Goal: Task Accomplishment & Management: Manage account settings

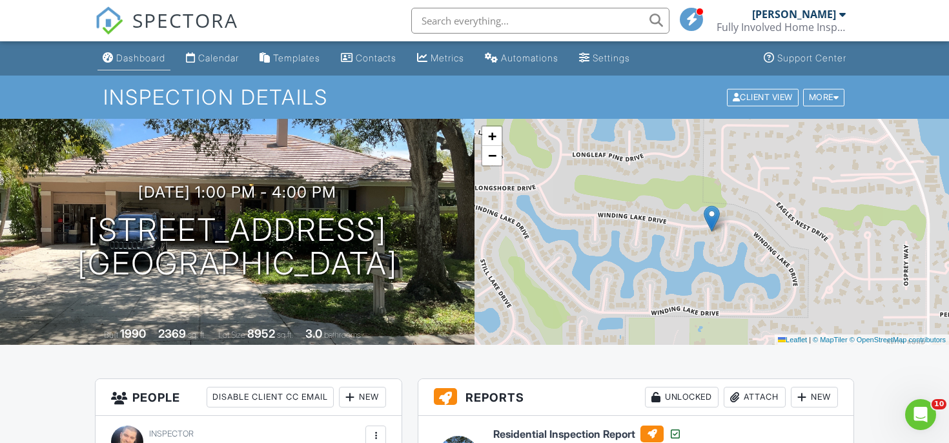
click at [163, 49] on link "Dashboard" at bounding box center [133, 58] width 73 height 24
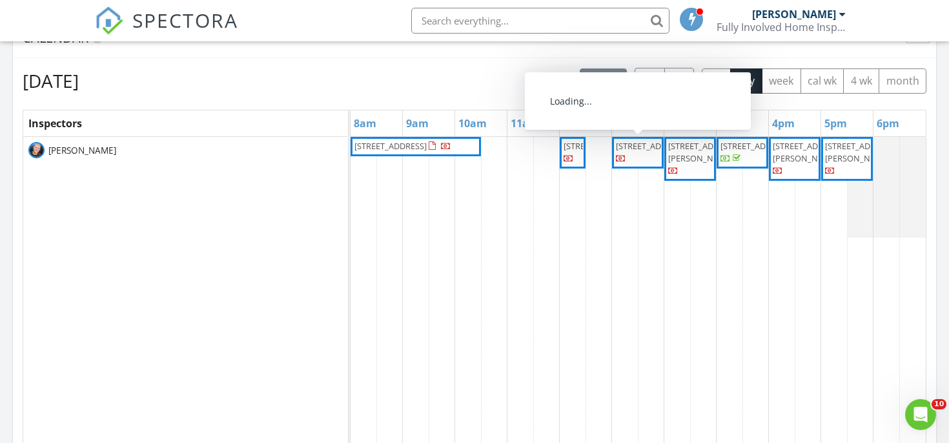
scroll to position [531, 0]
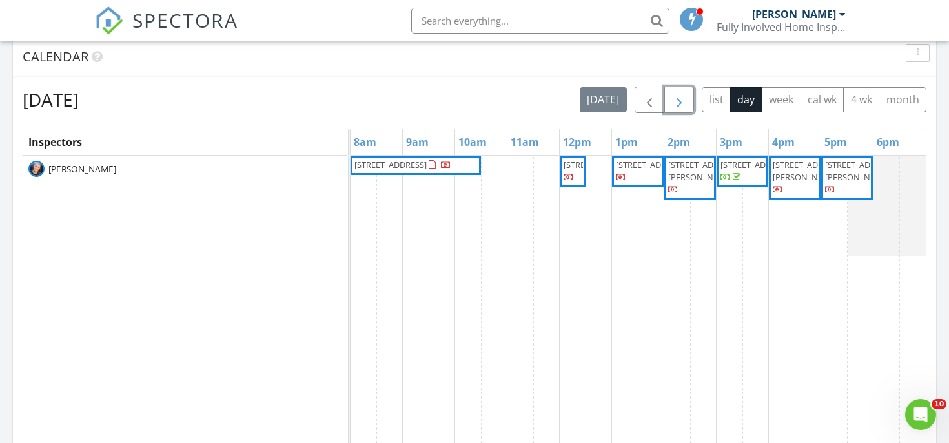
click at [678, 101] on span "button" at bounding box center [678, 99] width 15 height 15
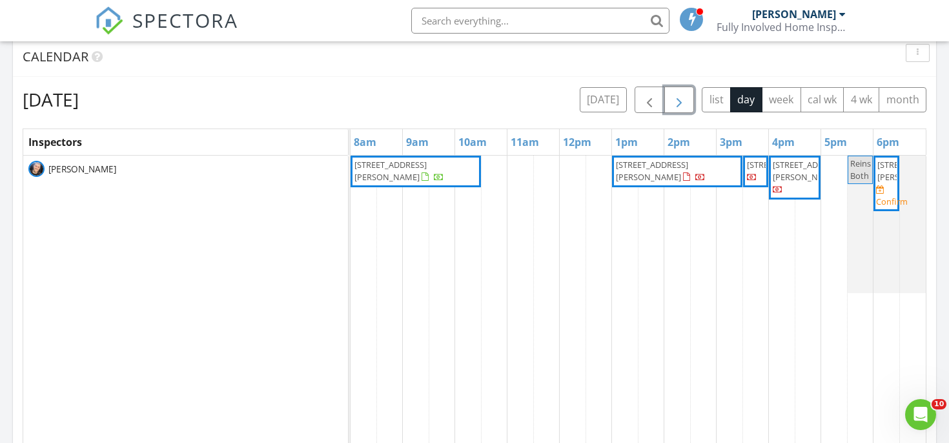
click at [410, 164] on span "[STREET_ADDRESS][PERSON_NAME]" at bounding box center [390, 171] width 72 height 24
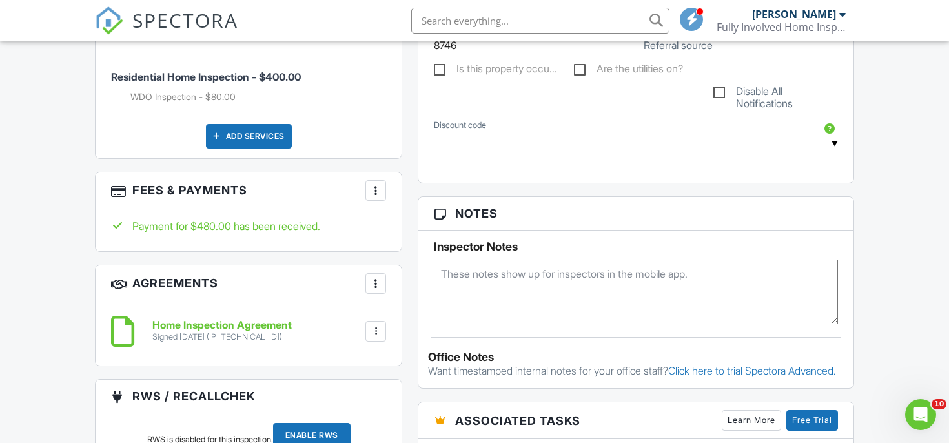
click at [540, 332] on div "Notes Inspector Notes Office Notes Want timestamped internal notes for your off…" at bounding box center [636, 292] width 436 height 193
click at [529, 310] on textarea at bounding box center [636, 291] width 404 height 65
type textarea "Combo 0989"
click at [558, 250] on h5 "Inspector Notes" at bounding box center [636, 246] width 404 height 13
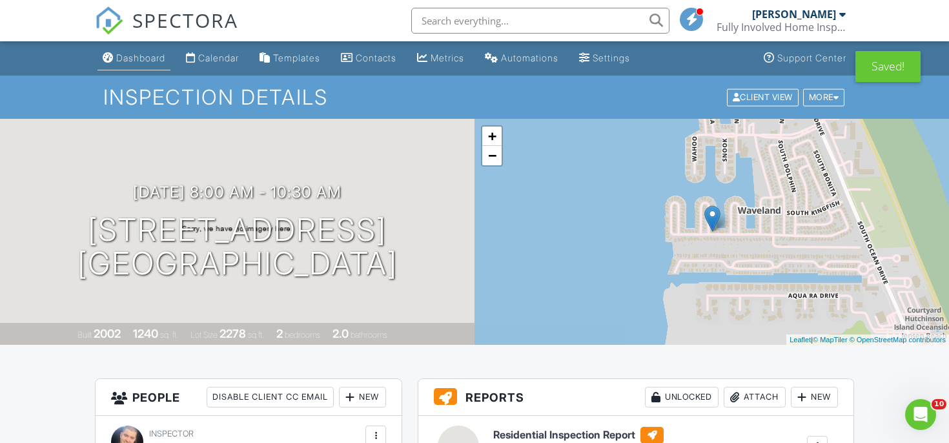
click at [145, 54] on div "Dashboard" at bounding box center [140, 57] width 49 height 11
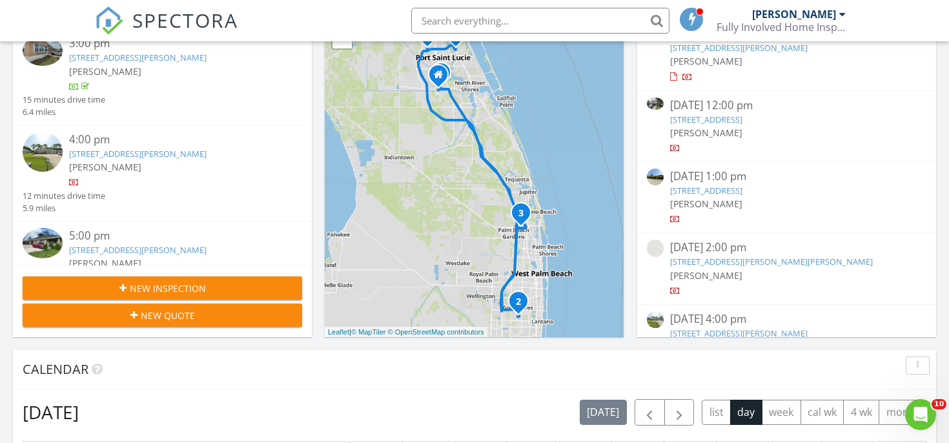
scroll to position [329, 0]
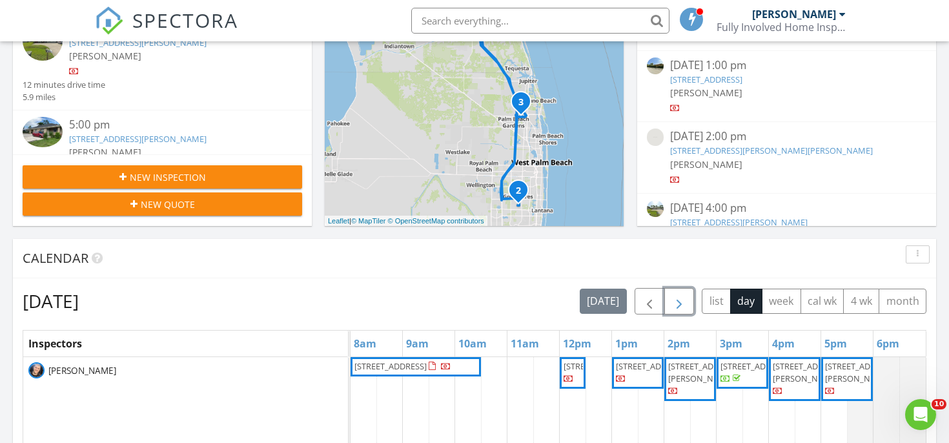
click at [676, 297] on span "button" at bounding box center [678, 301] width 15 height 15
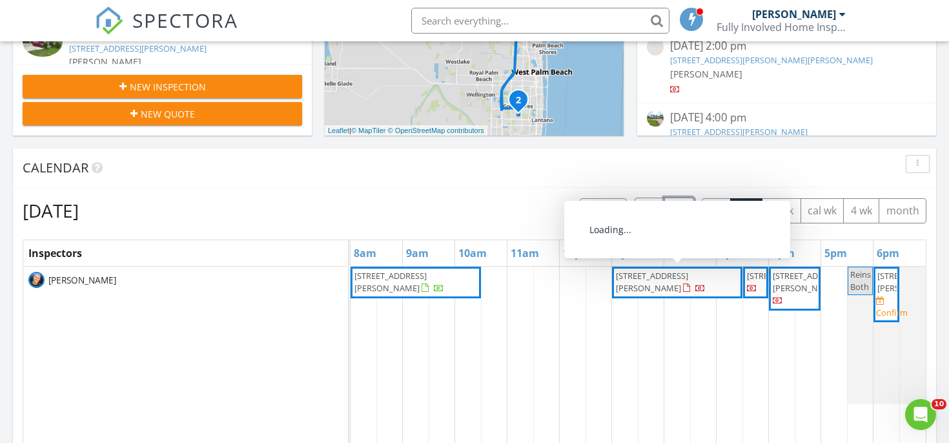
scroll to position [447, 0]
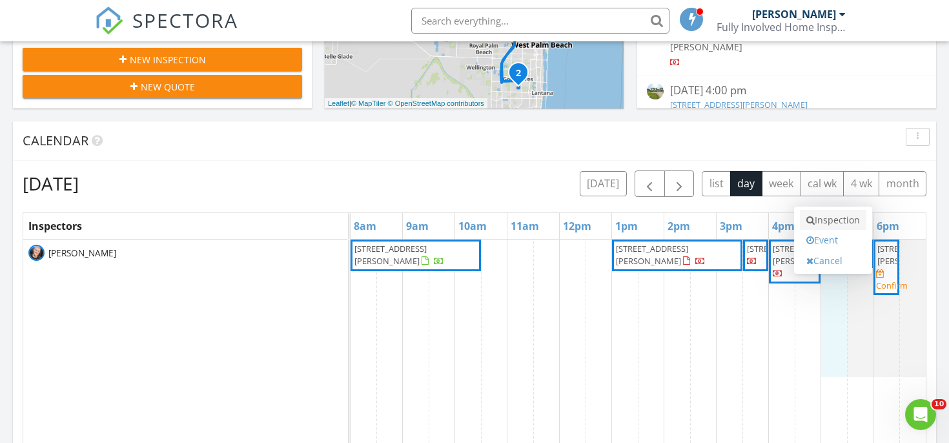
click at [838, 227] on link "Inspection" at bounding box center [833, 220] width 66 height 21
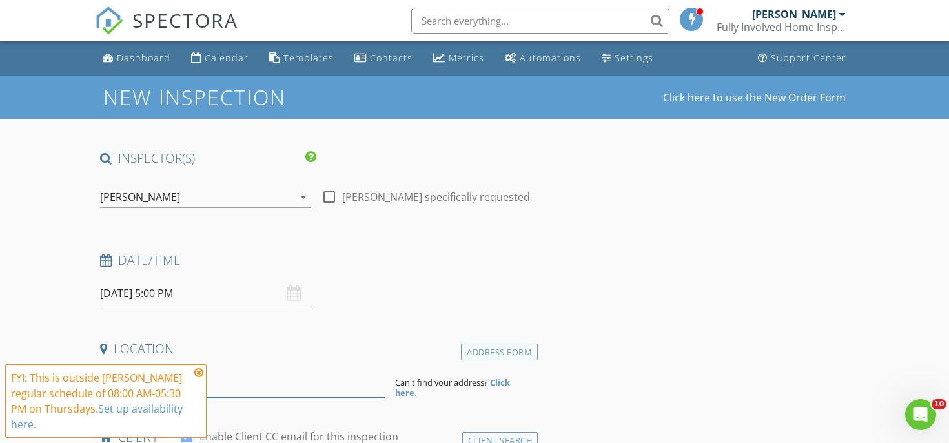
click at [274, 385] on input at bounding box center [242, 382] width 285 height 32
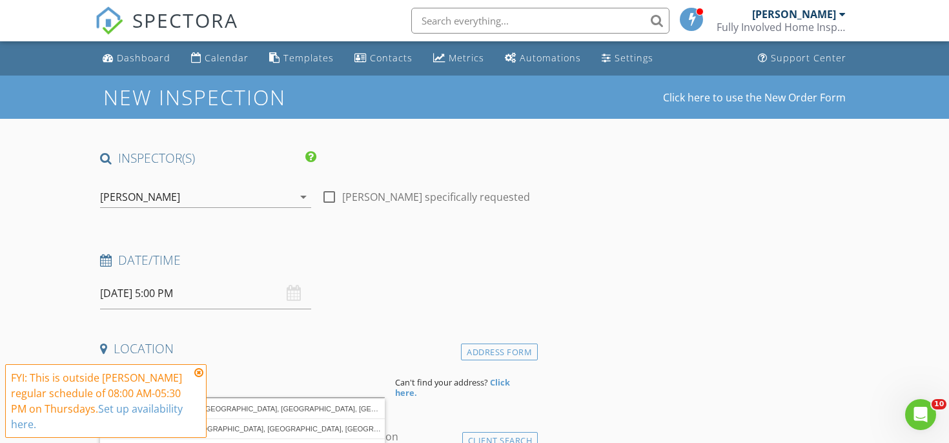
click at [198, 376] on icon at bounding box center [198, 372] width 9 height 10
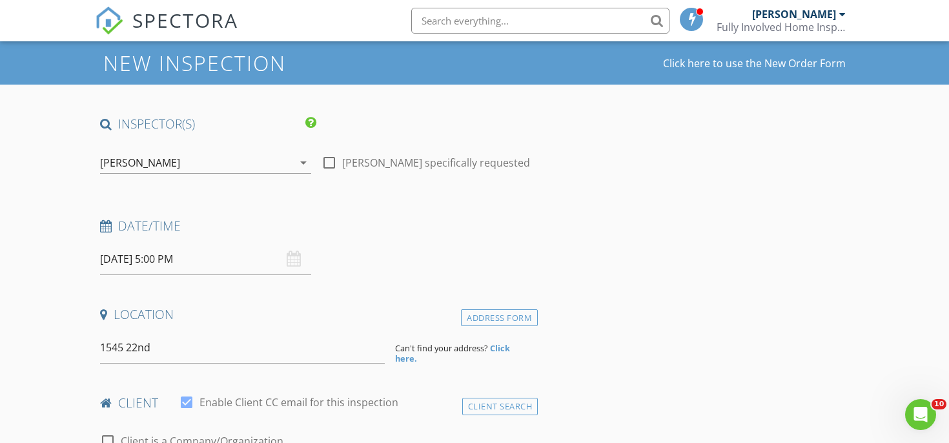
scroll to position [37, 0]
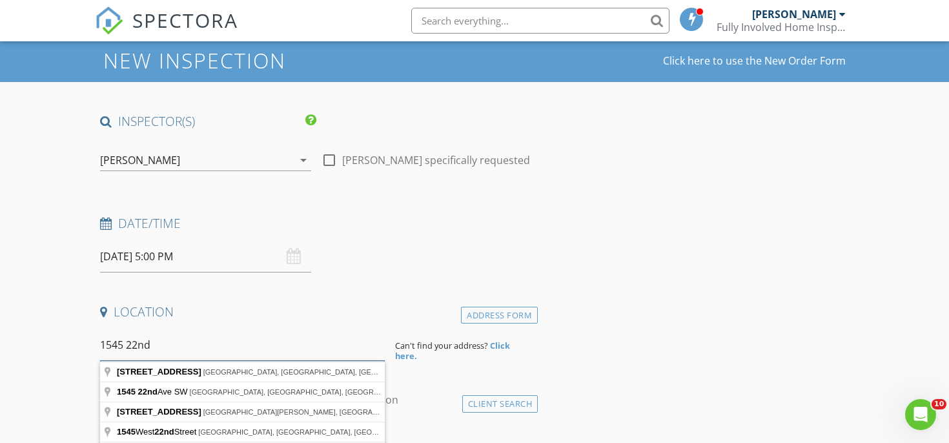
click at [188, 342] on input "1545 22nd" at bounding box center [242, 345] width 285 height 32
type input "1545 Northeast 22nd Street, Jensen Beach, FL, USA"
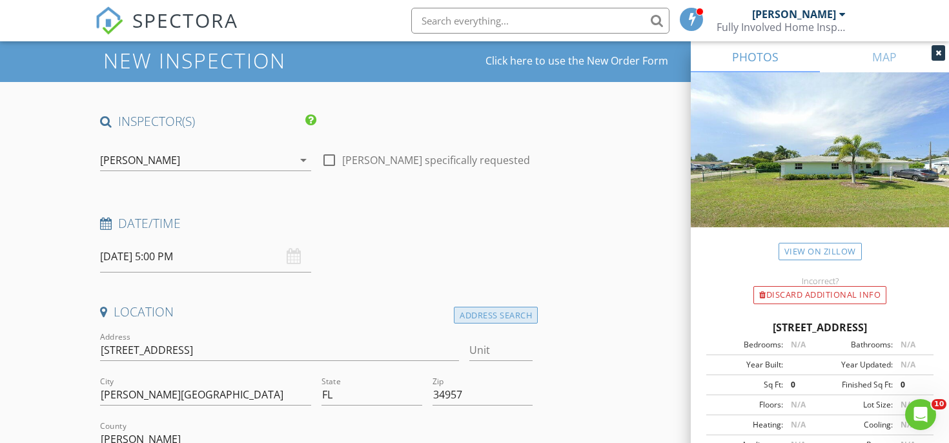
click at [485, 312] on div "Address Search" at bounding box center [496, 315] width 84 height 17
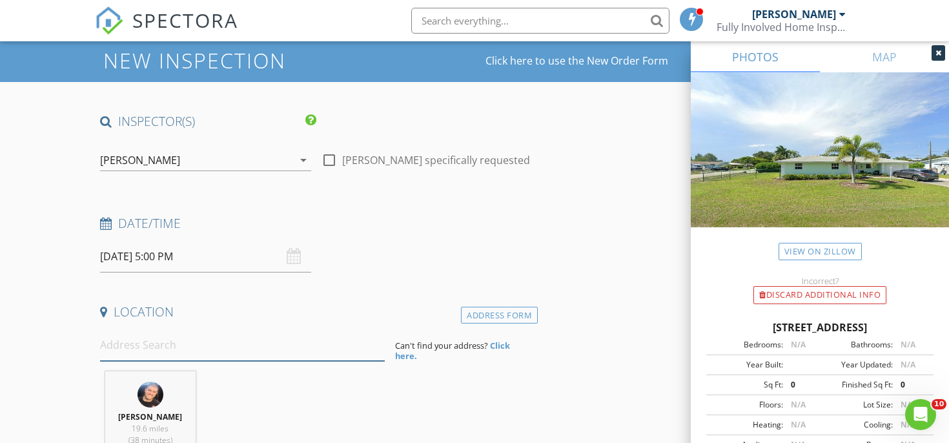
click at [178, 348] on input at bounding box center [242, 345] width 285 height 32
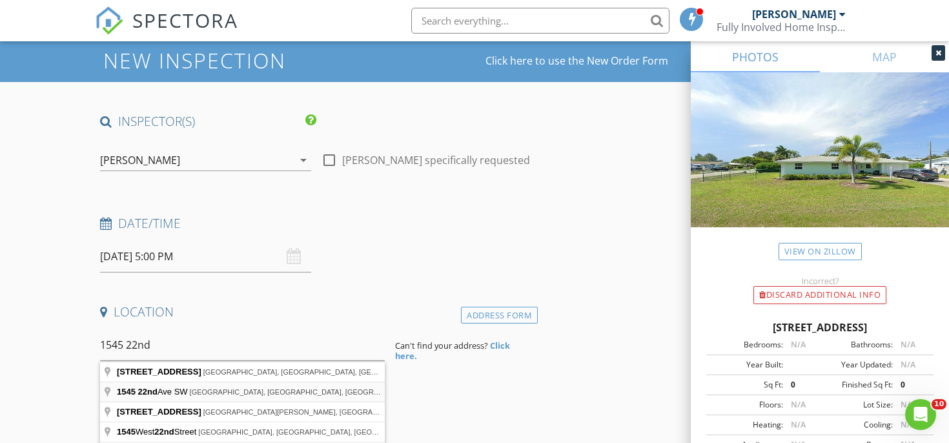
type input "1545 22nd Ave SW, Vero Beach, FL, USA"
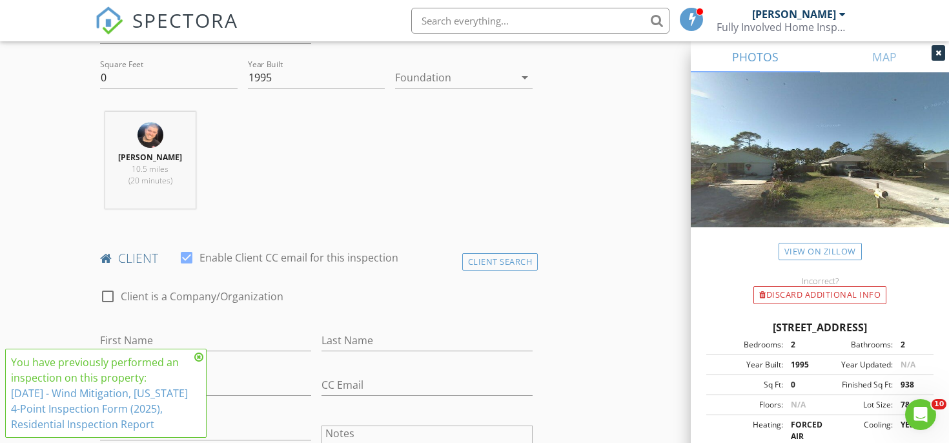
scroll to position [613, 0]
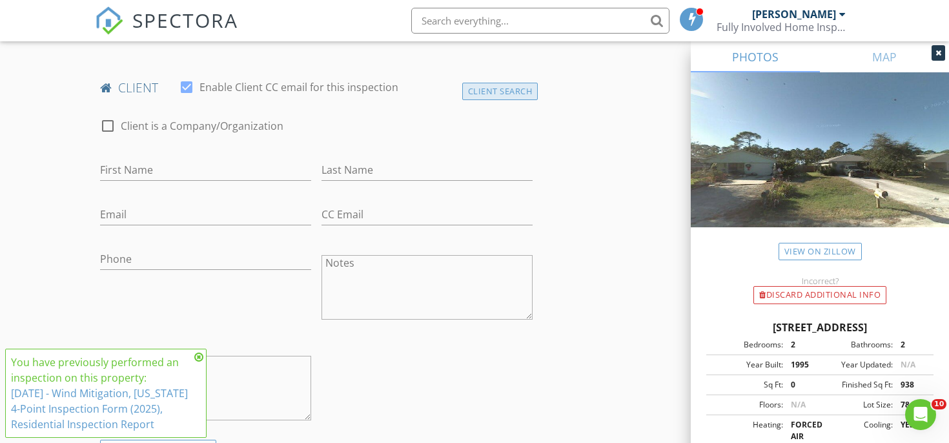
click at [483, 98] on div "Client Search" at bounding box center [500, 91] width 76 height 17
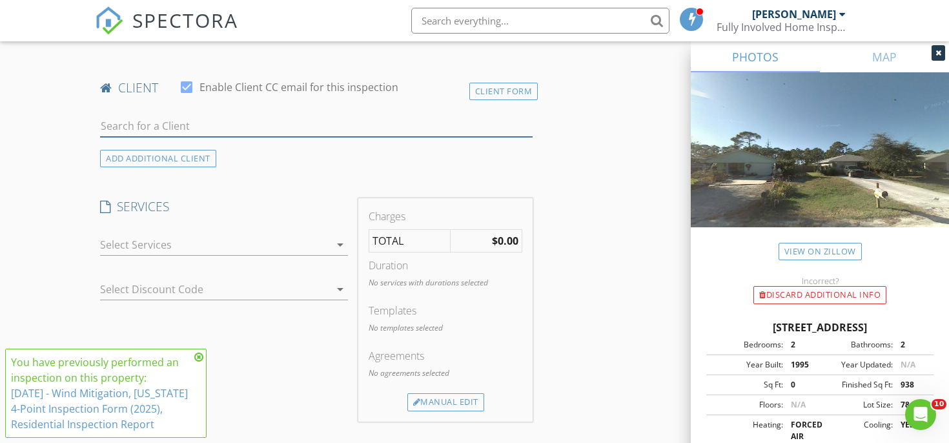
click at [266, 129] on input "text" at bounding box center [316, 126] width 432 height 21
type input "denise aug"
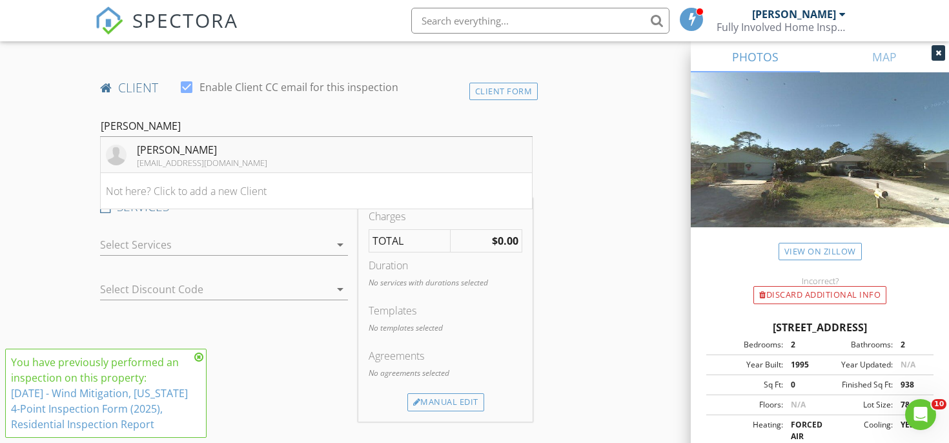
click at [260, 137] on li "Denise Augustin dmidget20@gmail.com" at bounding box center [316, 155] width 431 height 36
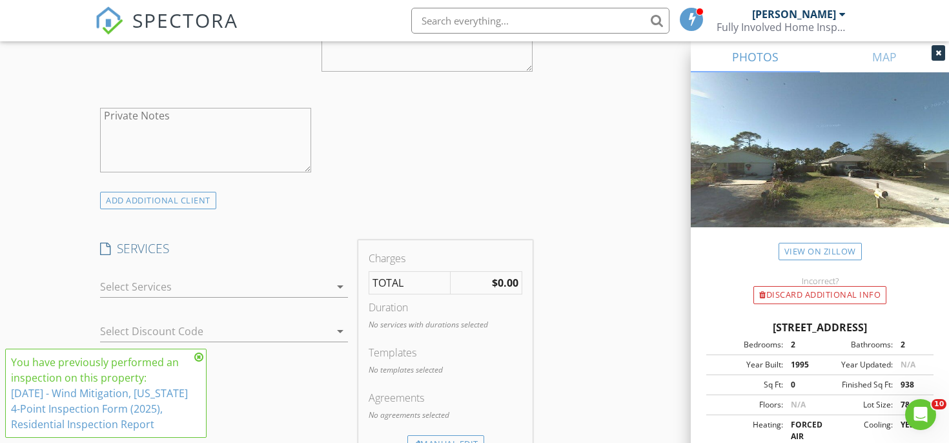
scroll to position [1028, 0]
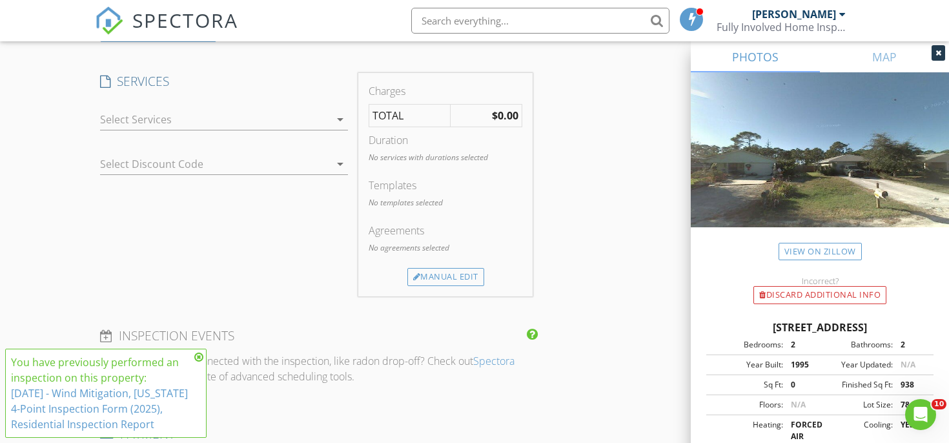
click at [221, 118] on div at bounding box center [215, 119] width 230 height 21
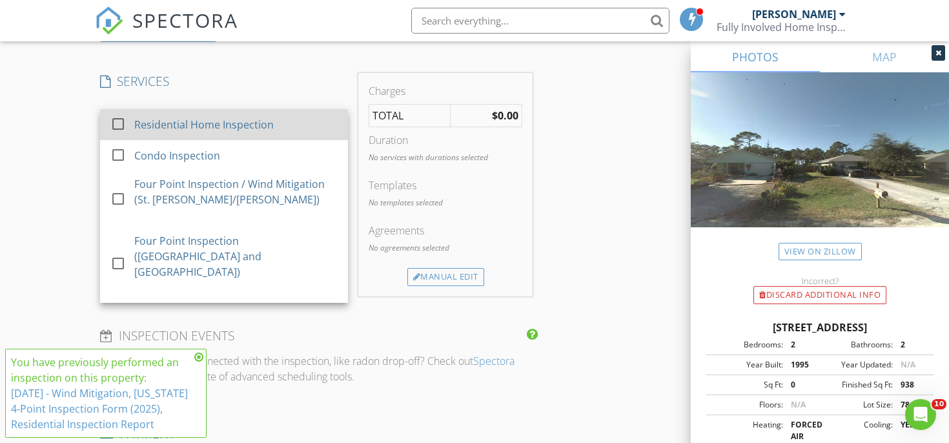
scroll to position [261, 0]
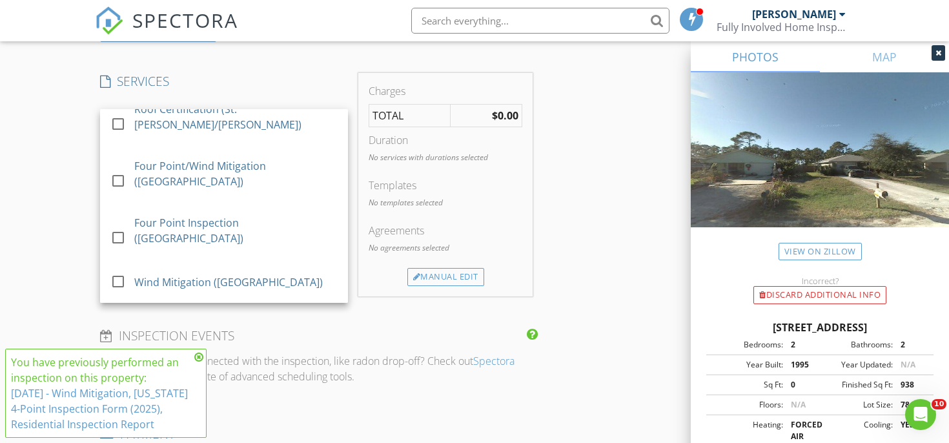
click at [114, 363] on div at bounding box center [118, 374] width 22 height 22
checkbox input "false"
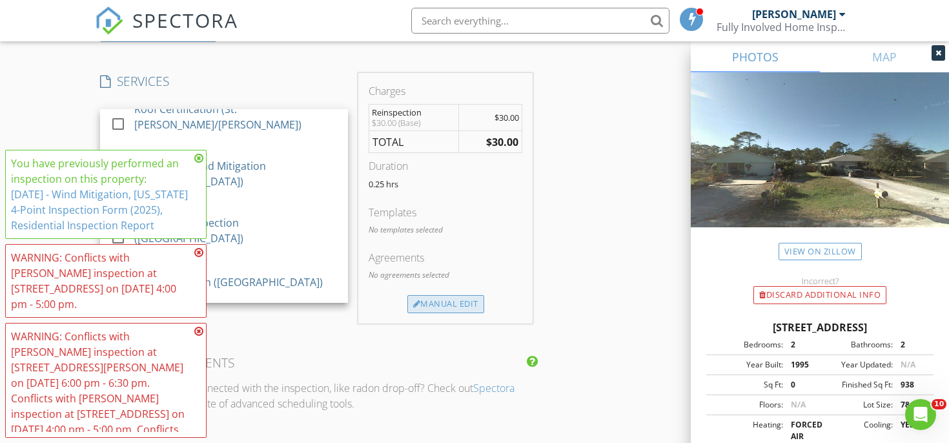
click at [425, 305] on div "Manual Edit" at bounding box center [445, 304] width 77 height 18
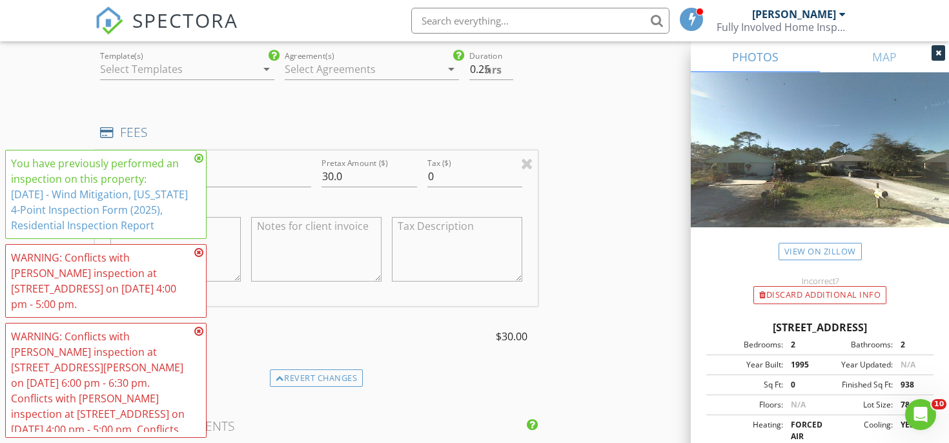
scroll to position [1163, 0]
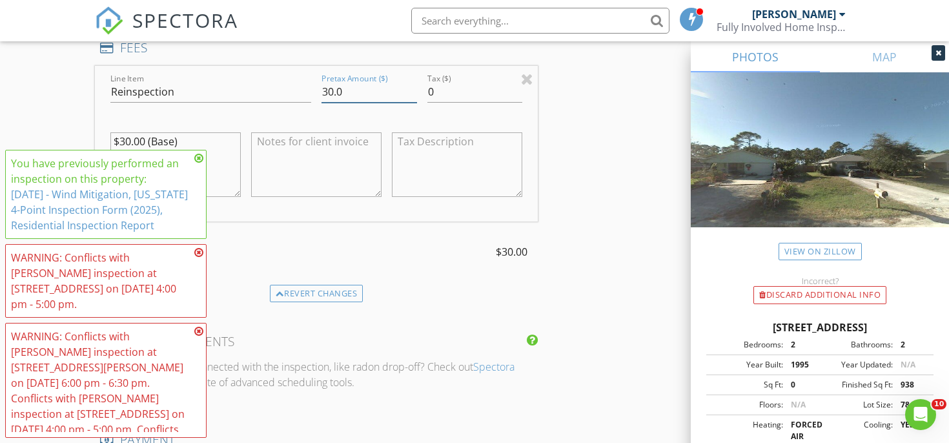
drag, startPoint x: 346, startPoint y: 88, endPoint x: 301, endPoint y: 88, distance: 45.2
click at [301, 88] on div "Line Item Reinspection Pretax Amount ($) 30.0 Tax ($) 0 $30.00 (Base)" at bounding box center [316, 144] width 443 height 156
type input "0.00"
click at [285, 154] on textarea at bounding box center [316, 164] width 130 height 65
click at [158, 137] on textarea "$30.00 (Base)" at bounding box center [175, 164] width 130 height 65
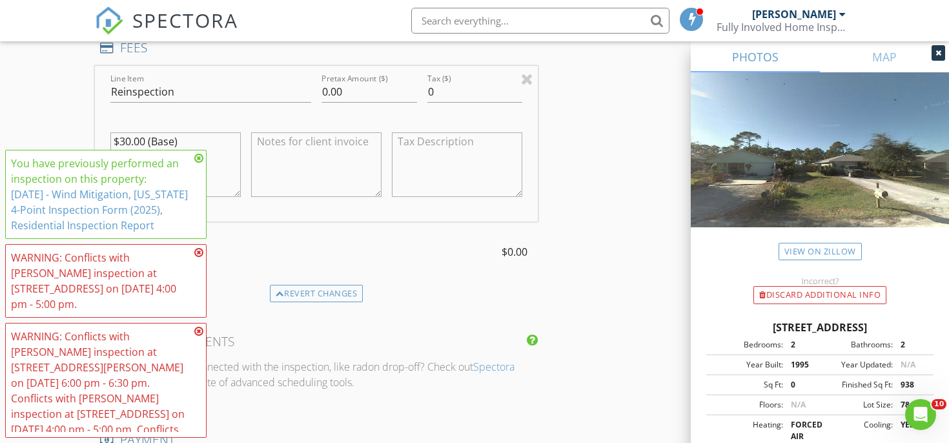
click at [198, 158] on icon at bounding box center [198, 158] width 9 height 10
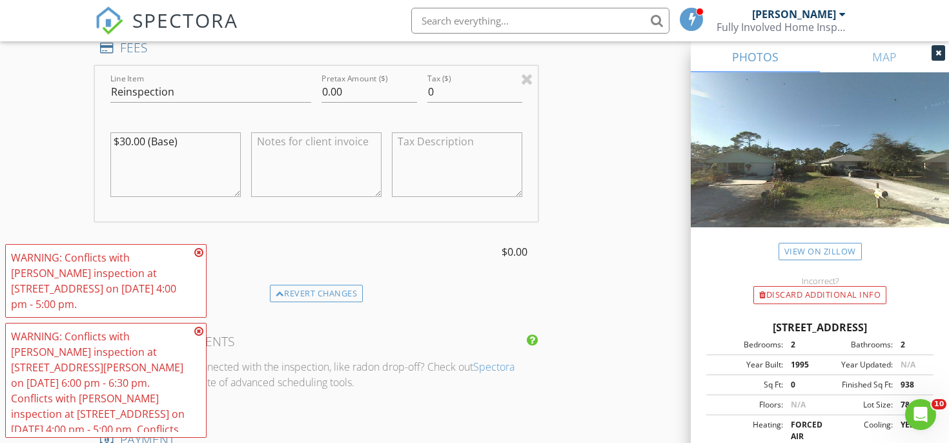
click at [186, 139] on textarea "$30.00 (Base)" at bounding box center [175, 164] width 130 height 65
type textarea "0.00"
click at [337, 170] on textarea at bounding box center [316, 164] width 130 height 65
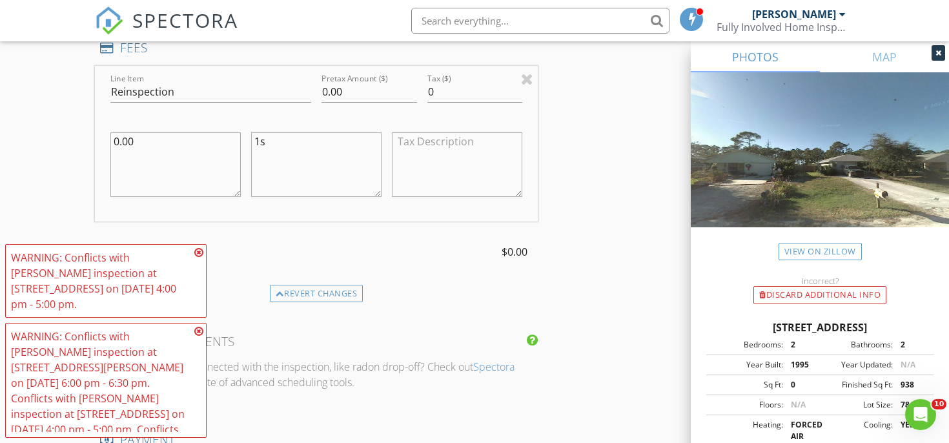
type textarea "1"
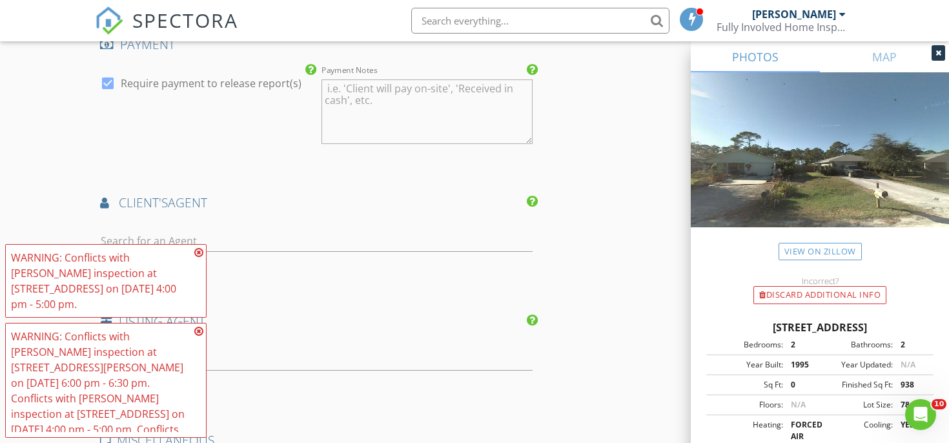
scroll to position [1654, 0]
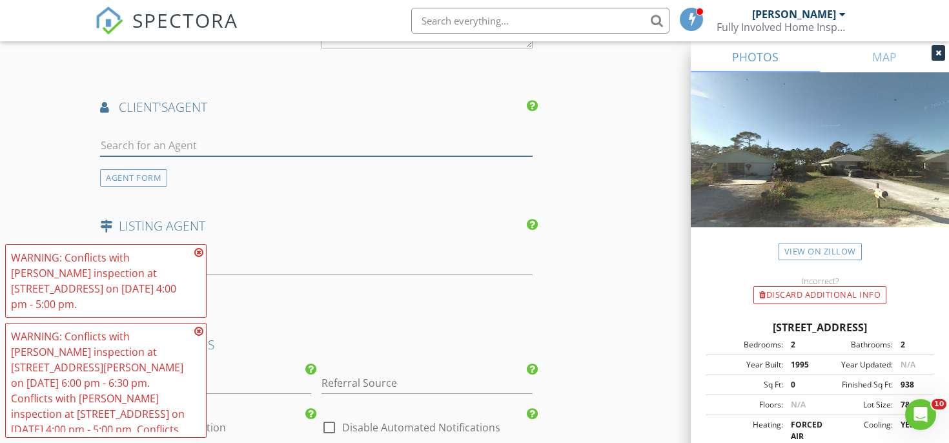
click at [275, 143] on input "text" at bounding box center [316, 145] width 432 height 21
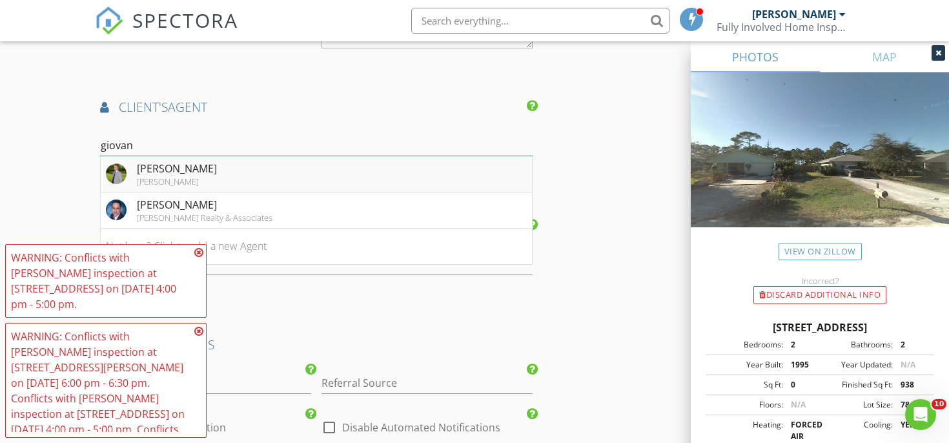
type input "giovan"
click at [278, 167] on li "Giovanni Rivera Keller Williams" at bounding box center [316, 174] width 431 height 36
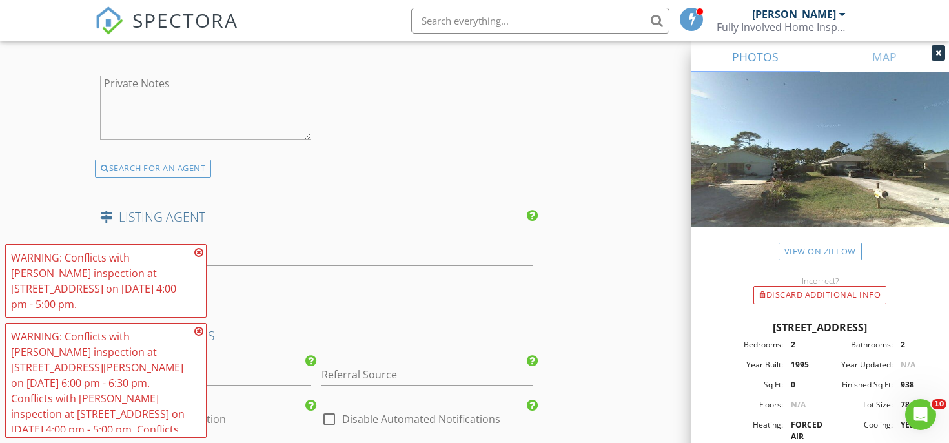
scroll to position [1967, 0]
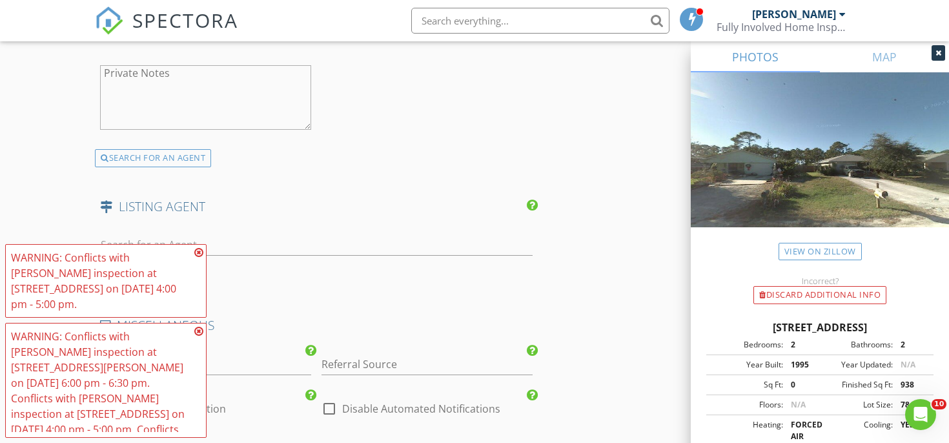
click at [196, 251] on icon at bounding box center [198, 252] width 9 height 10
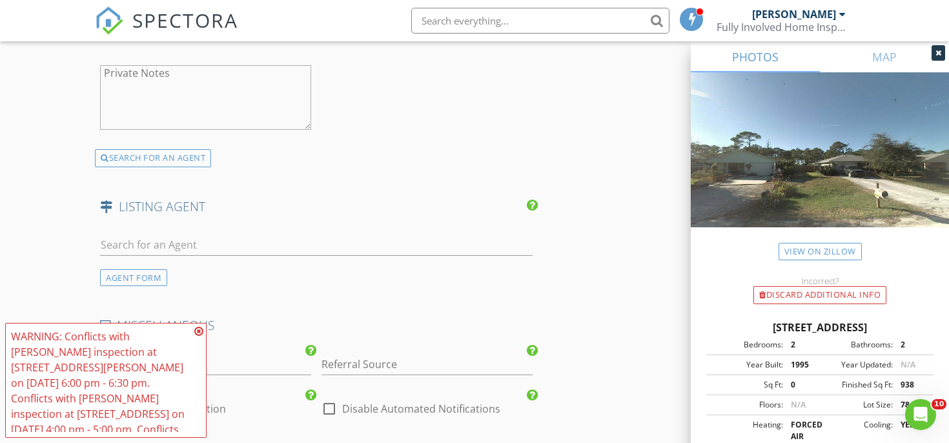
click at [193, 331] on div "WARNING: Conflicts with Chris Marton's inspection at 632 SW Hogan St on 08/28/2…" at bounding box center [106, 380] width 190 height 103
click at [196, 331] on icon at bounding box center [198, 331] width 9 height 10
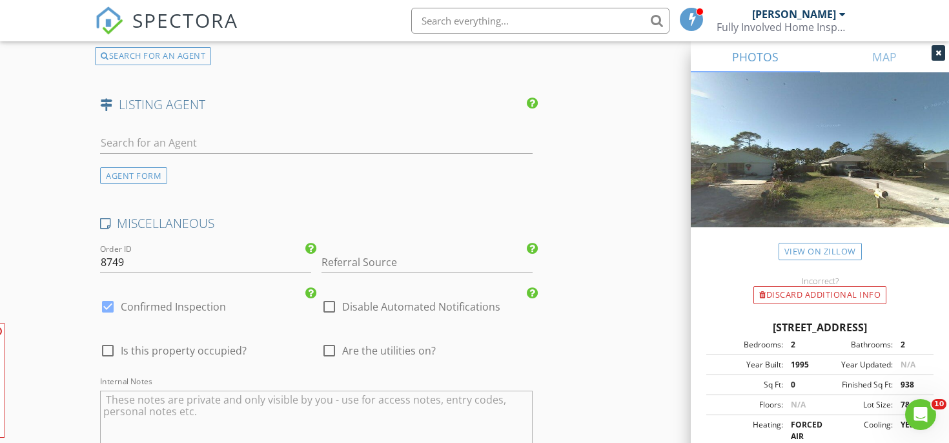
scroll to position [2076, 0]
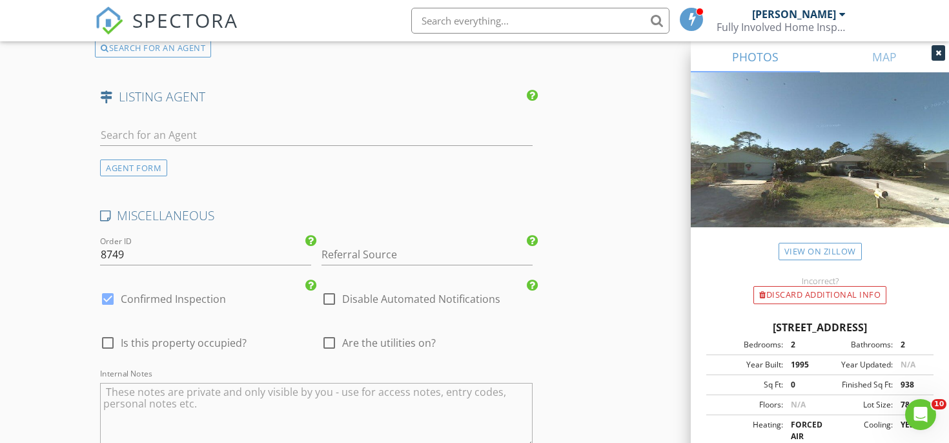
click at [356, 293] on label "Disable Automated Notifications" at bounding box center [421, 298] width 158 height 13
checkbox input "true"
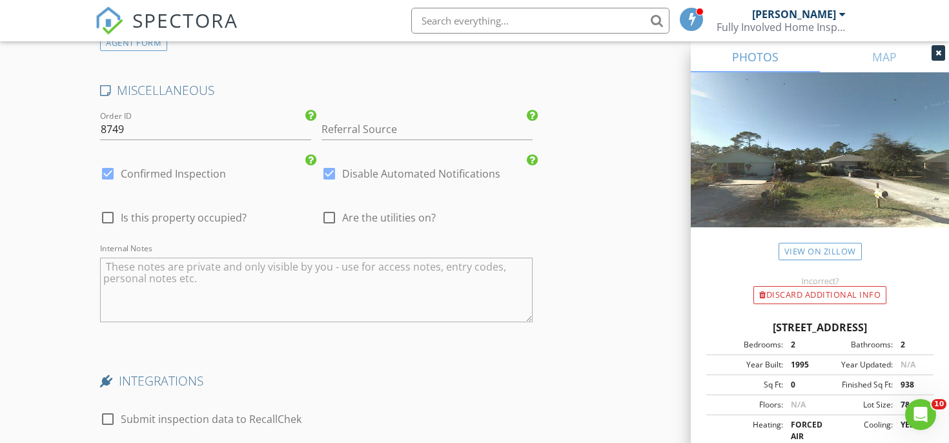
scroll to position [2434, 0]
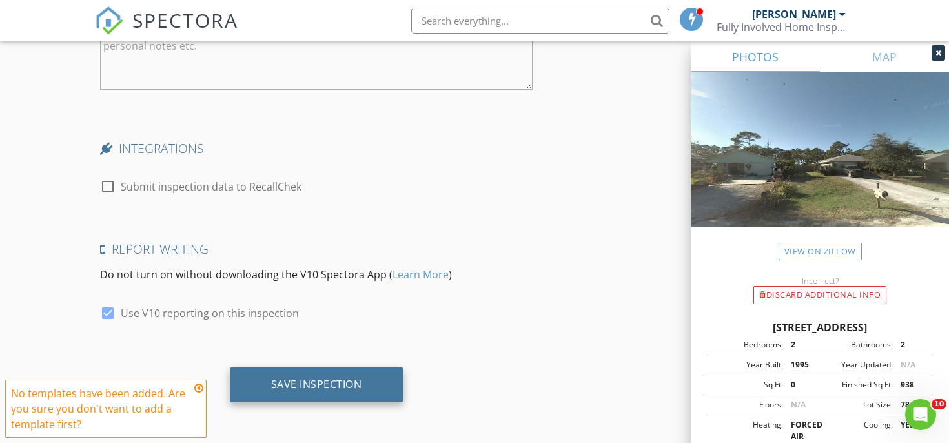
click at [318, 376] on div "Save Inspection" at bounding box center [317, 384] width 174 height 35
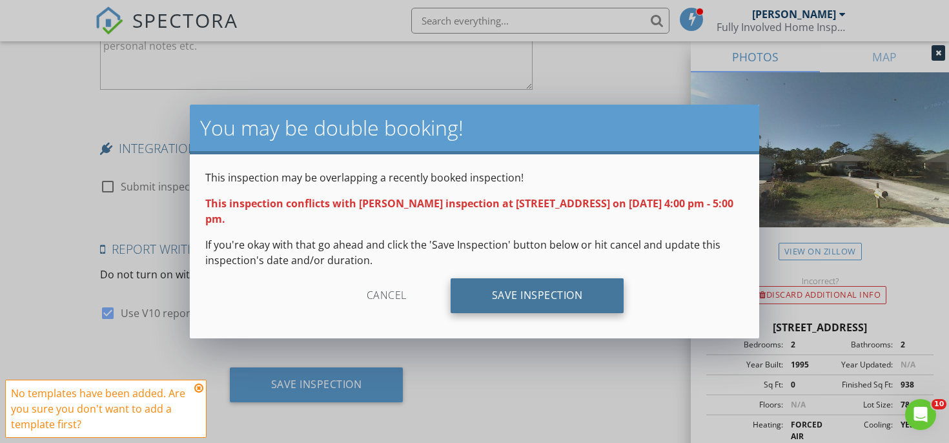
click at [456, 292] on div "Save Inspection" at bounding box center [538, 295] width 174 height 35
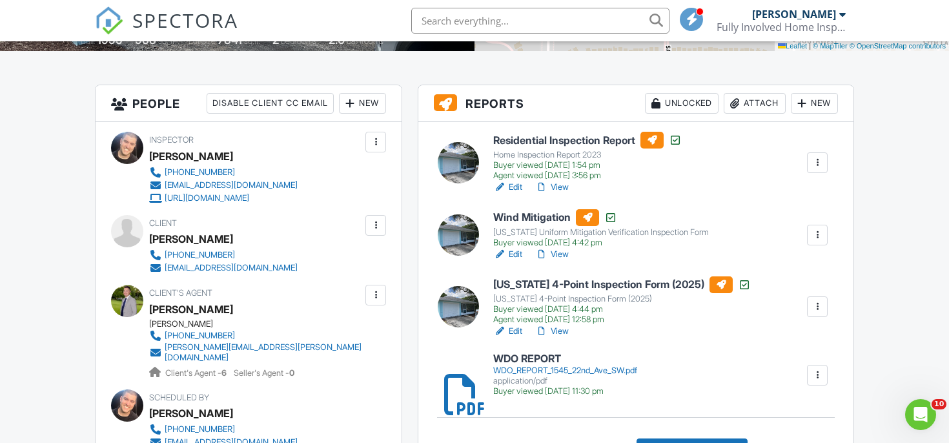
scroll to position [295, 0]
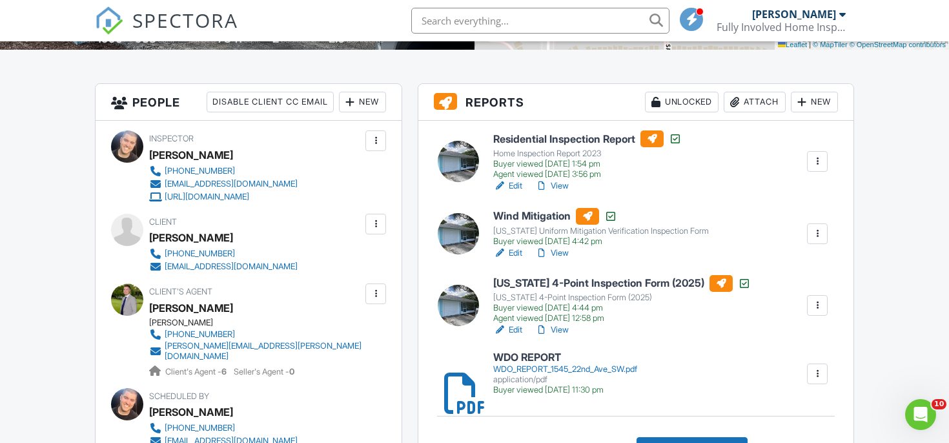
click at [813, 159] on div at bounding box center [817, 161] width 13 height 13
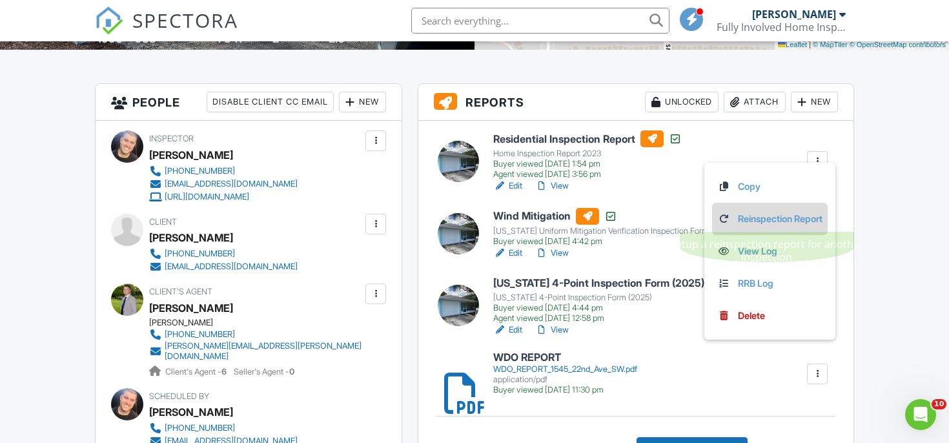
click at [763, 214] on link "Reinspection Report" at bounding box center [769, 219] width 105 height 14
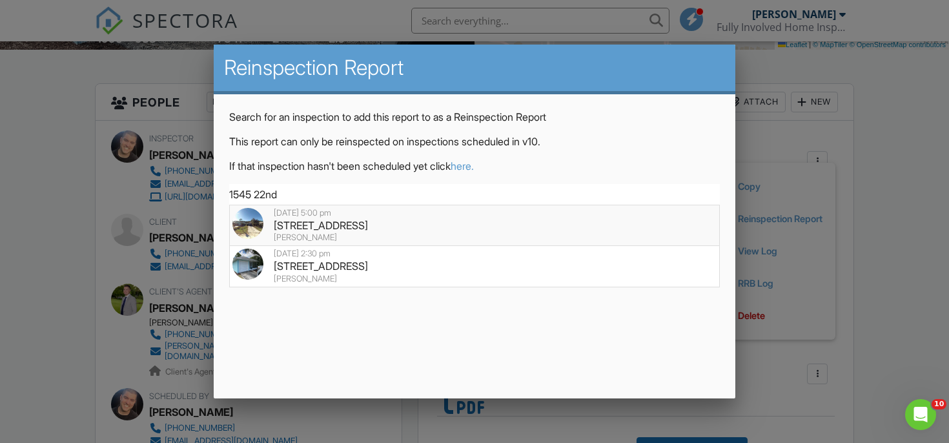
click at [386, 236] on div "[PERSON_NAME]" at bounding box center [474, 237] width 485 height 10
type input "1545 22nd Ave SW, Vero Beach, FL 32962"
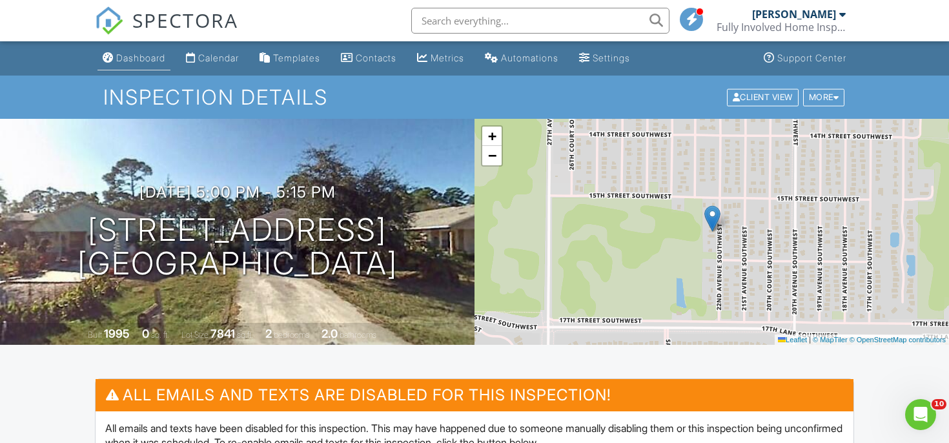
click at [141, 63] on div "Dashboard" at bounding box center [140, 57] width 49 height 11
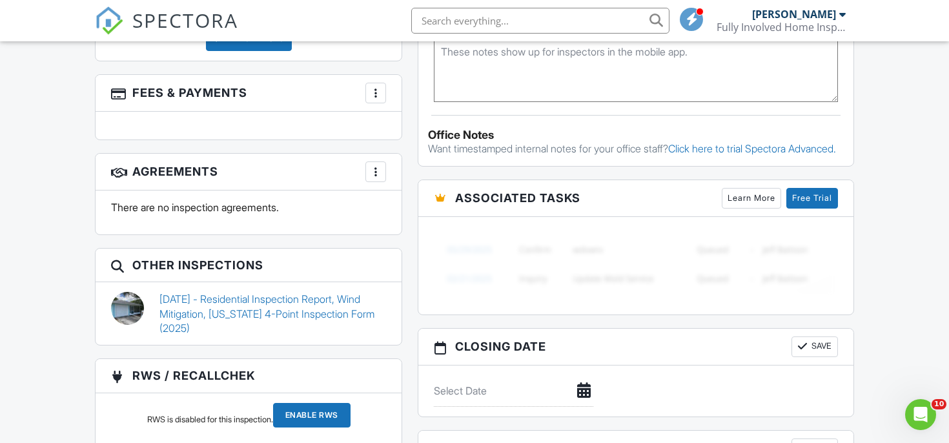
scroll to position [1203, 0]
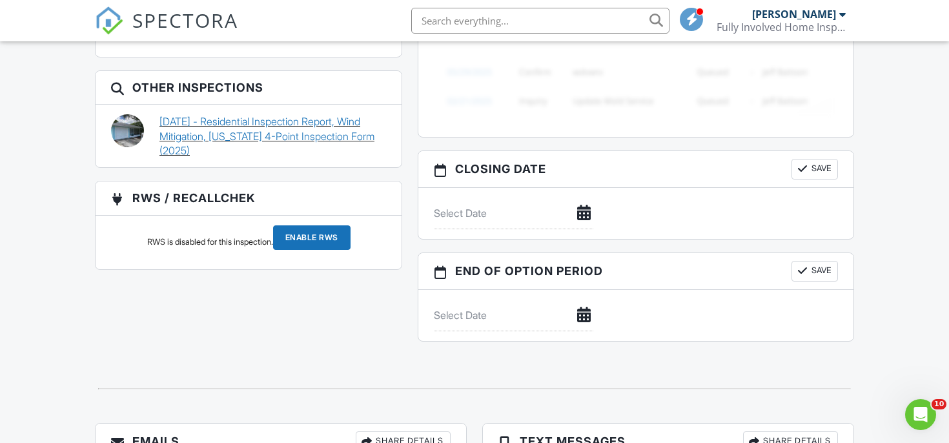
click at [239, 127] on link "[DATE] - Residential Inspection Report, Wind Mitigation, [US_STATE] 4-Point Ins…" at bounding box center [272, 135] width 227 height 43
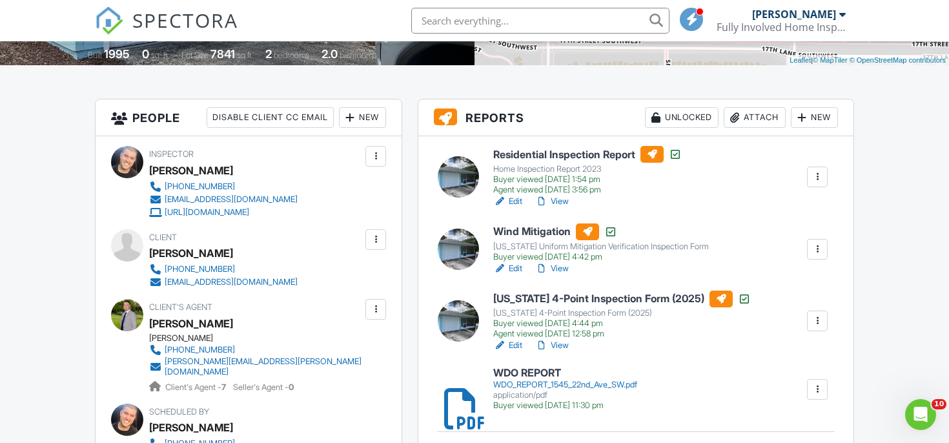
click at [818, 316] on div at bounding box center [817, 320] width 13 height 13
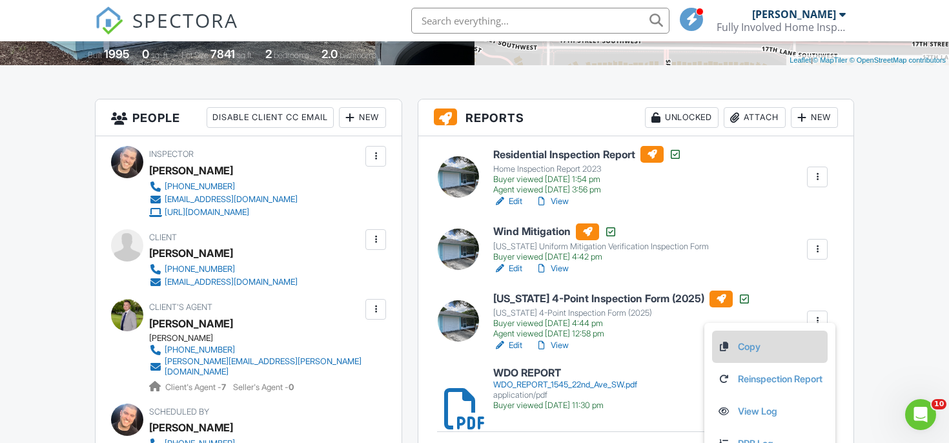
click at [753, 341] on link "Copy" at bounding box center [769, 347] width 105 height 14
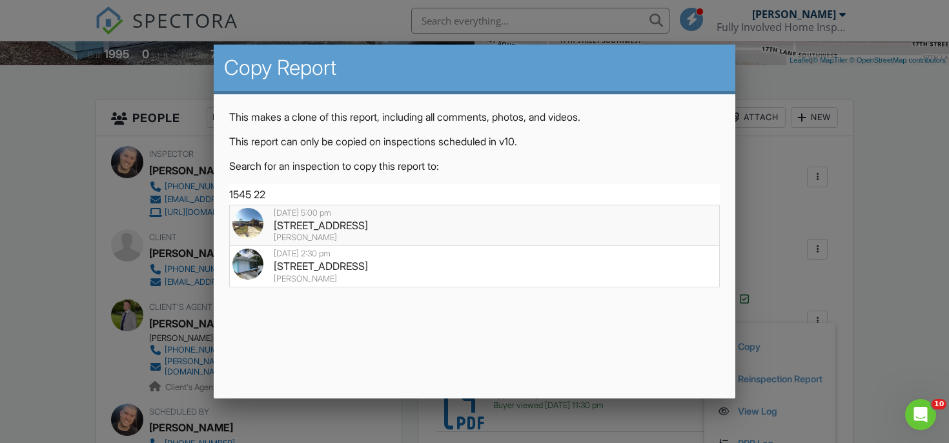
click at [371, 213] on div "08/28/2025 5:00 pm" at bounding box center [474, 213] width 485 height 10
type input "1545 22nd Ave SW, Vero Beach, FL 32962"
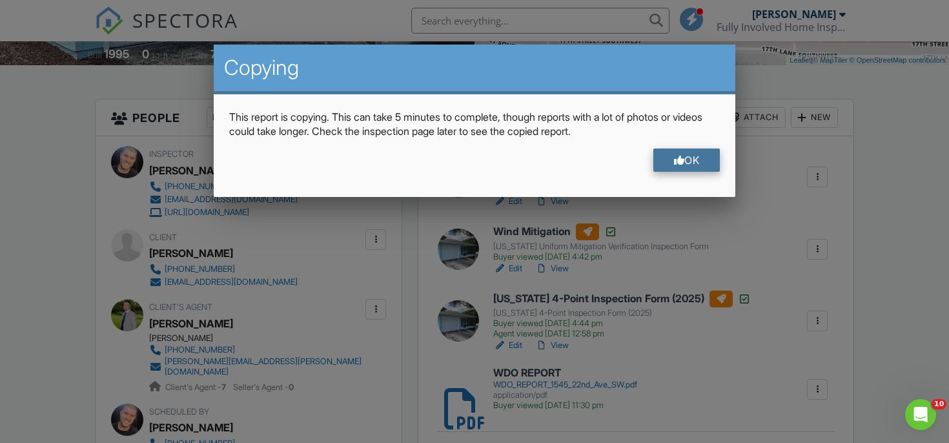
click at [662, 166] on div "OK" at bounding box center [686, 159] width 67 height 23
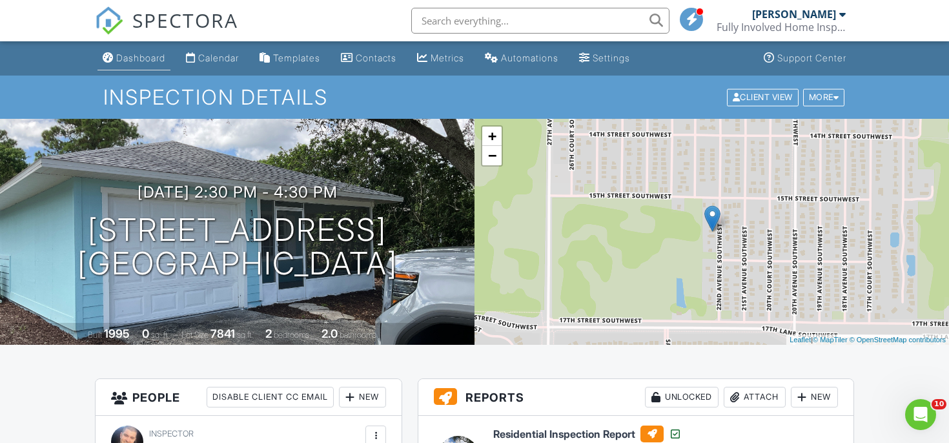
click at [138, 58] on div "Dashboard" at bounding box center [140, 57] width 49 height 11
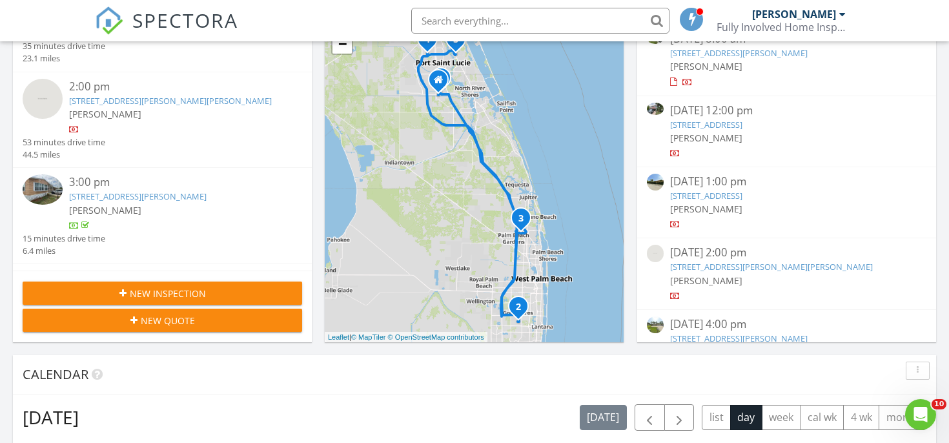
scroll to position [401, 0]
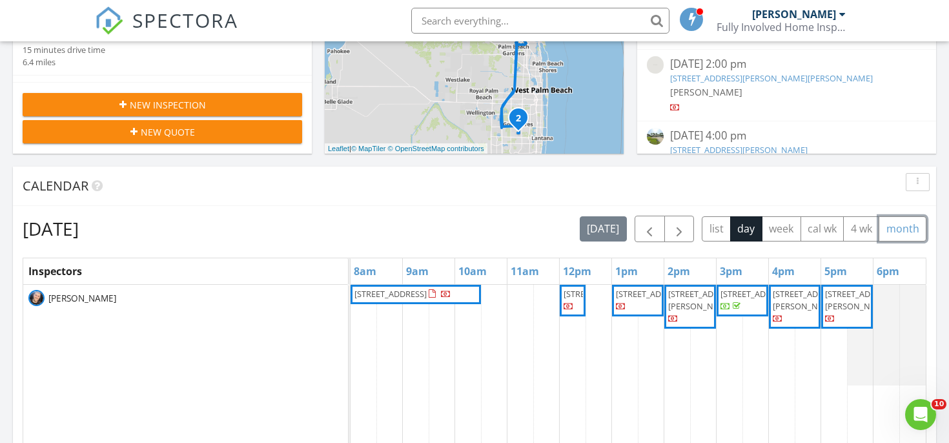
click at [895, 234] on button "month" at bounding box center [902, 228] width 48 height 25
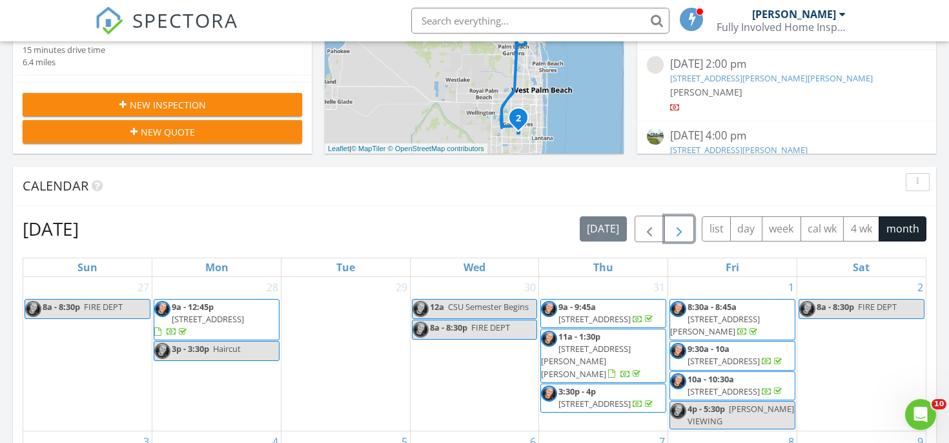
click at [680, 227] on span "button" at bounding box center [678, 228] width 15 height 15
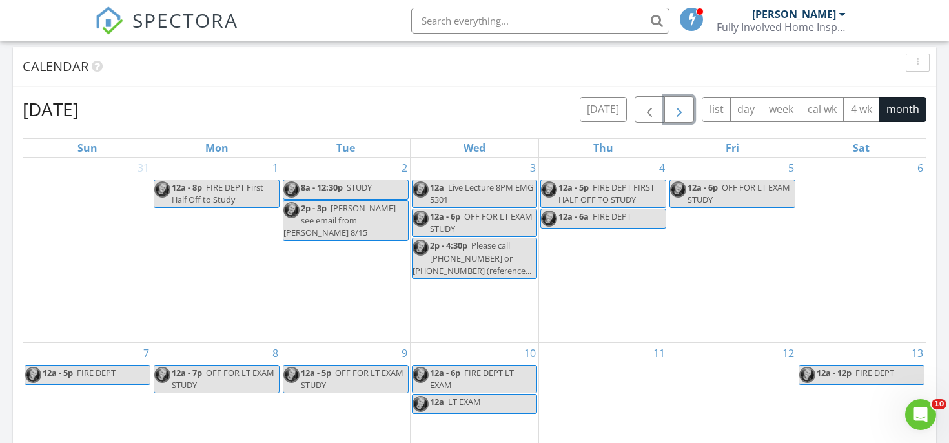
scroll to position [587, 0]
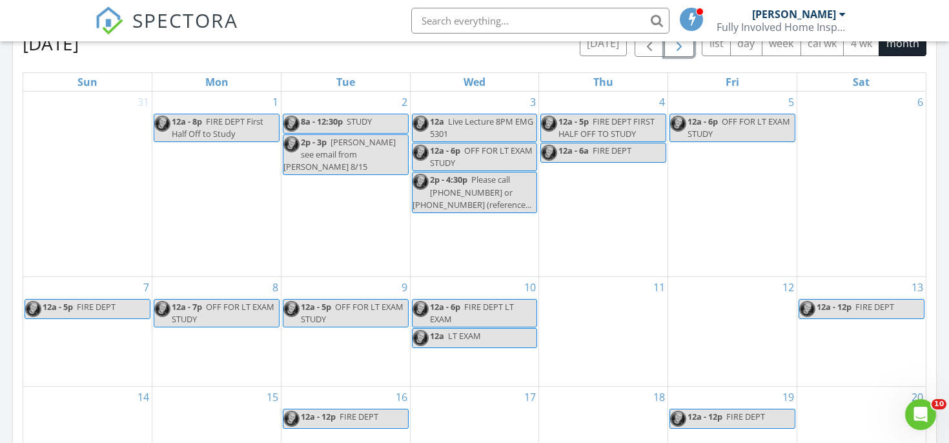
click at [223, 348] on div "8 12a - 7p OFF FOR LT EXAM STUDY" at bounding box center [216, 331] width 128 height 109
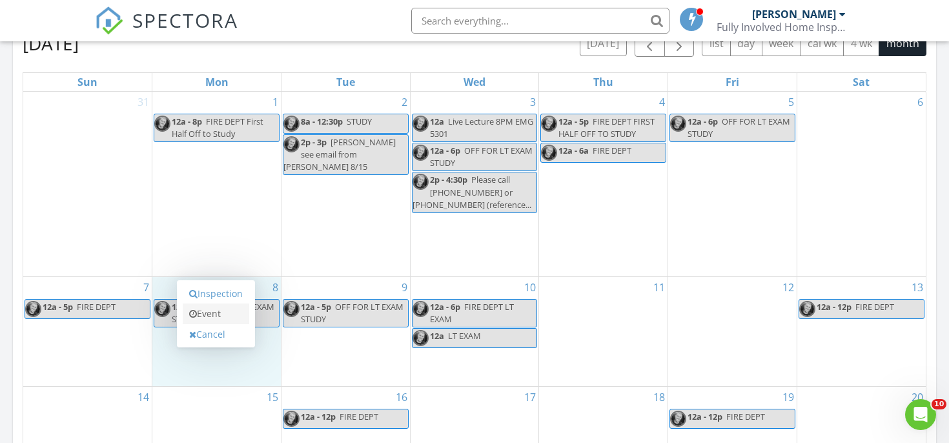
click at [208, 311] on link "Event" at bounding box center [216, 313] width 66 height 21
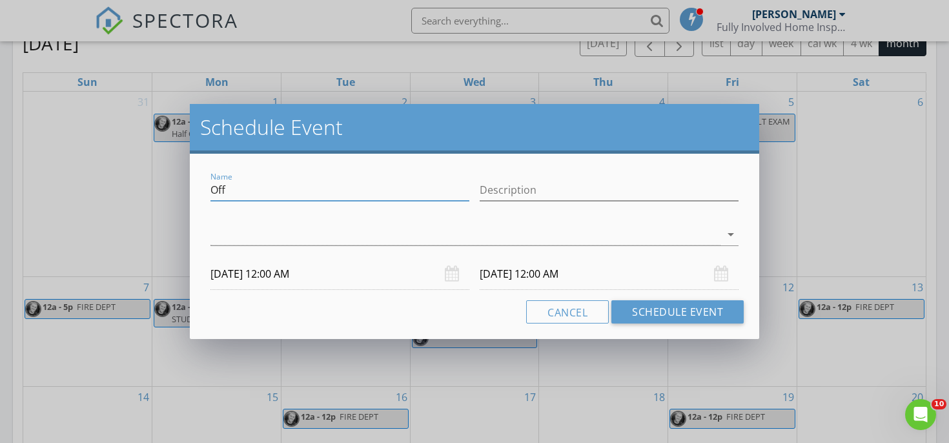
click at [231, 192] on input "Off" at bounding box center [339, 189] width 259 height 21
type input "Z"
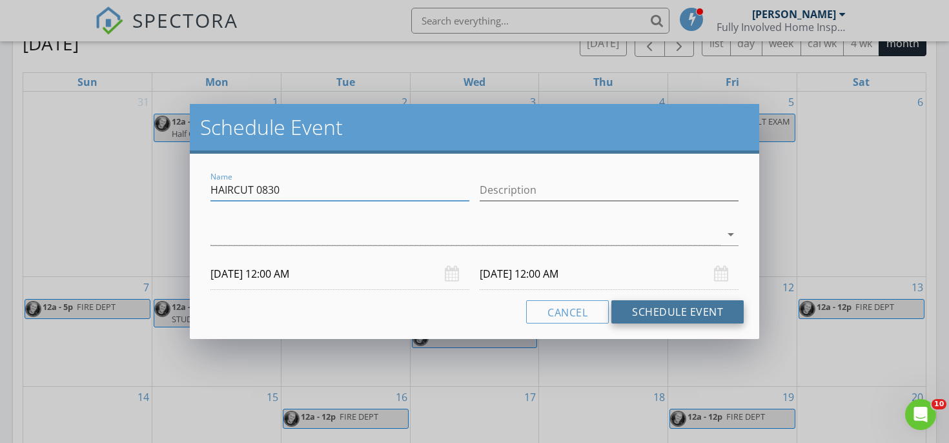
type input "HAIRCUT 0830"
click at [638, 318] on button "Schedule Event" at bounding box center [677, 311] width 132 height 23
click at [433, 234] on div at bounding box center [465, 234] width 510 height 21
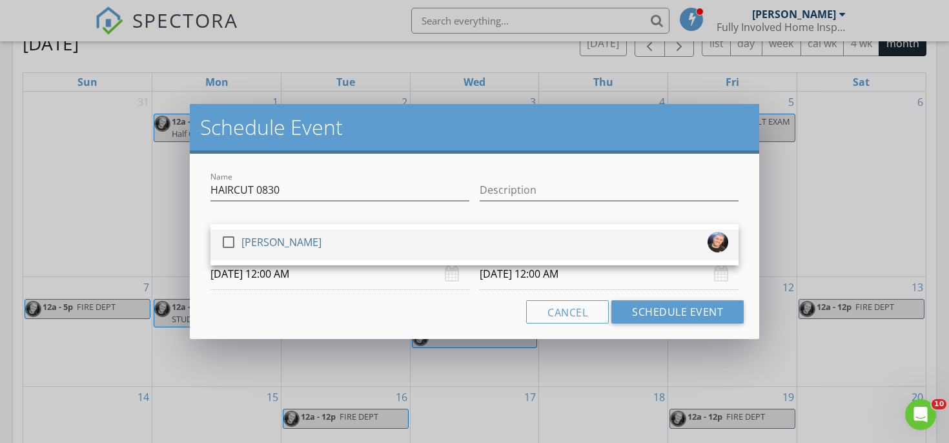
click at [420, 251] on div "check_box_outline_blank Chris Marton" at bounding box center [474, 245] width 507 height 26
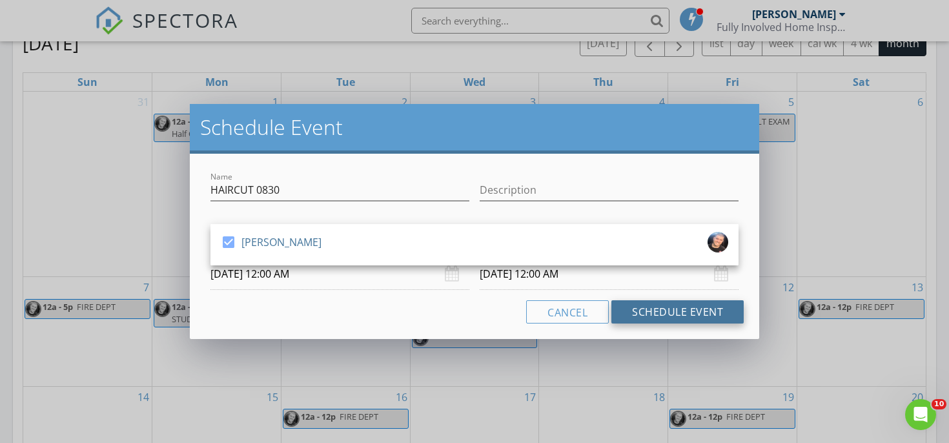
click at [646, 311] on button "Schedule Event" at bounding box center [677, 311] width 132 height 23
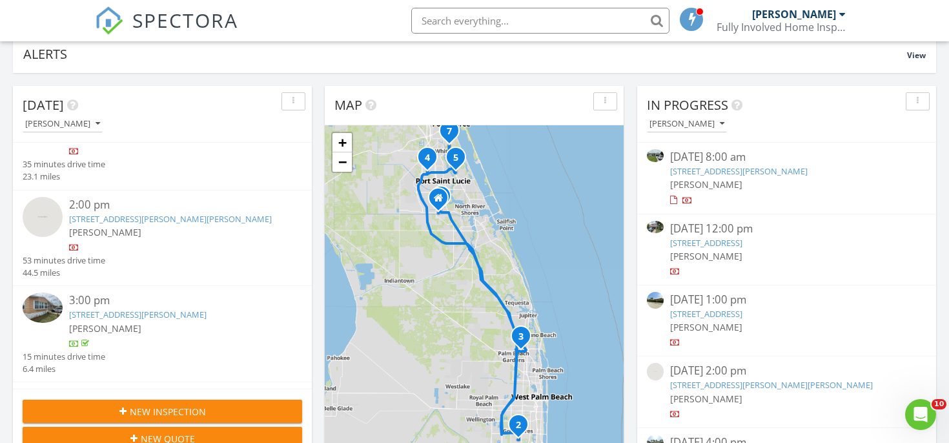
scroll to position [218, 0]
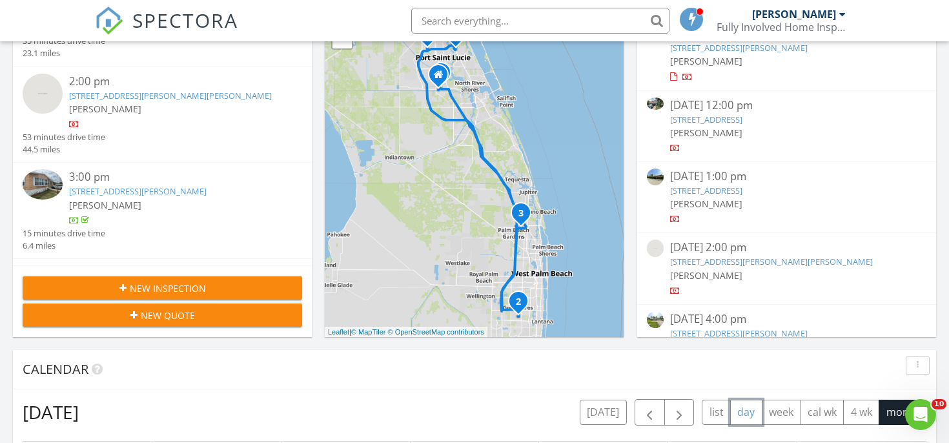
click at [744, 416] on button "day" at bounding box center [746, 412] width 32 height 25
click at [655, 407] on span "button" at bounding box center [649, 412] width 15 height 15
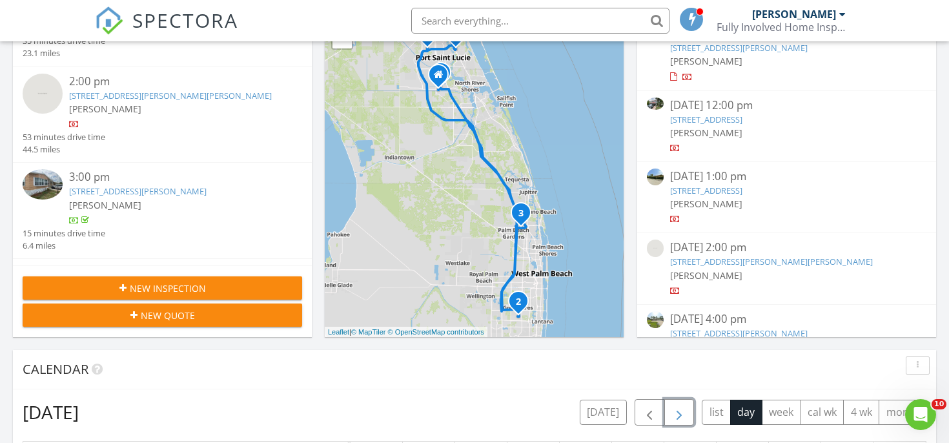
click at [688, 402] on button "button" at bounding box center [679, 412] width 30 height 26
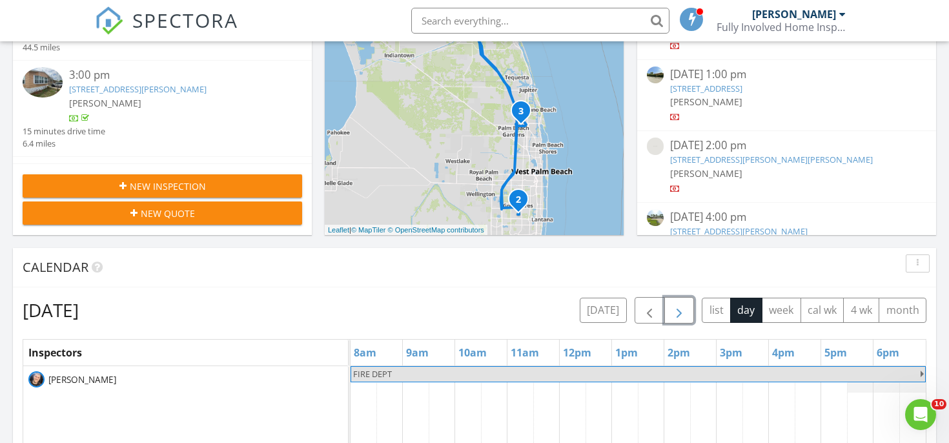
scroll to position [350, 0]
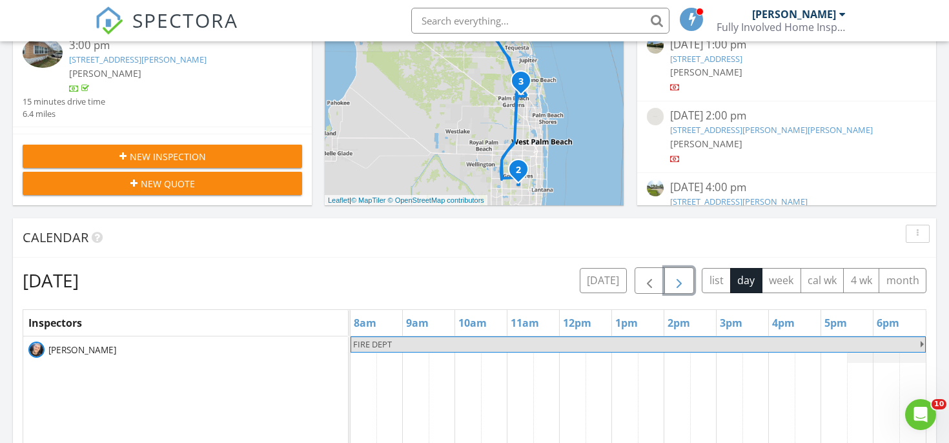
click at [686, 285] on button "button" at bounding box center [679, 280] width 30 height 26
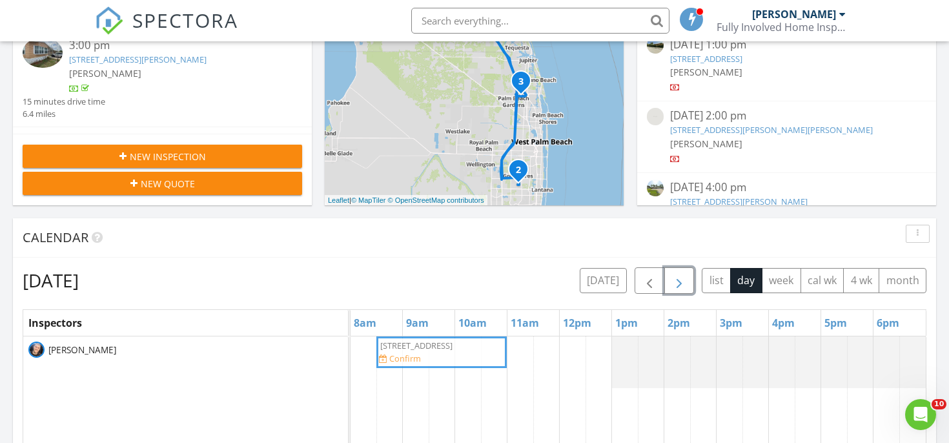
drag, startPoint x: 440, startPoint y: 348, endPoint x: 423, endPoint y: 347, distance: 16.1
click at [350, 347] on div "10501 SW Academic Way, Port St. Lucie 34987 Confirm 10501 SW Academic Way, Port…" at bounding box center [350, 362] width 0 height 52
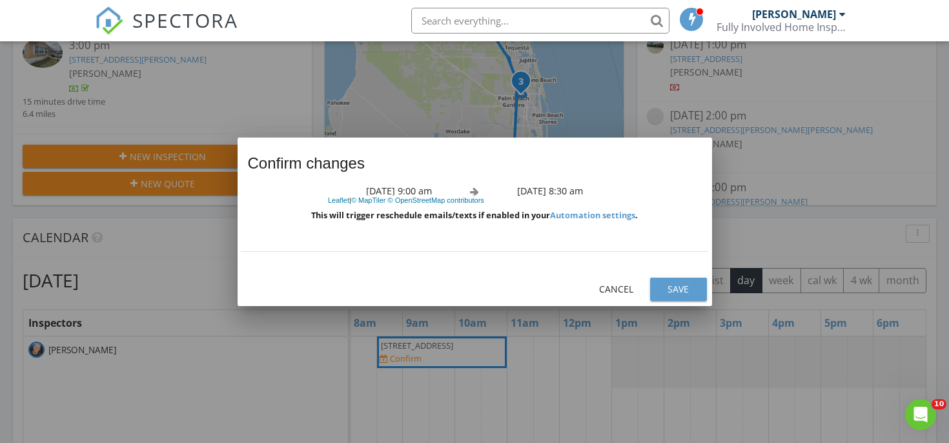
click at [421, 347] on div at bounding box center [474, 221] width 949 height 443
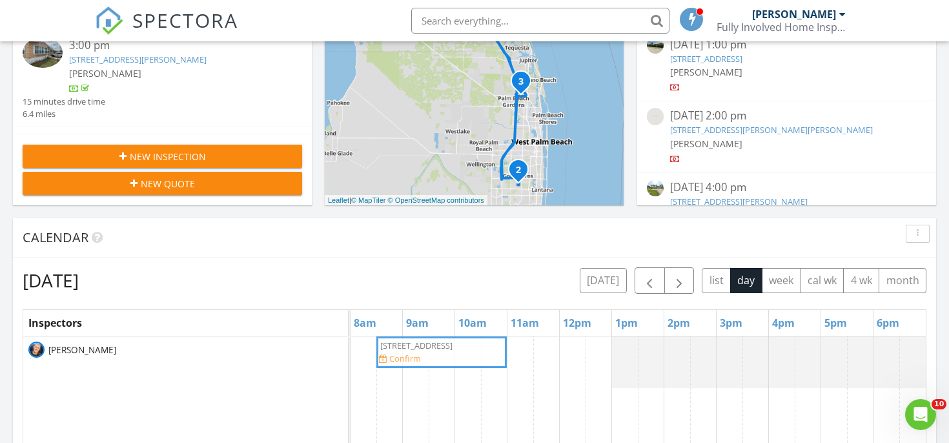
click at [350, 345] on div "10501 SW Academic Way, Port St. Lucie 34987 Confirm 10501 SW Academic Way, Port…" at bounding box center [350, 362] width 0 height 52
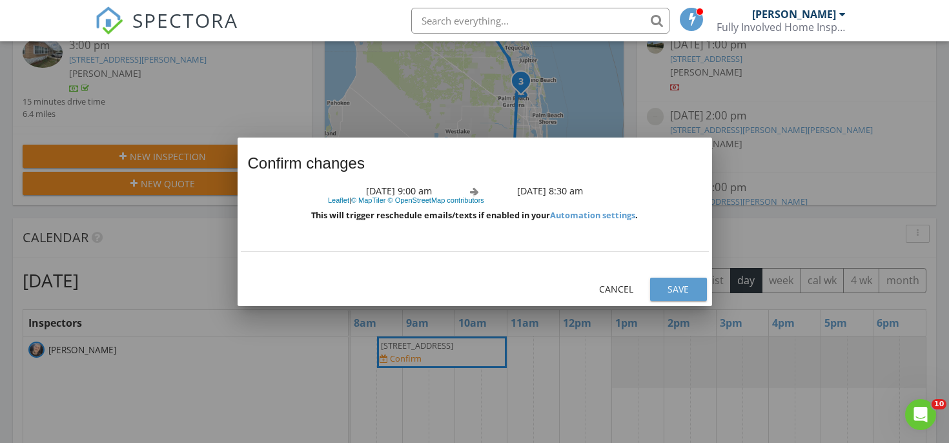
click at [667, 292] on div "Save" at bounding box center [678, 289] width 36 height 14
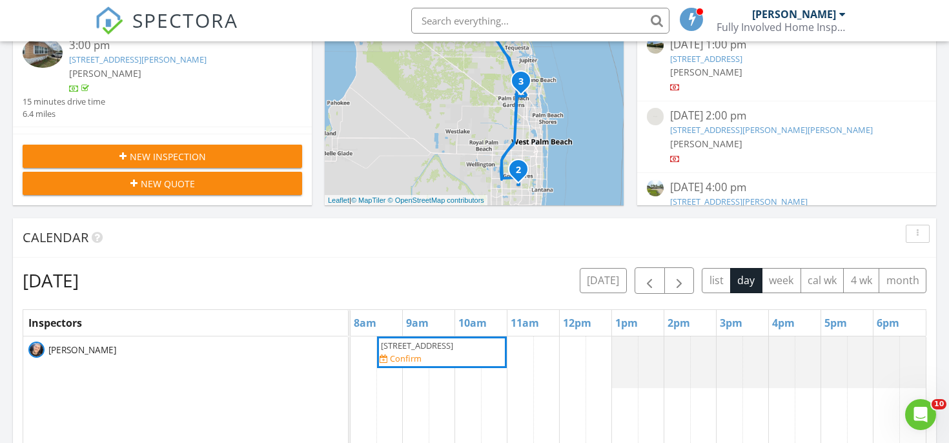
click at [438, 352] on span "10501 SW Academic Way, Port St. Lucie 34987" at bounding box center [417, 346] width 75 height 12
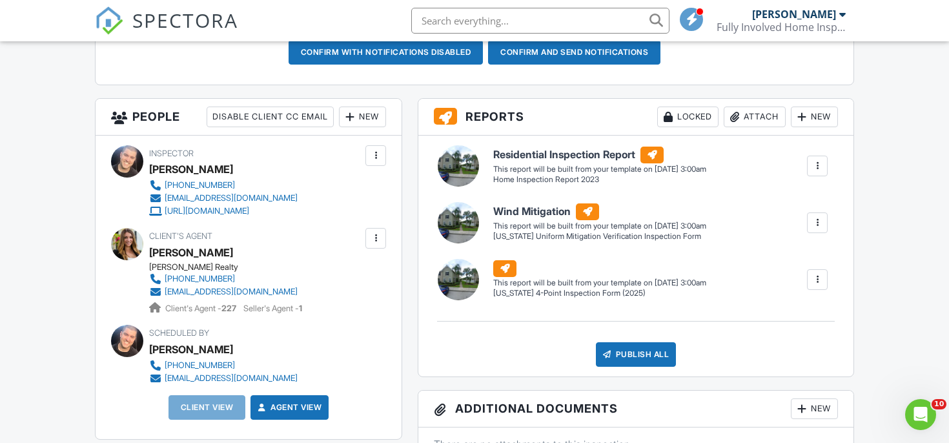
click at [367, 127] on div "New" at bounding box center [362, 117] width 47 height 21
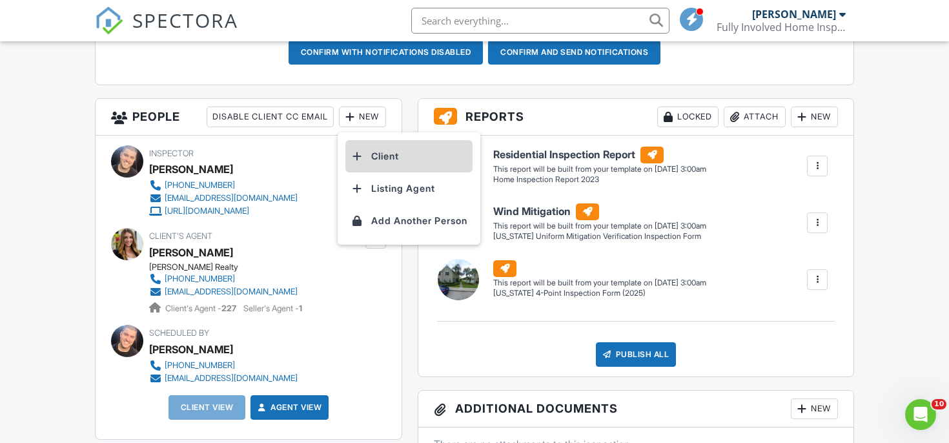
click at [367, 172] on li "Client" at bounding box center [408, 156] width 127 height 32
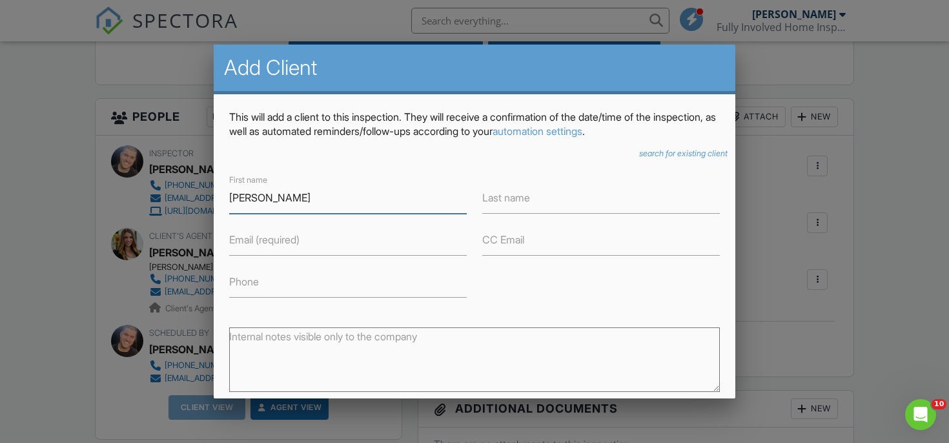
type input "[PERSON_NAME]"
type input "Maltese"
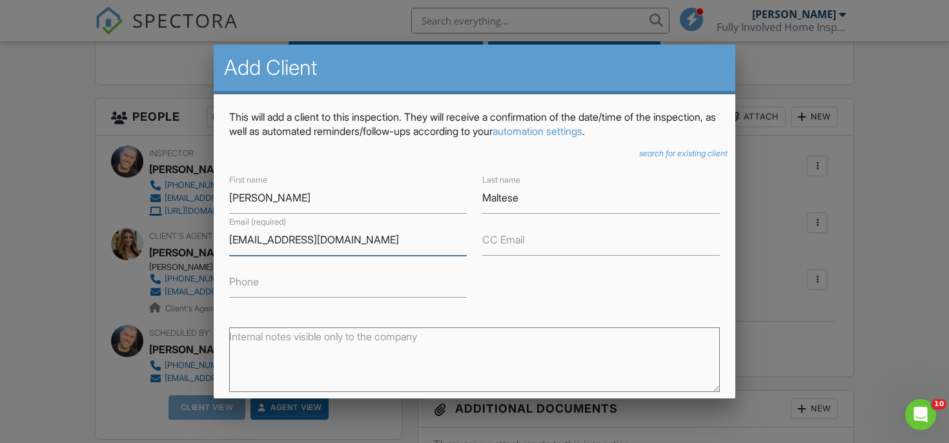
type input "[EMAIL_ADDRESS][DOMAIN_NAME]"
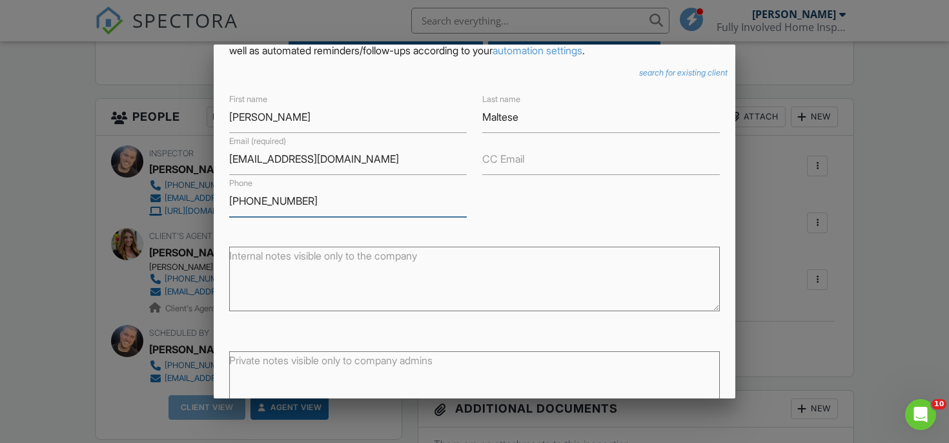
scroll to position [169, 0]
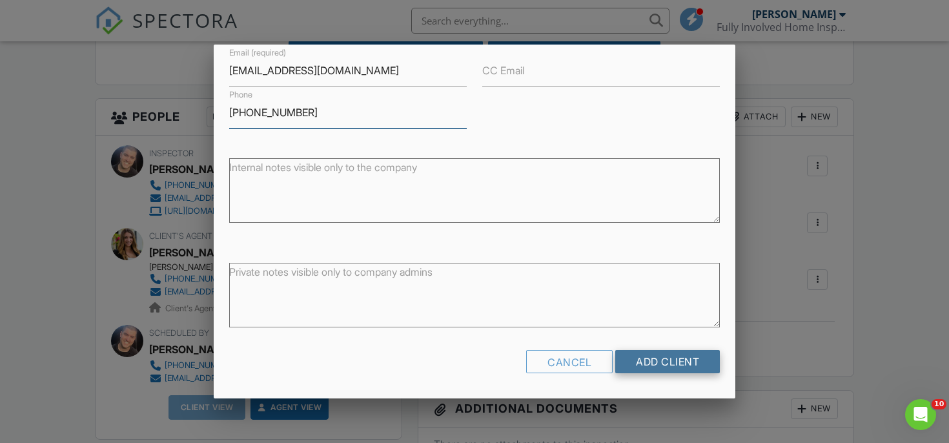
type input "[PHONE_NUMBER]"
click at [693, 361] on input "Add Client" at bounding box center [667, 361] width 105 height 23
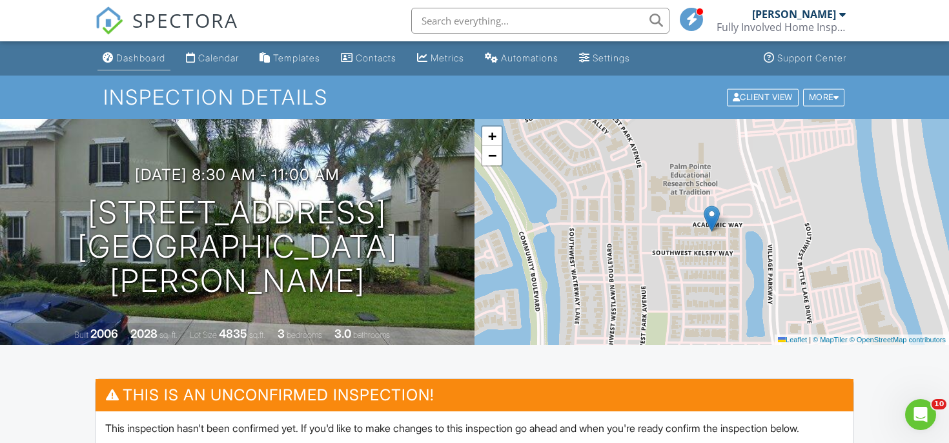
click at [137, 57] on div "Dashboard" at bounding box center [140, 57] width 49 height 11
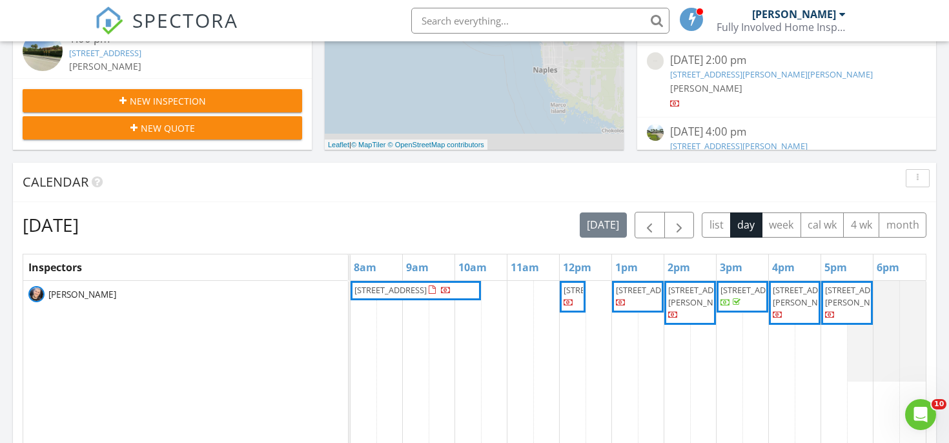
scroll to position [455, 0]
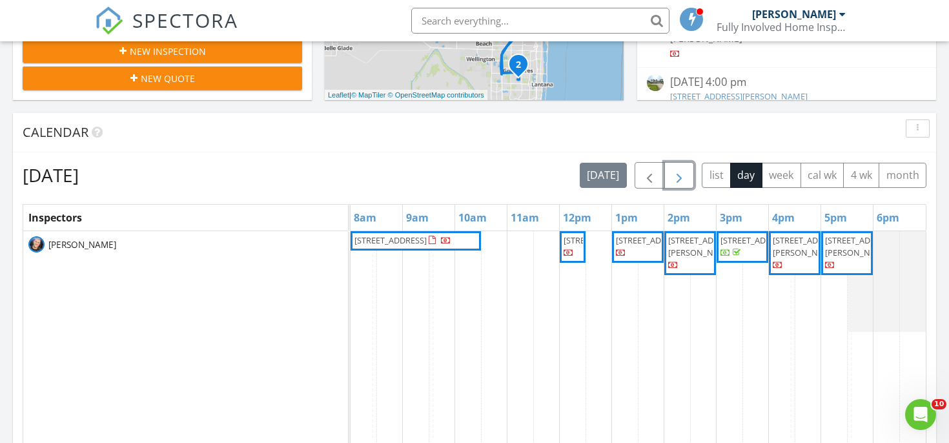
click at [676, 180] on span "button" at bounding box center [678, 175] width 15 height 15
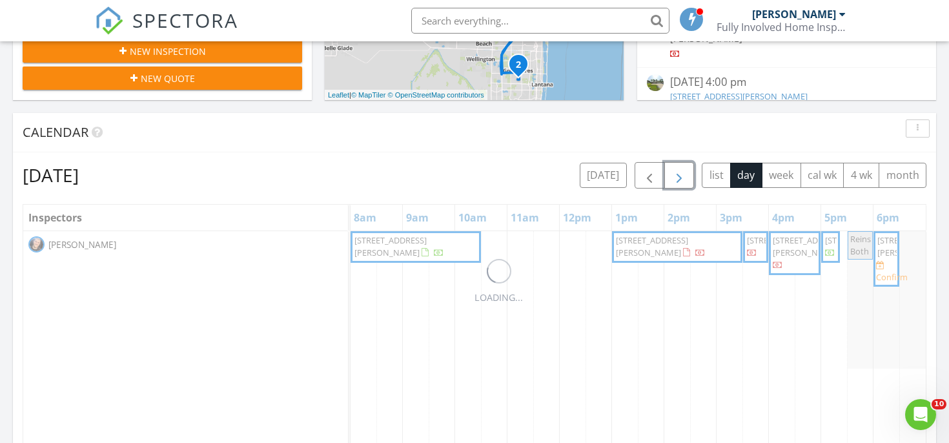
click at [676, 180] on span "button" at bounding box center [678, 175] width 15 height 15
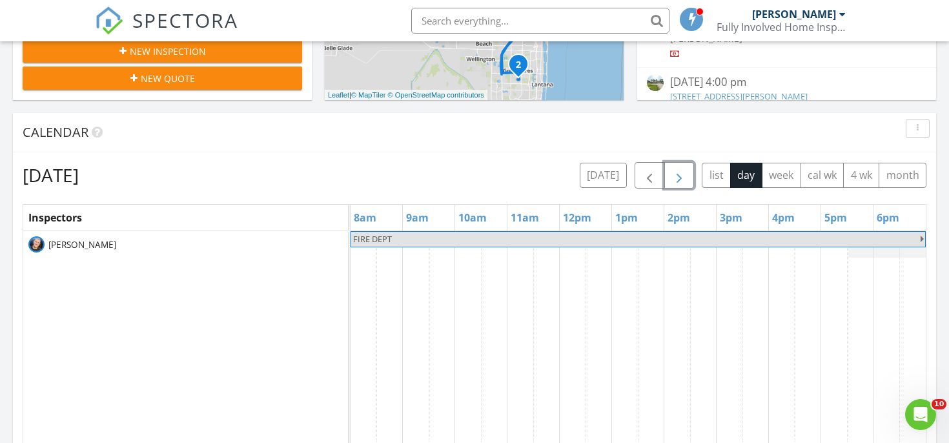
click at [676, 180] on span "button" at bounding box center [678, 175] width 15 height 15
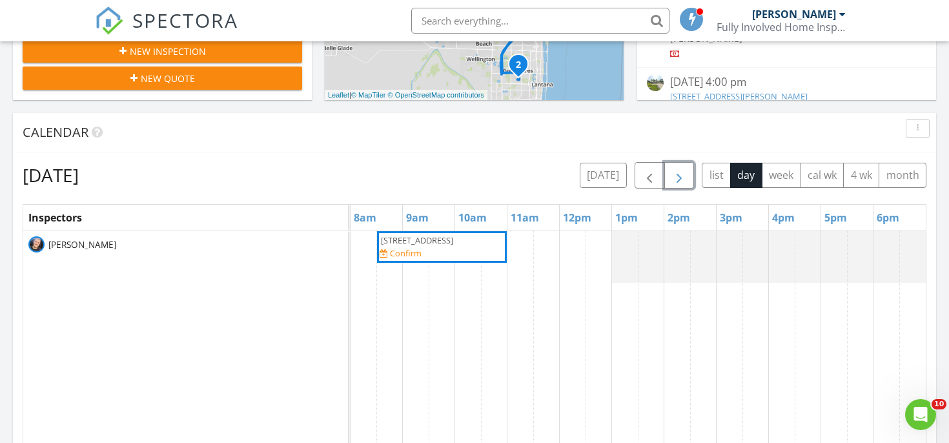
click at [451, 245] on span "10501 SW Academic Way, Port St. Lucie 34987" at bounding box center [417, 240] width 72 height 12
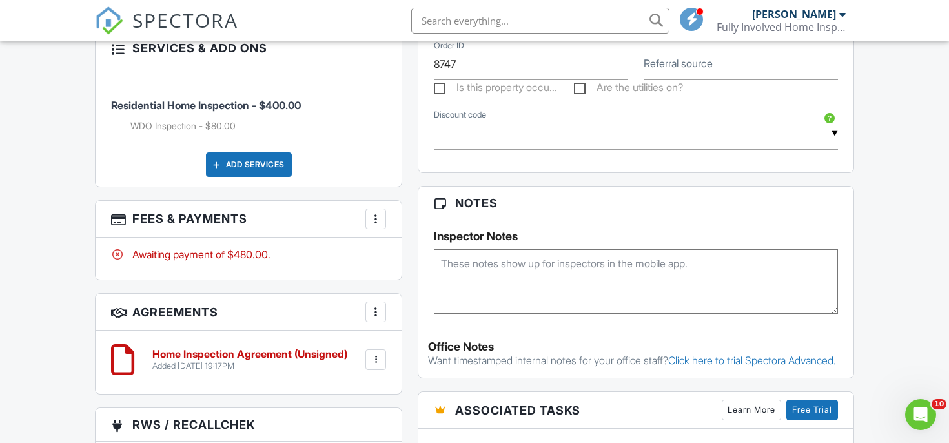
click at [478, 314] on textarea at bounding box center [636, 281] width 404 height 65
click at [509, 283] on textarea "code 1991" at bounding box center [636, 281] width 404 height 65
type textarea "code 1991"
click at [508, 220] on h3 "Notes" at bounding box center [635, 204] width 435 height 34
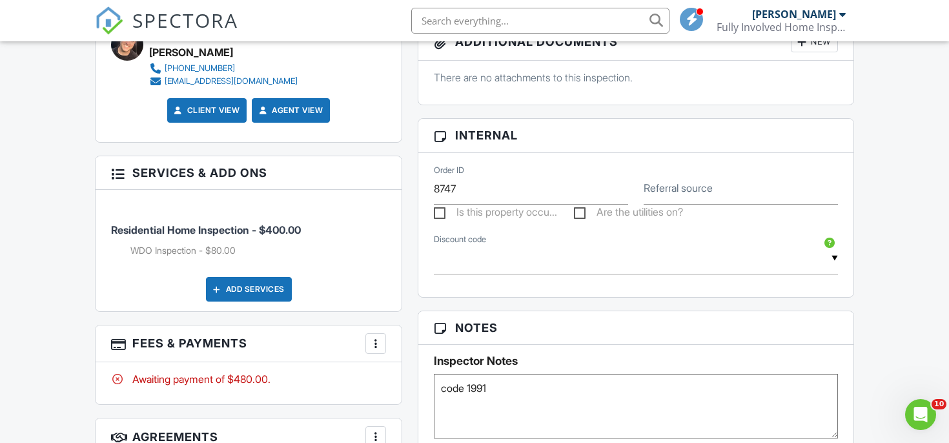
scroll to position [799, 0]
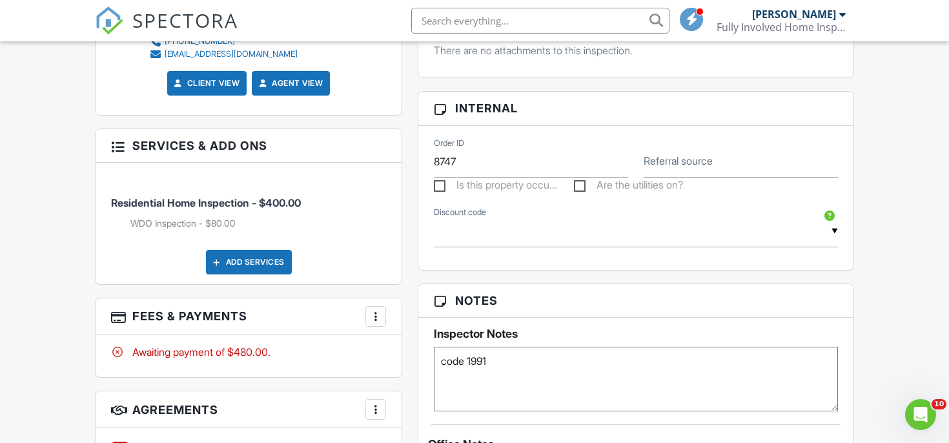
click at [363, 332] on h3 "Fees & Payments More Edit Fees & Payments Add Services View Invoice Paid In Full" at bounding box center [249, 316] width 306 height 37
click at [372, 323] on div at bounding box center [375, 316] width 13 height 13
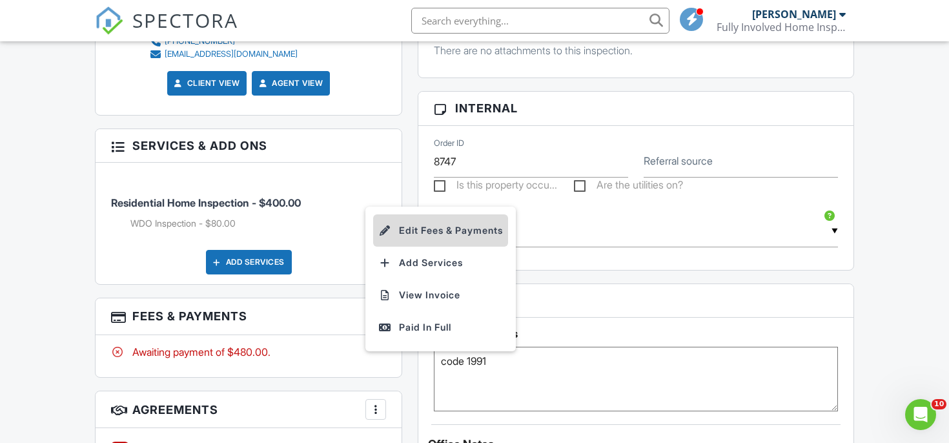
click at [419, 238] on li "Edit Fees & Payments" at bounding box center [440, 230] width 135 height 32
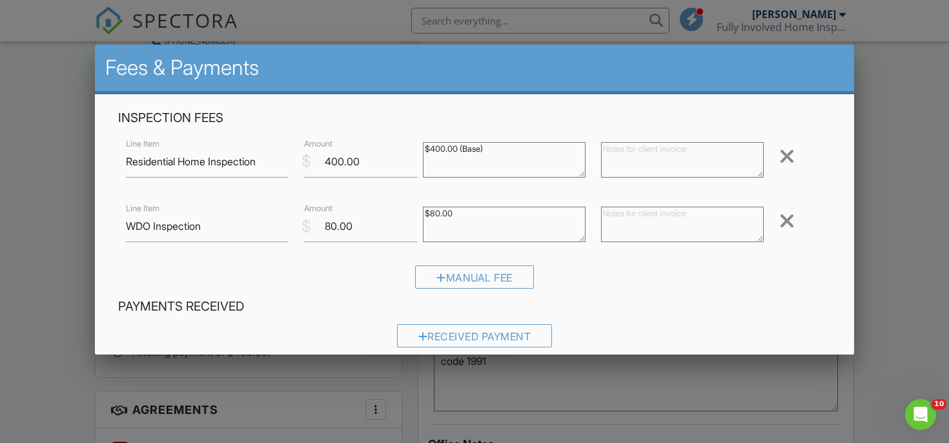
click at [795, 228] on div "Remove" at bounding box center [800, 220] width 59 height 21
click at [791, 223] on div at bounding box center [786, 220] width 15 height 21
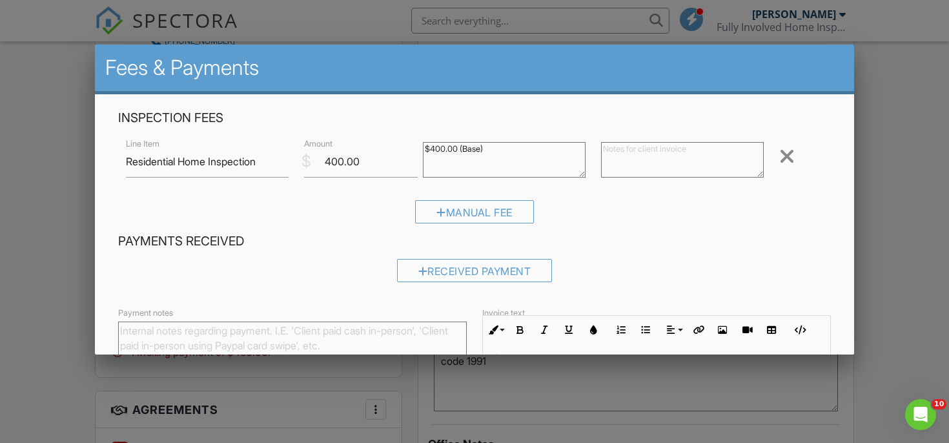
scroll to position [177, 0]
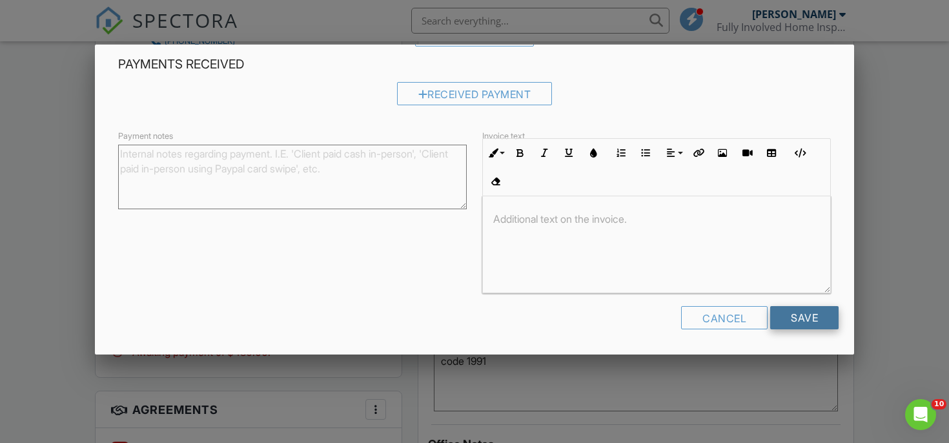
click at [778, 313] on input "Save" at bounding box center [804, 317] width 68 height 23
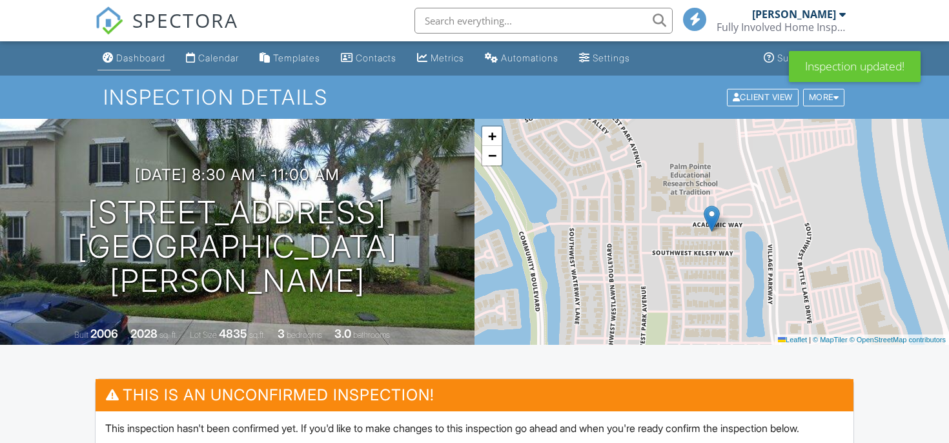
click at [153, 52] on link "Dashboard" at bounding box center [133, 58] width 73 height 24
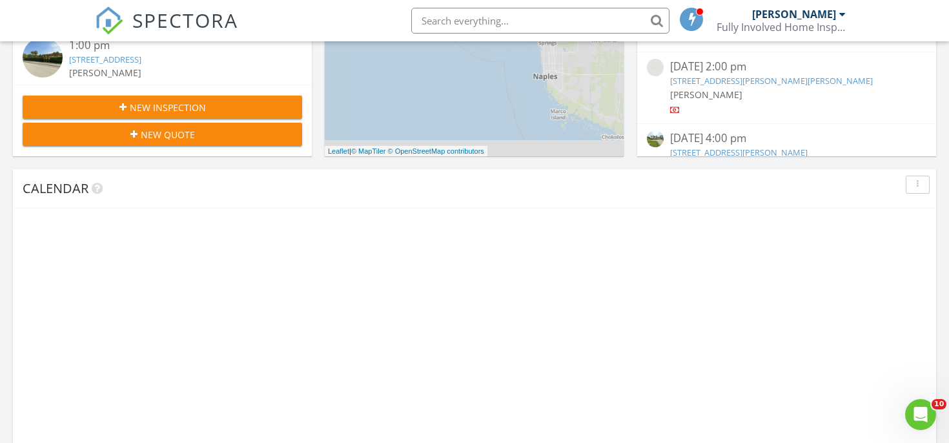
scroll to position [422, 0]
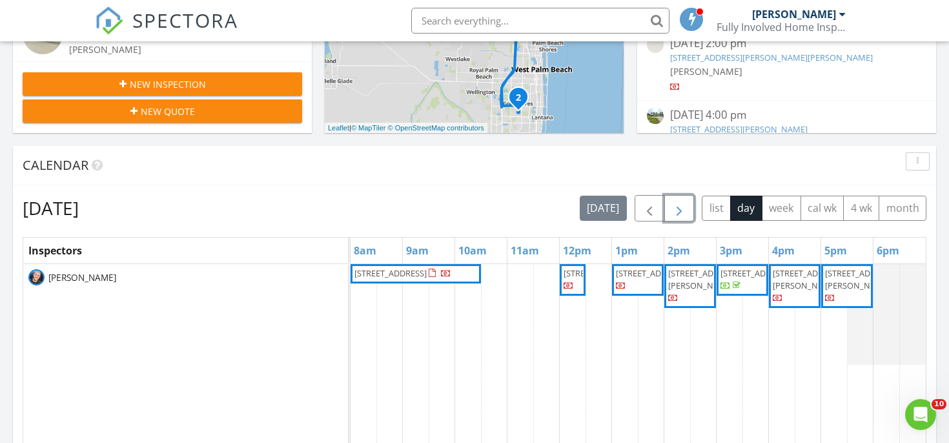
click at [685, 198] on button "button" at bounding box center [679, 208] width 30 height 26
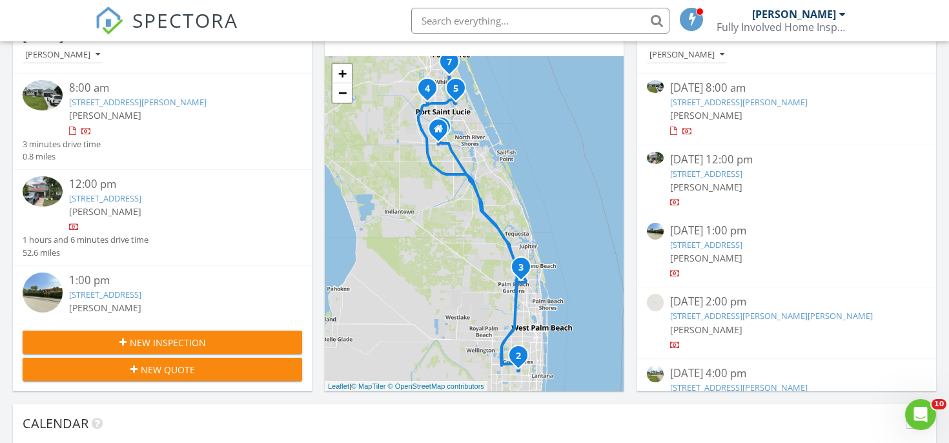
scroll to position [0, 0]
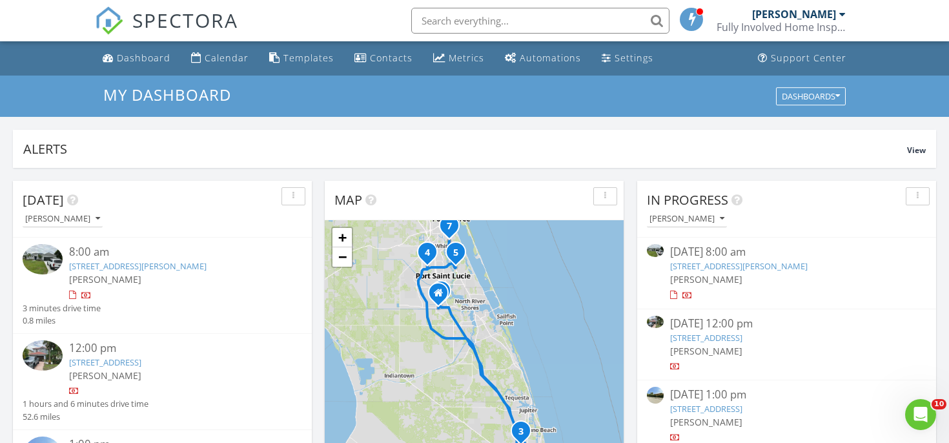
click at [617, 30] on input "text" at bounding box center [540, 21] width 258 height 26
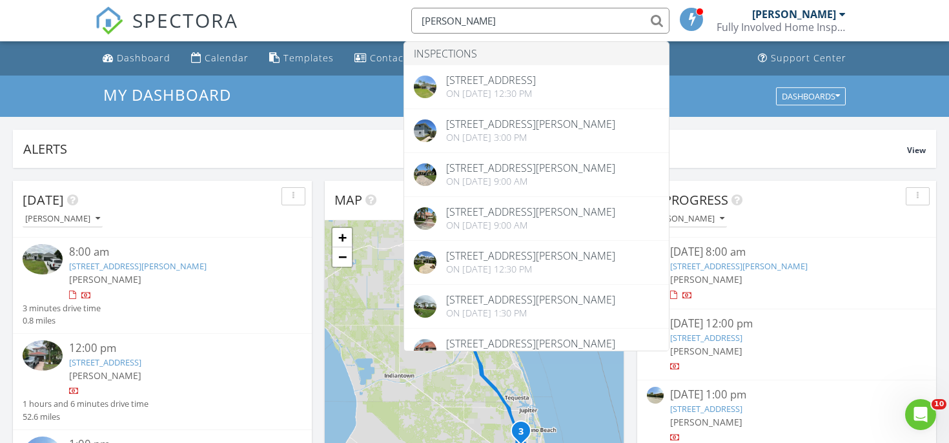
type input "daniela"
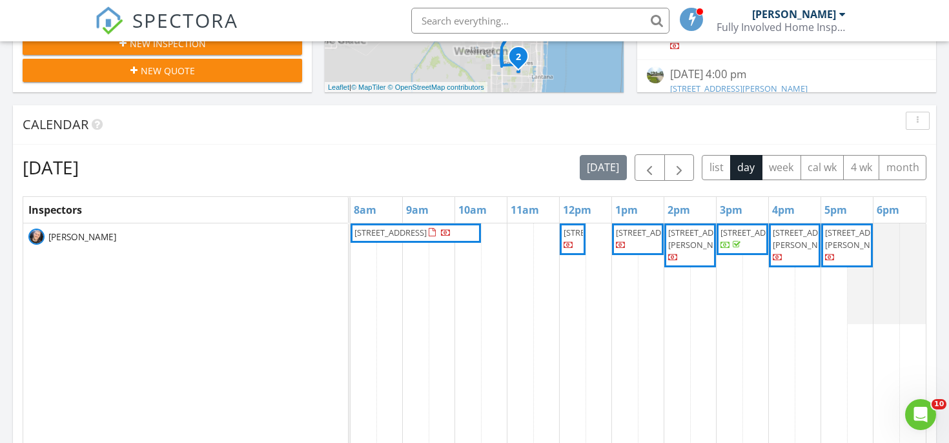
scroll to position [476, 0]
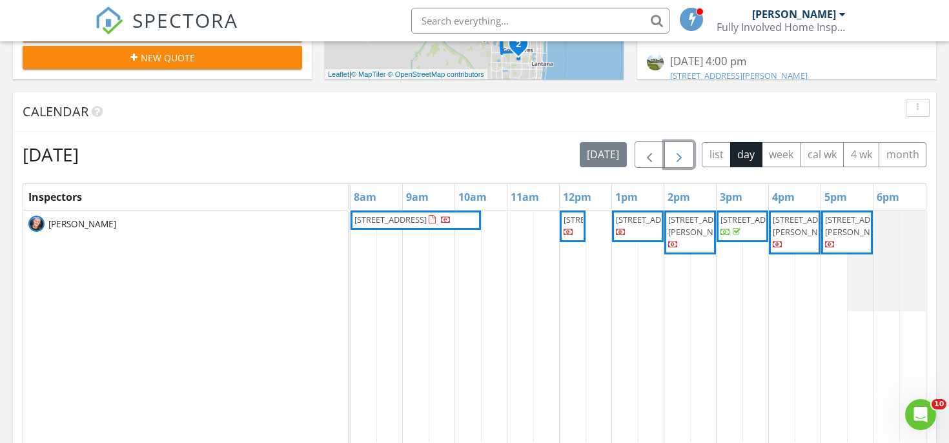
click at [680, 155] on span "button" at bounding box center [678, 154] width 15 height 15
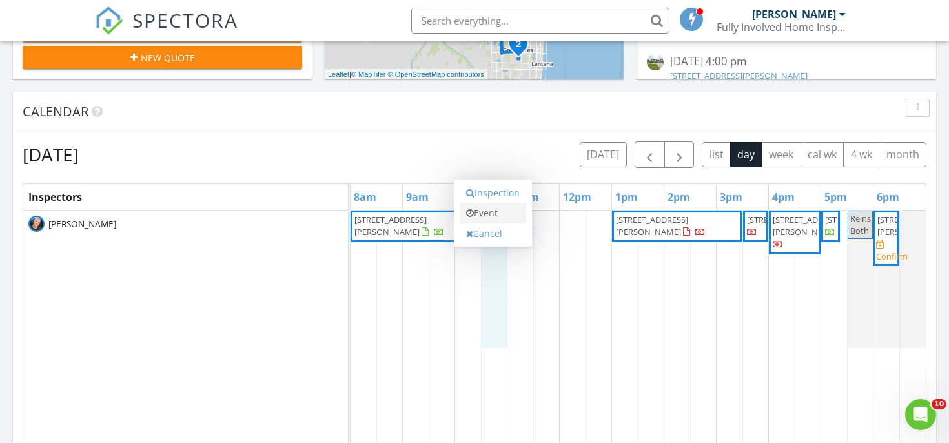
click at [487, 214] on link "Event" at bounding box center [493, 213] width 66 height 21
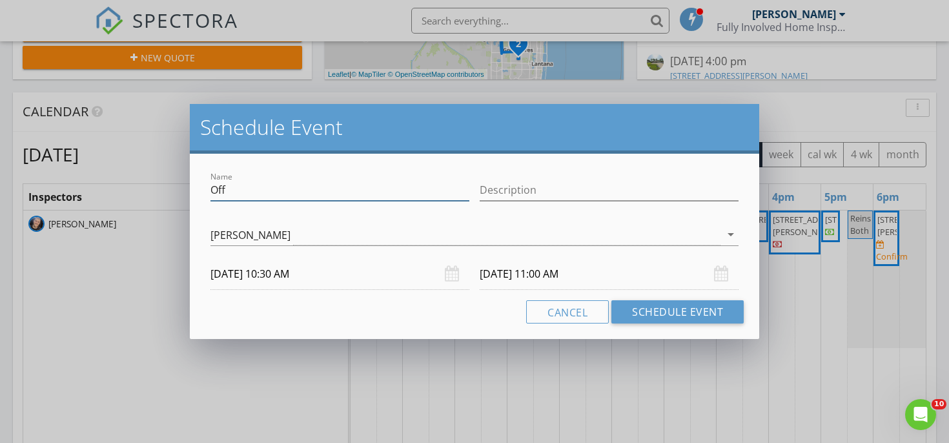
click at [360, 193] on input "Off" at bounding box center [339, 189] width 259 height 21
type input "village"
click at [554, 321] on button "Cancel" at bounding box center [567, 311] width 83 height 23
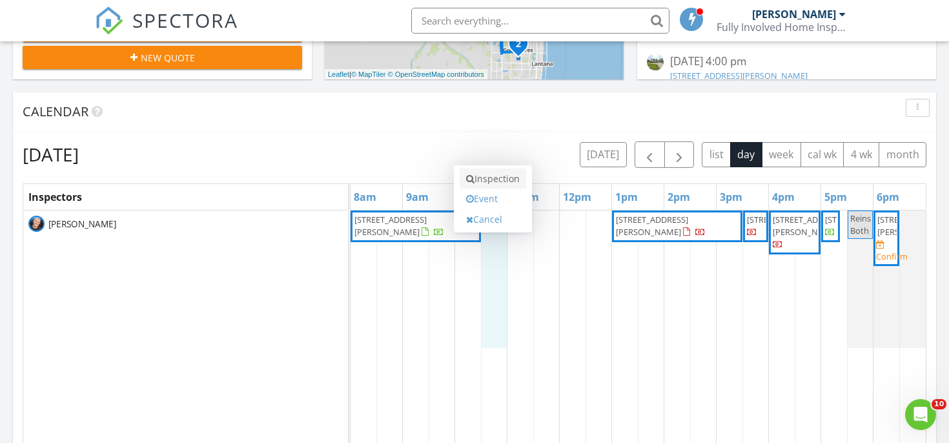
click at [487, 183] on link "Inspection" at bounding box center [493, 178] width 66 height 21
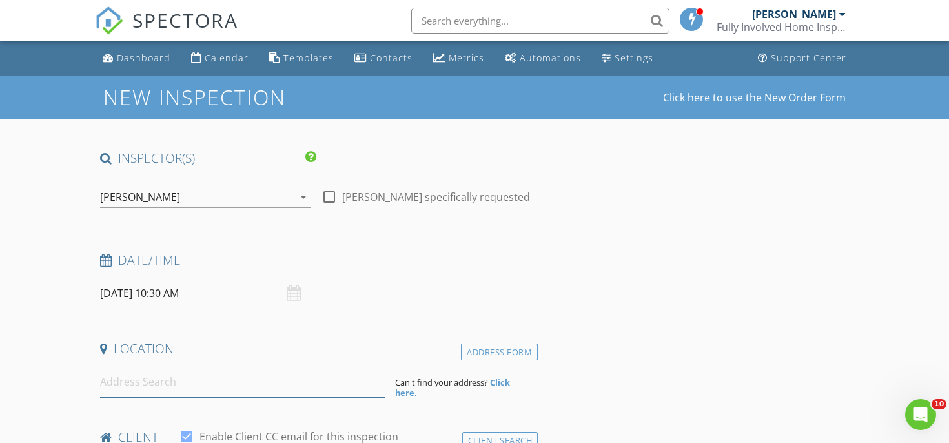
click at [130, 367] on input at bounding box center [242, 382] width 285 height 32
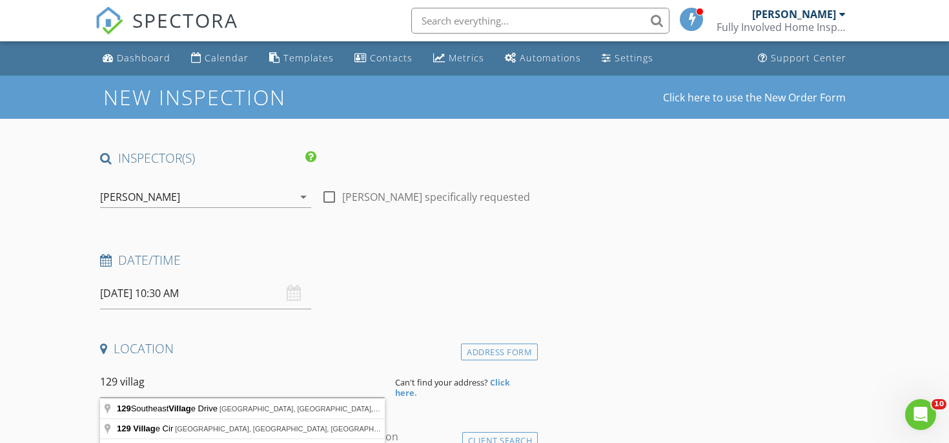
type input "[STREET_ADDRESS]"
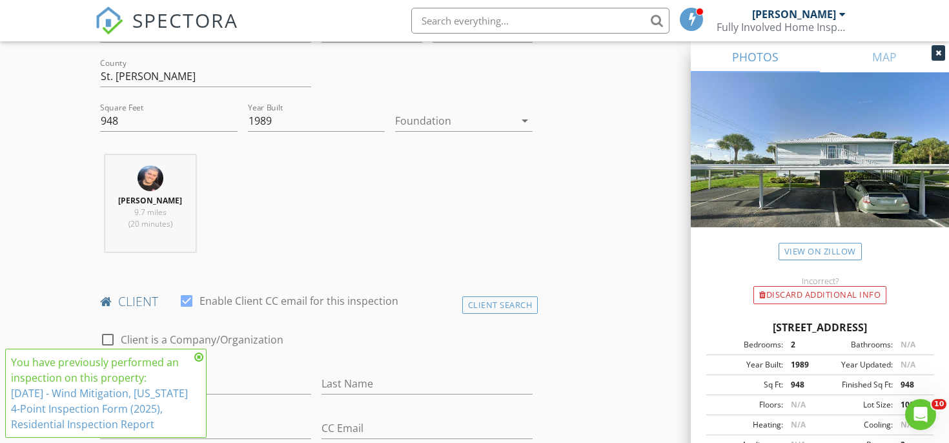
scroll to position [455, 0]
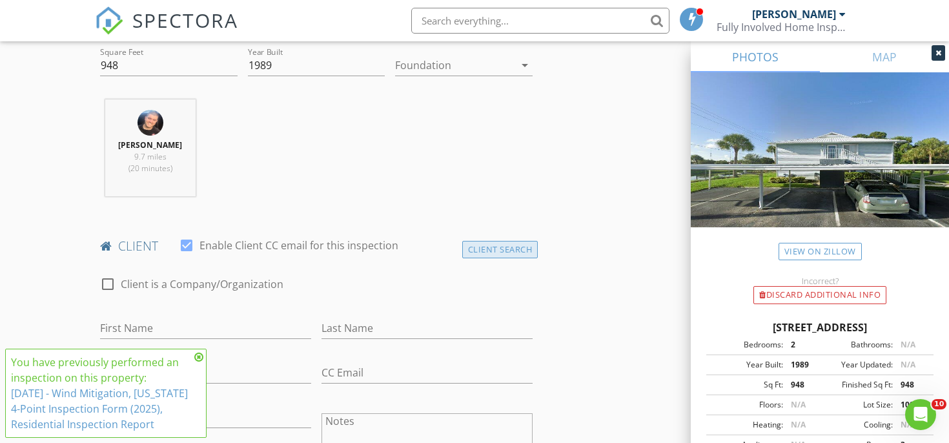
click at [483, 250] on div "Client Search" at bounding box center [500, 249] width 76 height 17
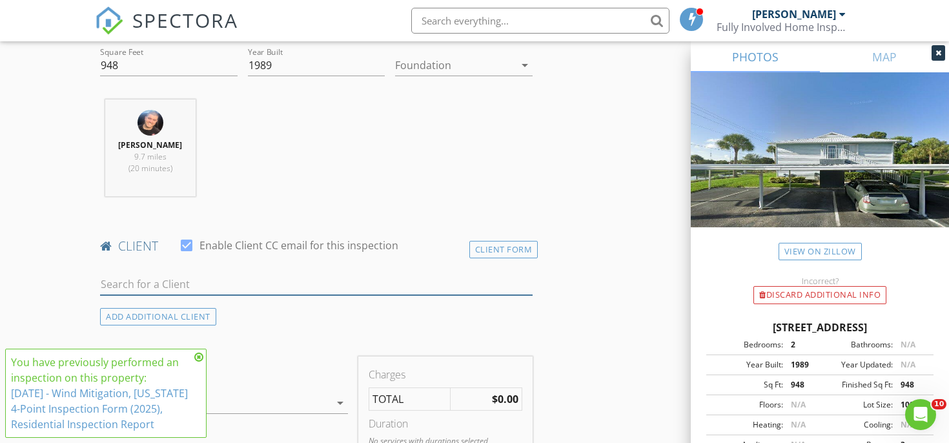
click at [263, 283] on input "text" at bounding box center [316, 284] width 432 height 21
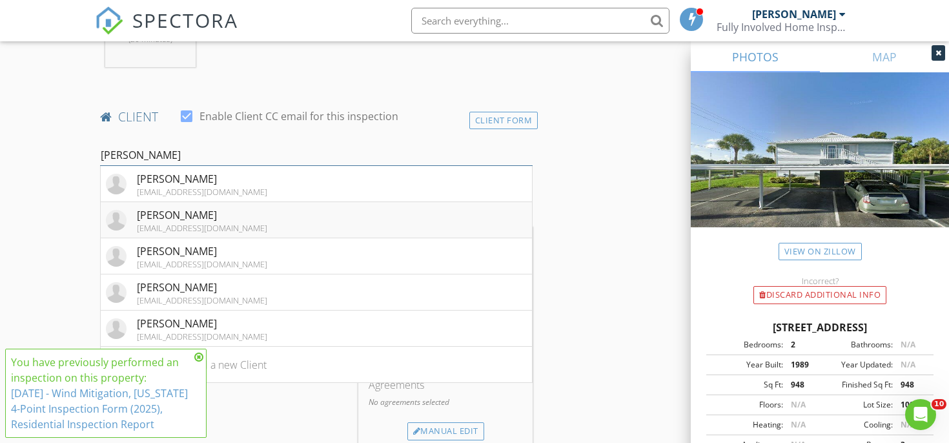
scroll to position [633, 0]
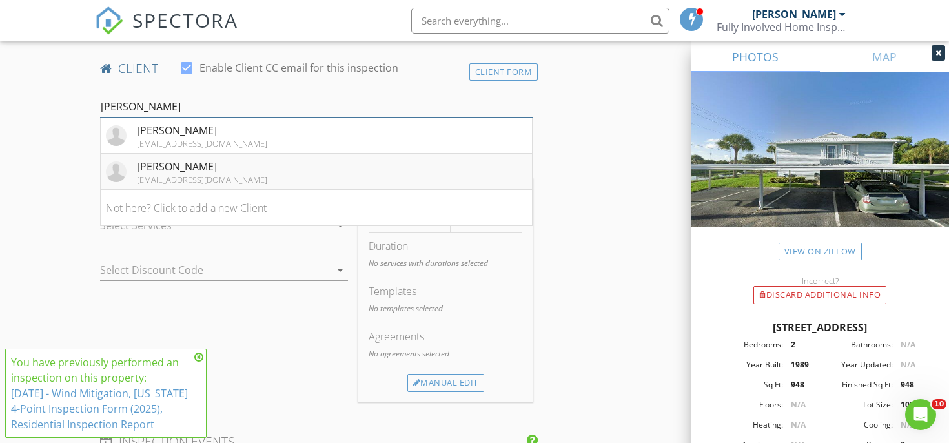
type input "[PERSON_NAME]"
click at [279, 165] on li "[PERSON_NAME] [EMAIL_ADDRESS][DOMAIN_NAME]" at bounding box center [316, 172] width 431 height 36
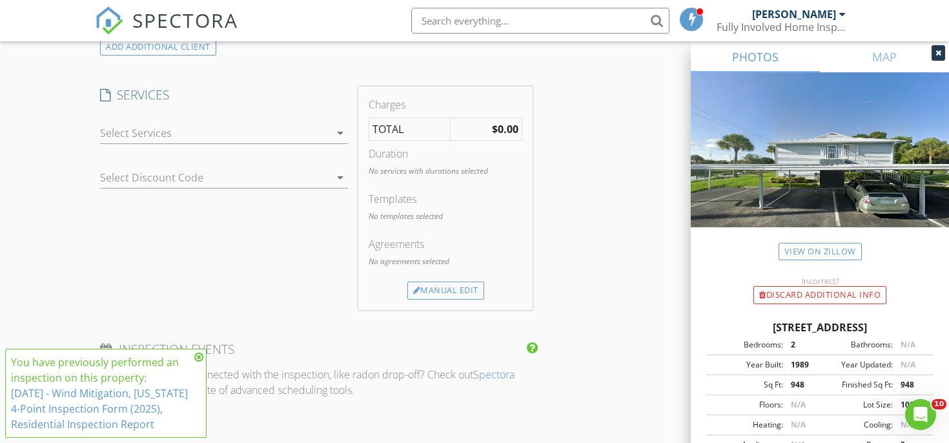
scroll to position [1056, 0]
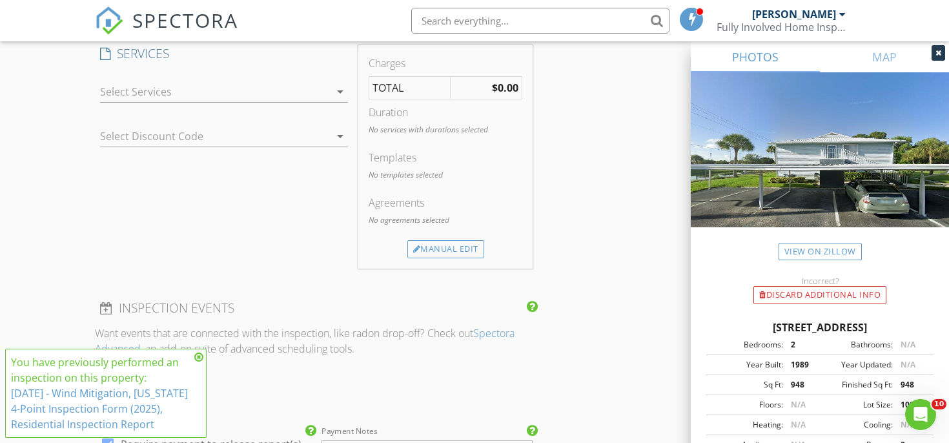
click at [212, 87] on div at bounding box center [215, 91] width 230 height 21
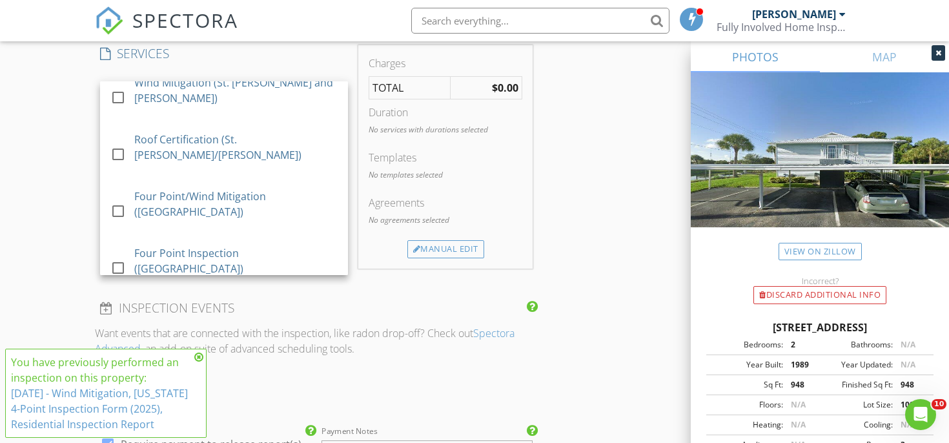
scroll to position [261, 0]
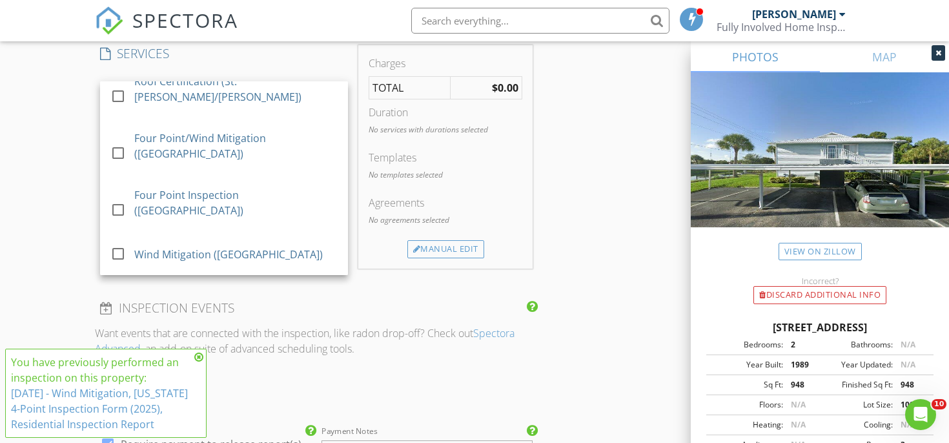
click at [134, 334] on div "Reinspection" at bounding box center [235, 347] width 203 height 26
checkbox input "false"
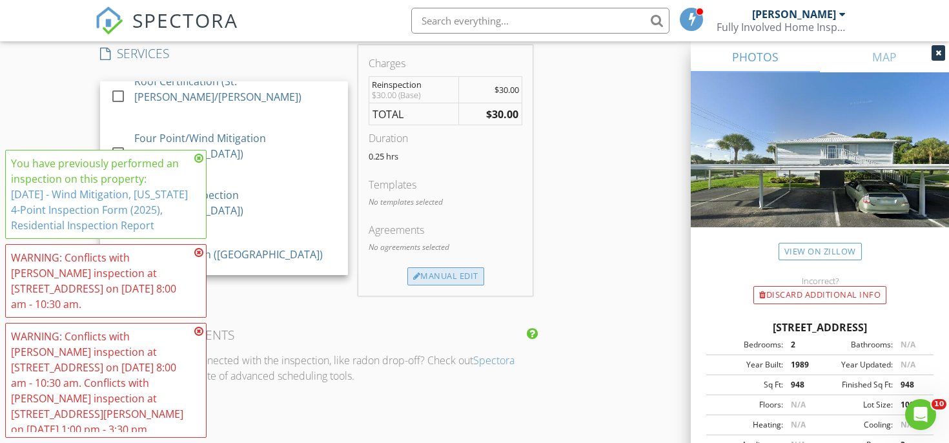
click at [469, 277] on div "Manual Edit" at bounding box center [445, 276] width 77 height 18
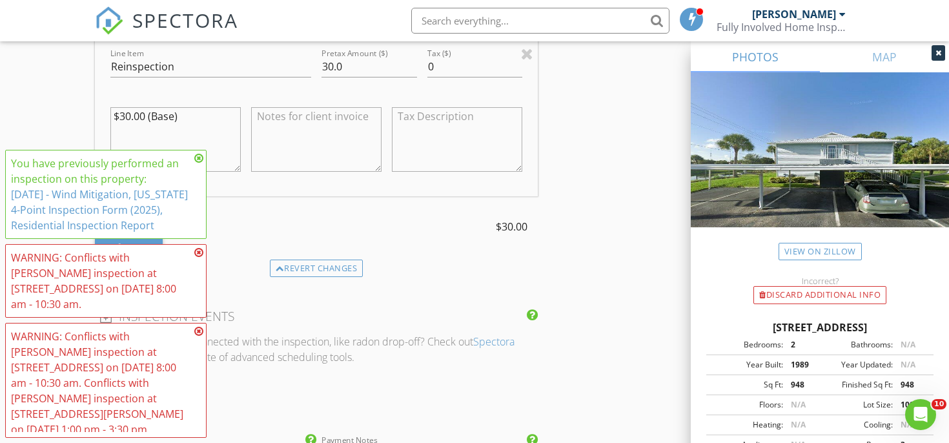
scroll to position [1174, 0]
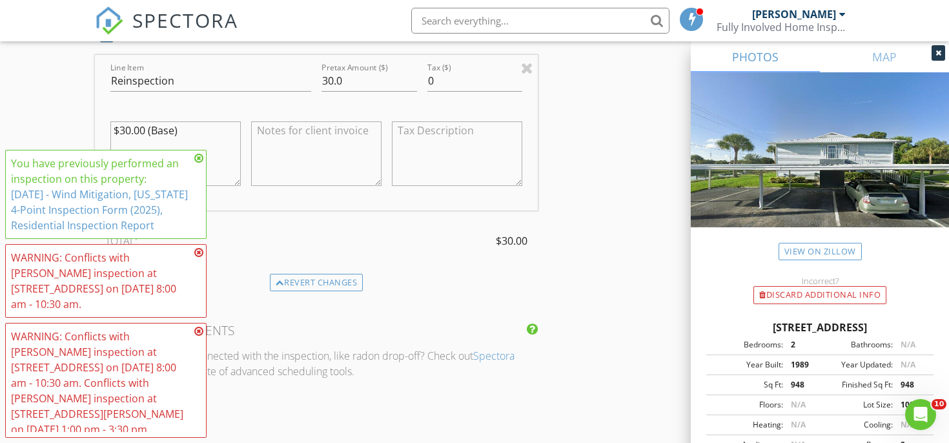
click at [342, 92] on div "Pretax Amount ($) 30.0" at bounding box center [369, 87] width 96 height 34
click at [339, 81] on input "30.0" at bounding box center [369, 80] width 96 height 21
type input "0.00"
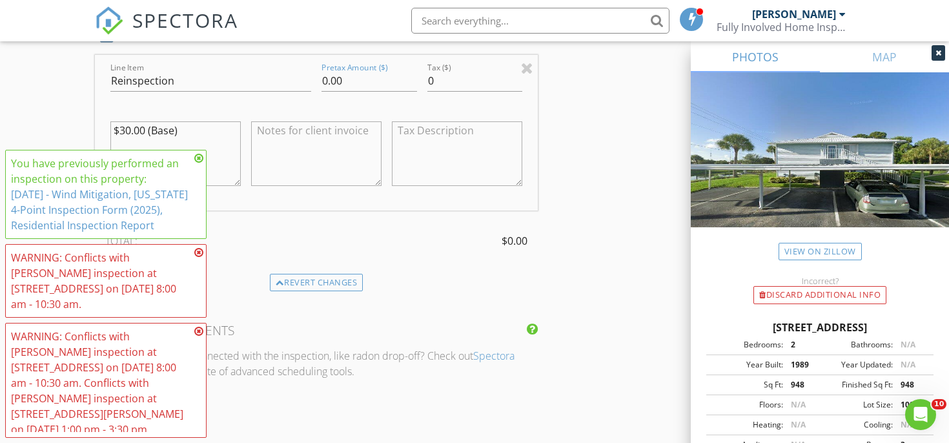
click at [454, 239] on div "TOTAL: $0.00" at bounding box center [316, 240] width 443 height 19
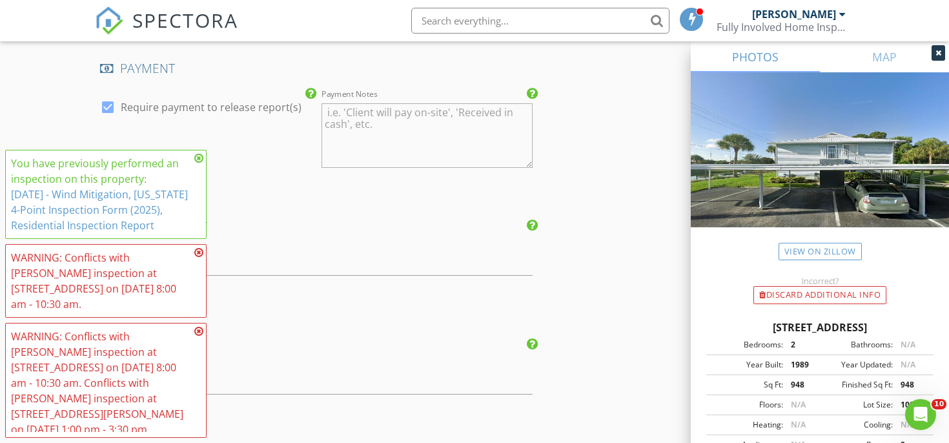
scroll to position [1704, 0]
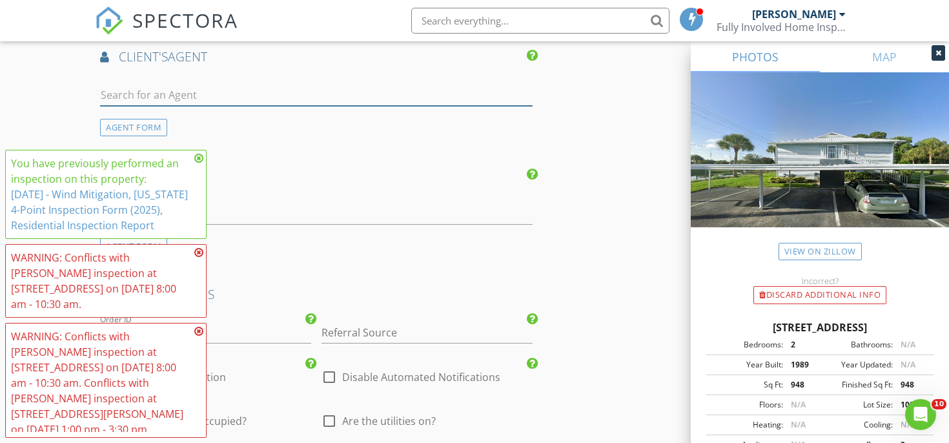
click at [223, 99] on input "text" at bounding box center [316, 95] width 432 height 21
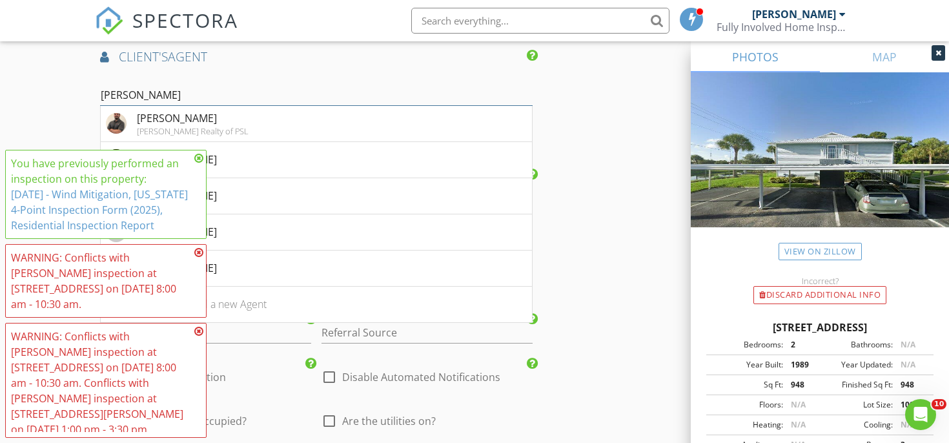
type input "daniel"
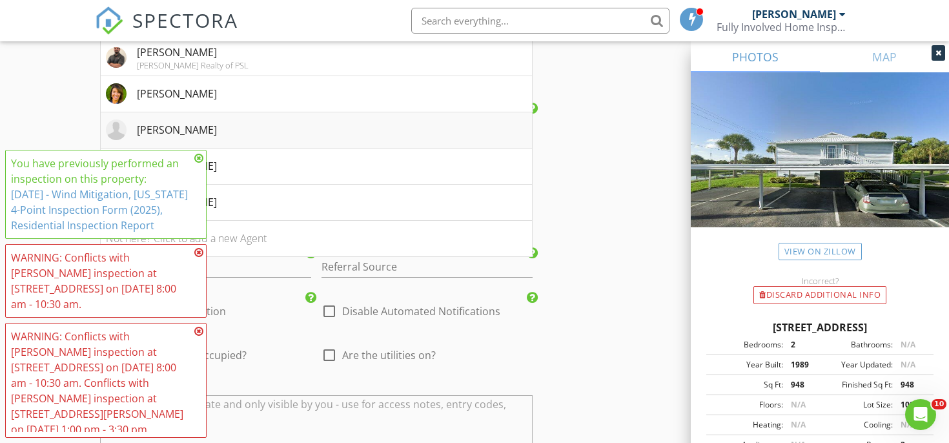
scroll to position [1776, 0]
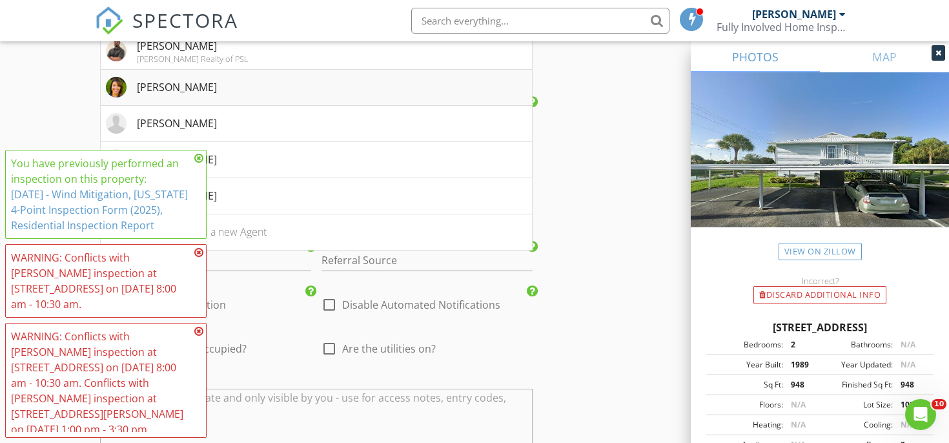
click at [299, 79] on li "Daniela Del Toro" at bounding box center [316, 88] width 431 height 36
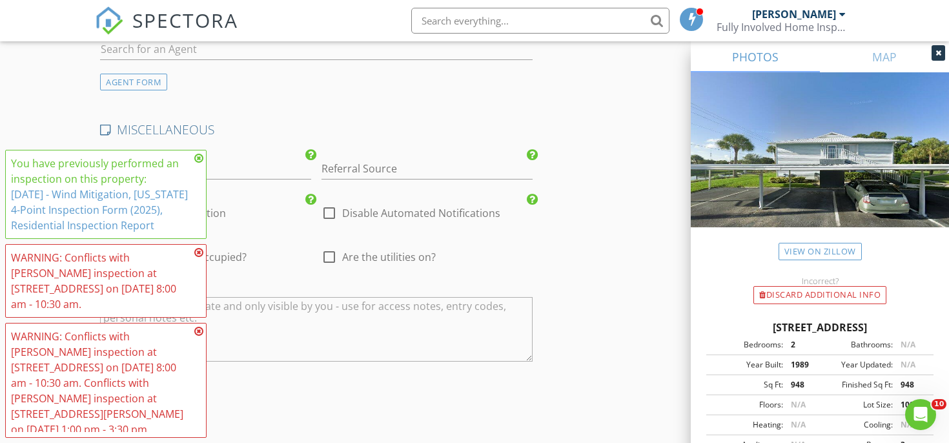
scroll to position [2164, 0]
click at [200, 156] on icon at bounding box center [198, 158] width 9 height 10
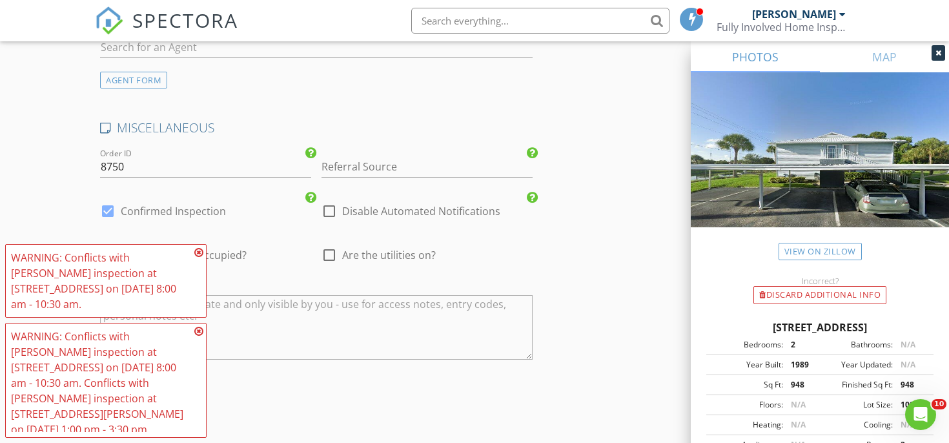
click at [332, 216] on div at bounding box center [329, 211] width 22 height 22
checkbox input "true"
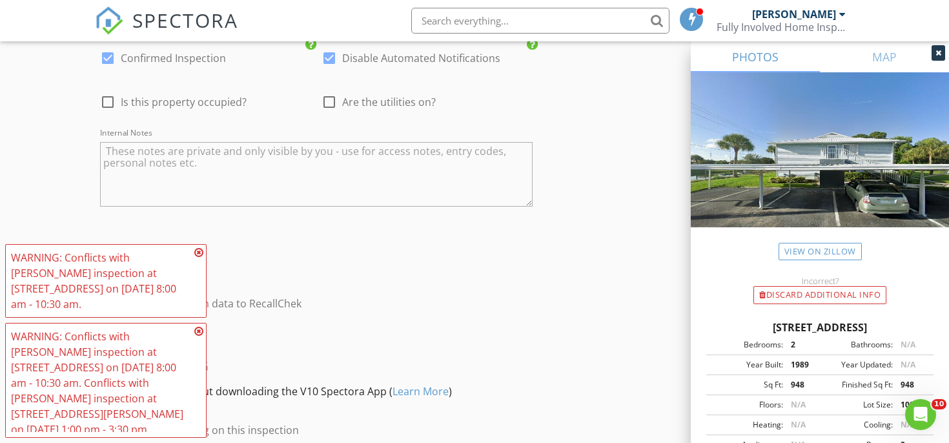
scroll to position [2434, 0]
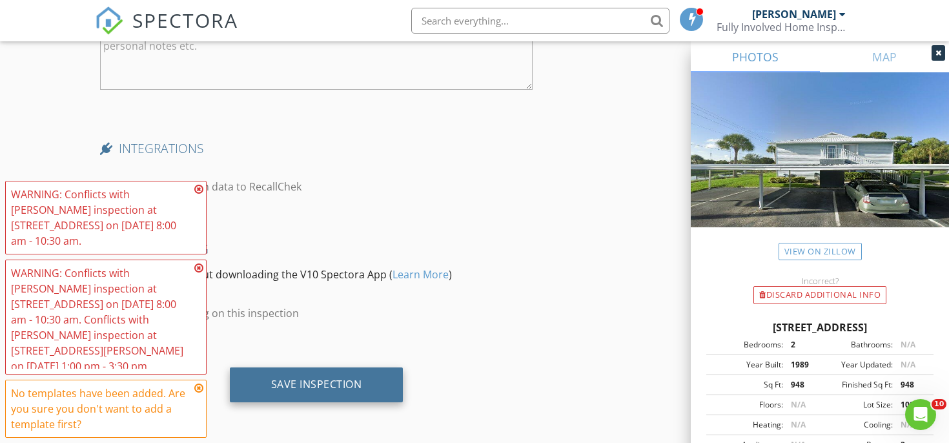
click at [335, 383] on div "Save Inspection" at bounding box center [316, 384] width 91 height 13
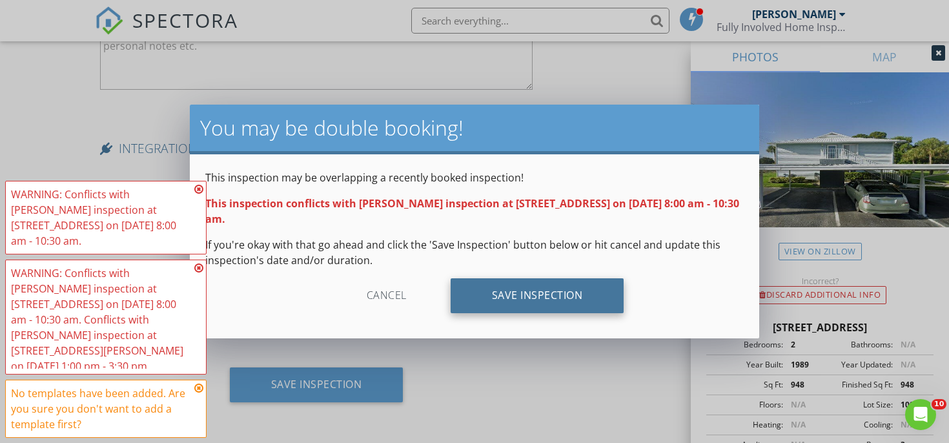
click at [452, 292] on div "Save Inspection" at bounding box center [538, 295] width 174 height 35
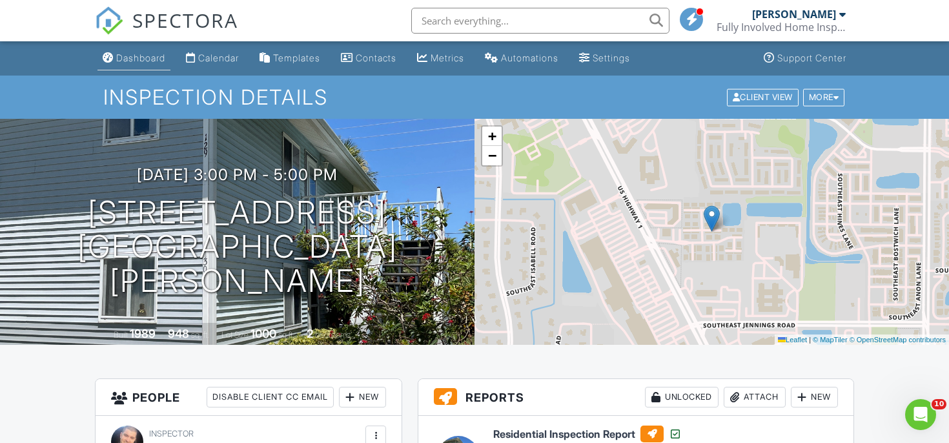
click at [139, 54] on div "Dashboard" at bounding box center [140, 57] width 49 height 11
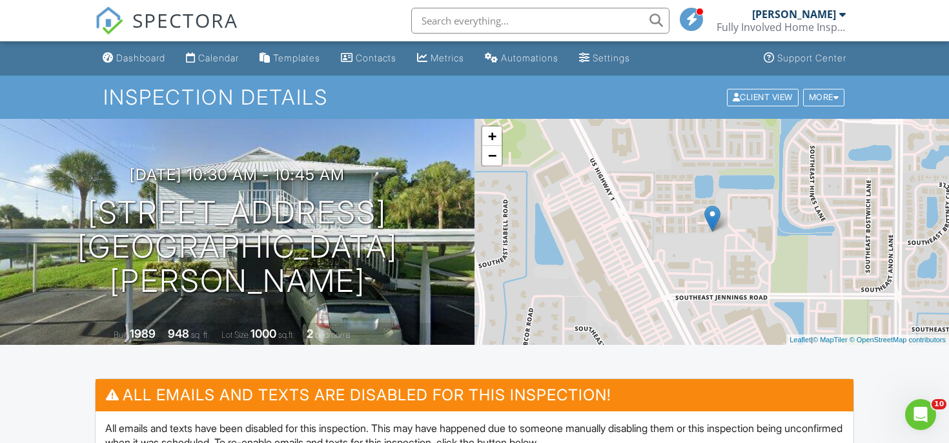
click at [444, 15] on input "text" at bounding box center [540, 21] width 258 height 26
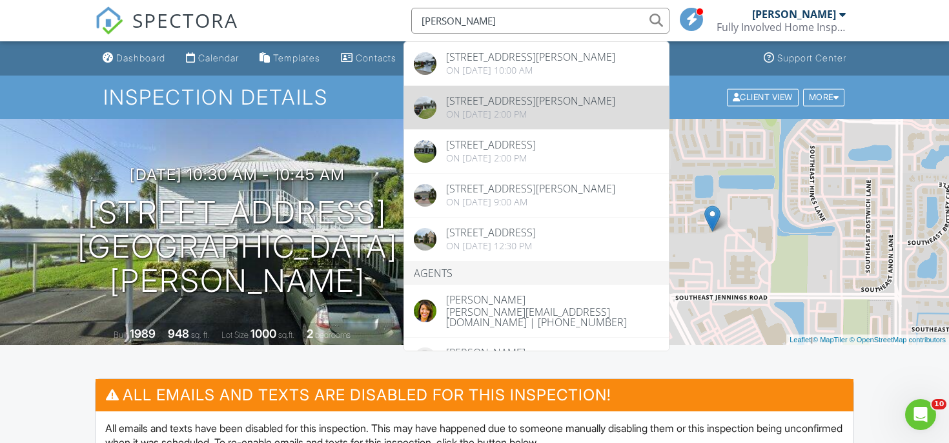
scroll to position [491, 0]
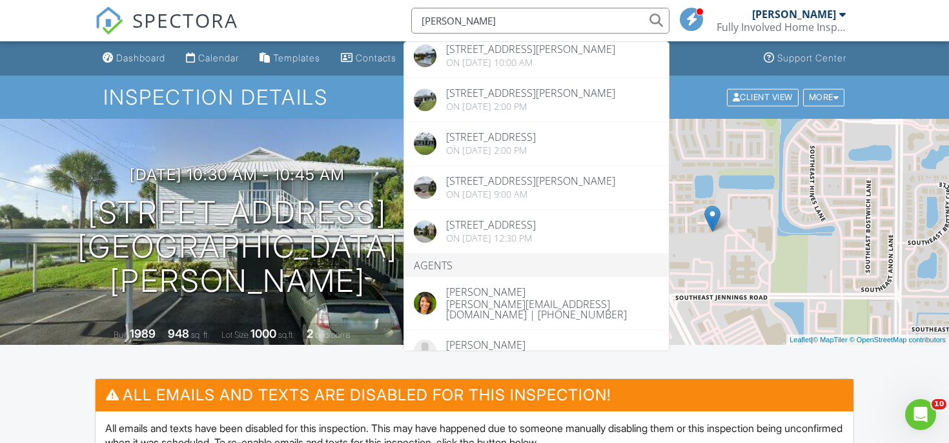
click at [490, 22] on input "laura" at bounding box center [540, 21] width 258 height 26
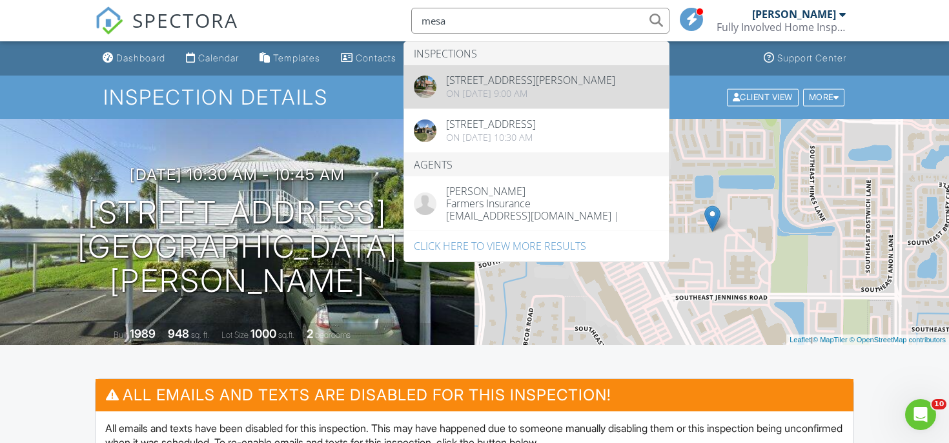
type input "mesa"
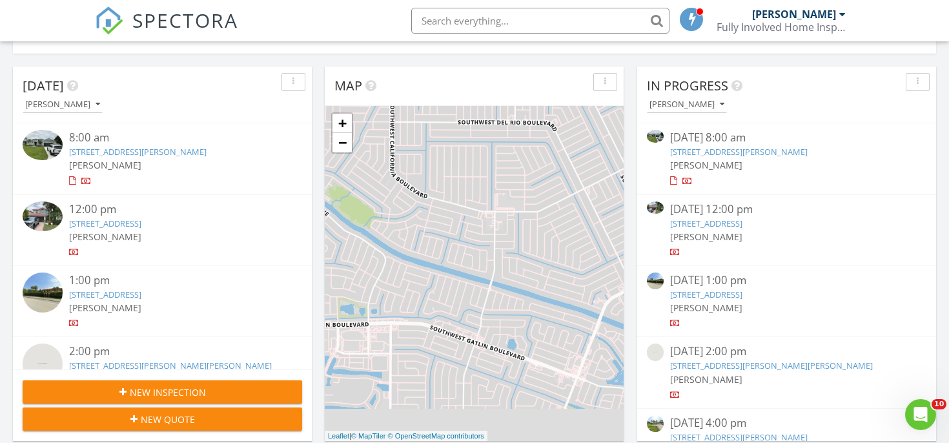
scroll to position [325, 0]
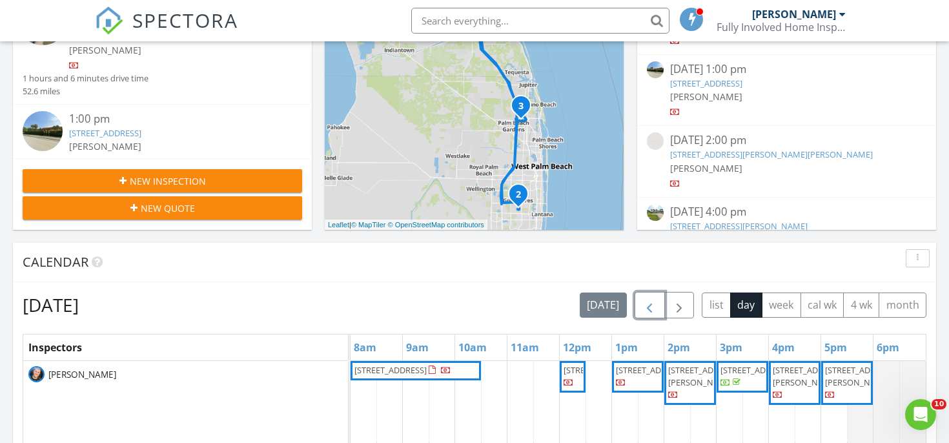
click at [649, 311] on span "button" at bounding box center [649, 305] width 15 height 15
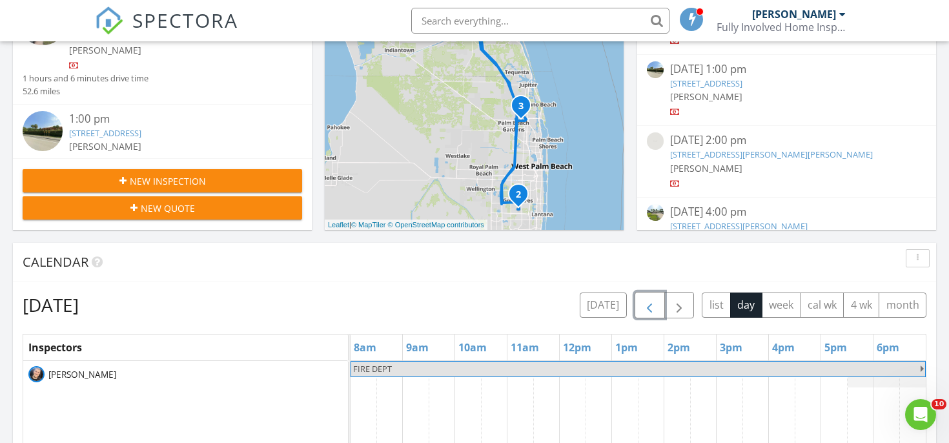
click at [649, 311] on span "button" at bounding box center [649, 305] width 15 height 15
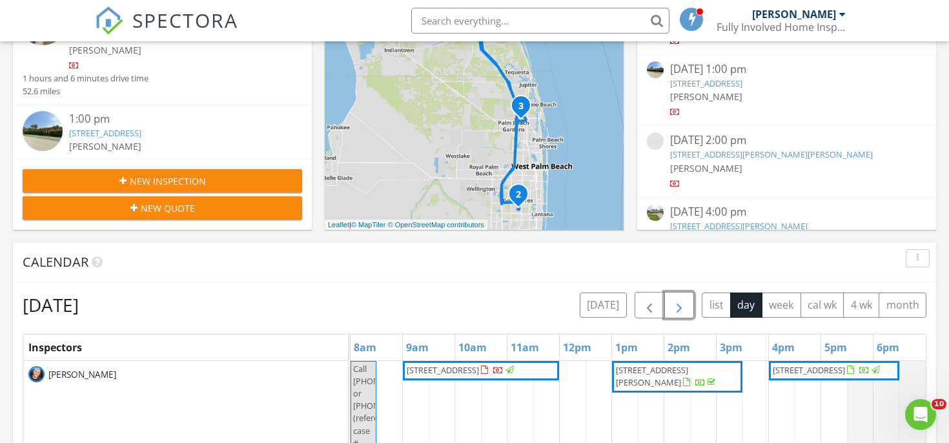
click at [687, 307] on button "button" at bounding box center [679, 305] width 30 height 26
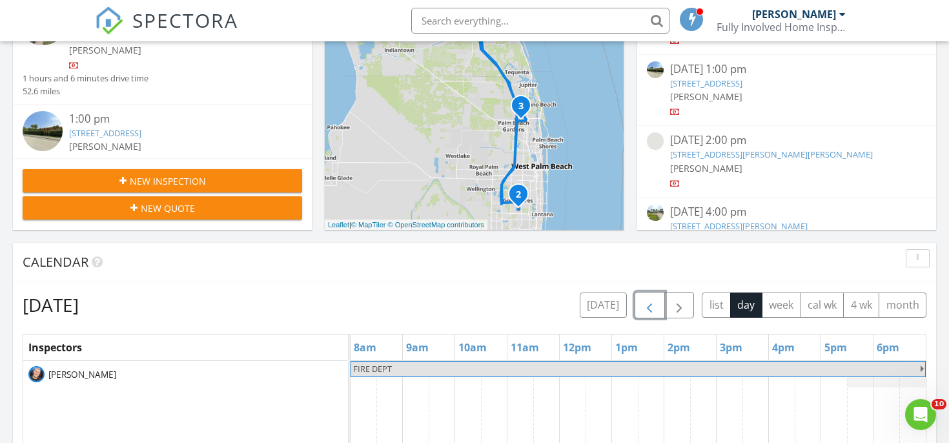
click at [656, 307] on span "button" at bounding box center [649, 305] width 15 height 15
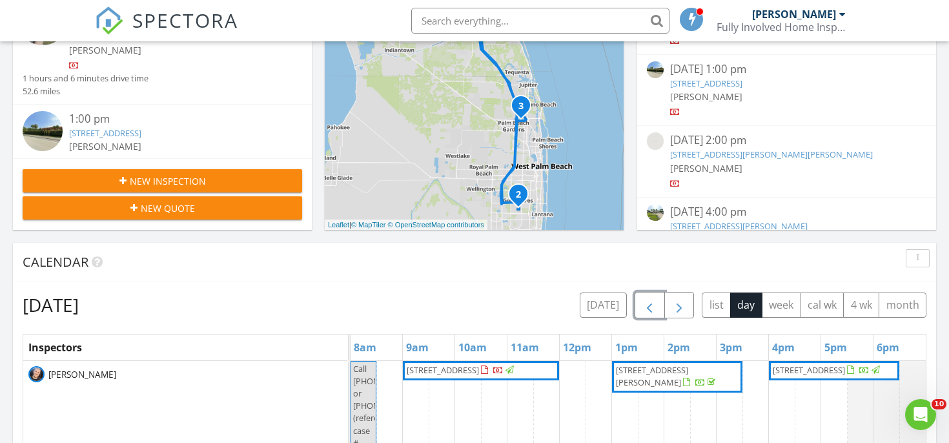
scroll to position [339, 0]
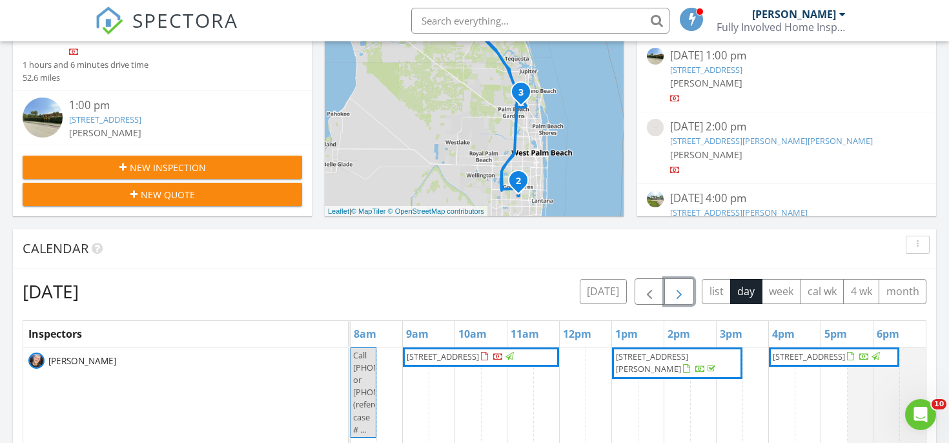
click at [675, 289] on span "button" at bounding box center [678, 291] width 15 height 15
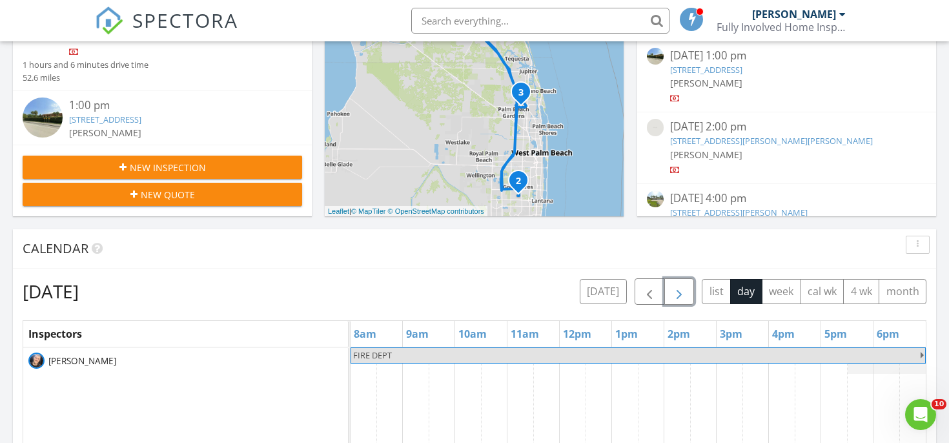
click at [675, 289] on span "button" at bounding box center [678, 291] width 15 height 15
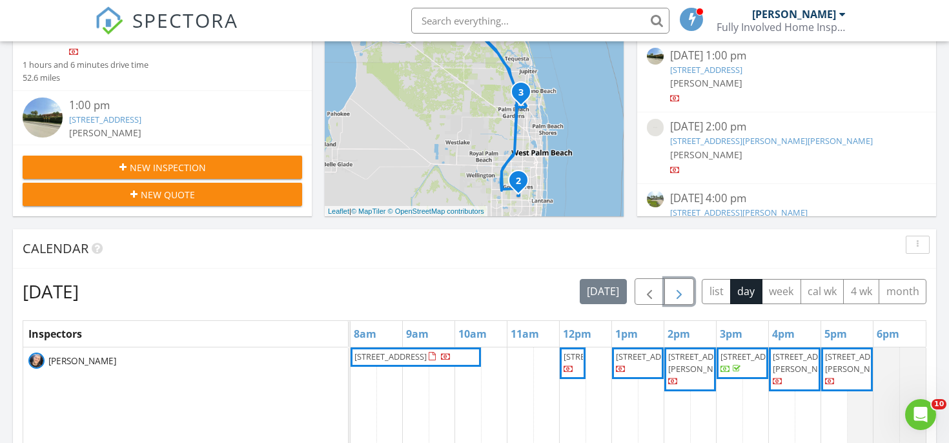
click at [675, 289] on span "button" at bounding box center [678, 291] width 15 height 15
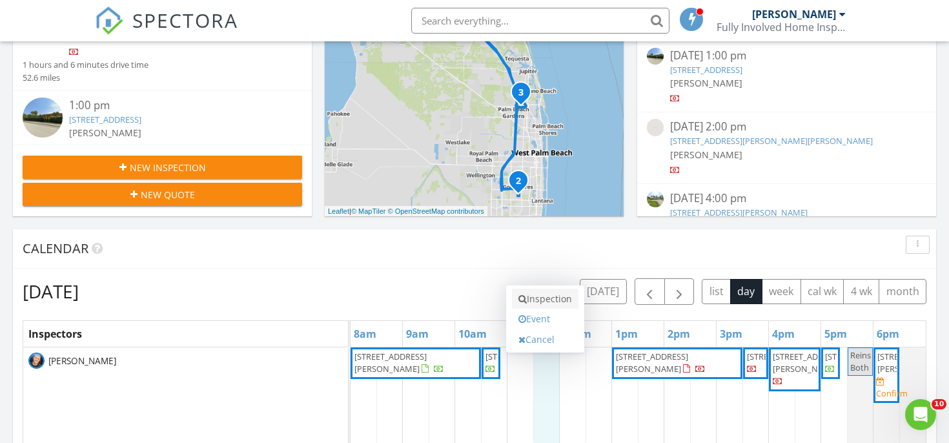
click at [538, 304] on link "Inspection" at bounding box center [545, 299] width 66 height 21
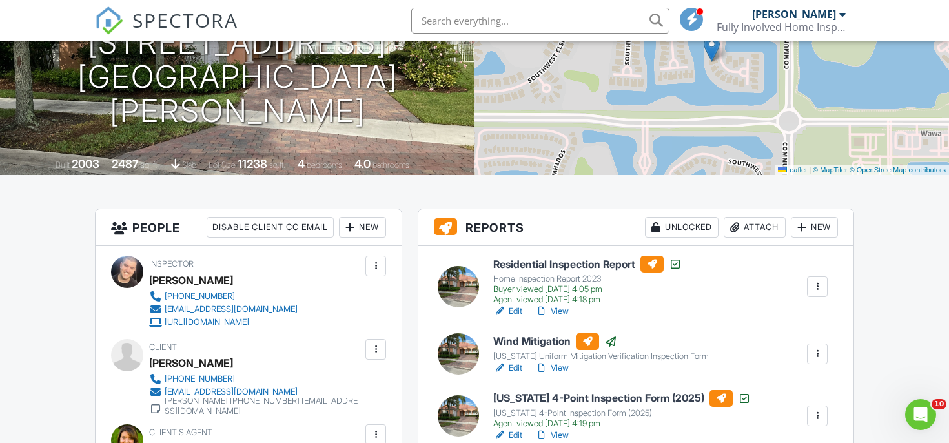
scroll to position [236, 0]
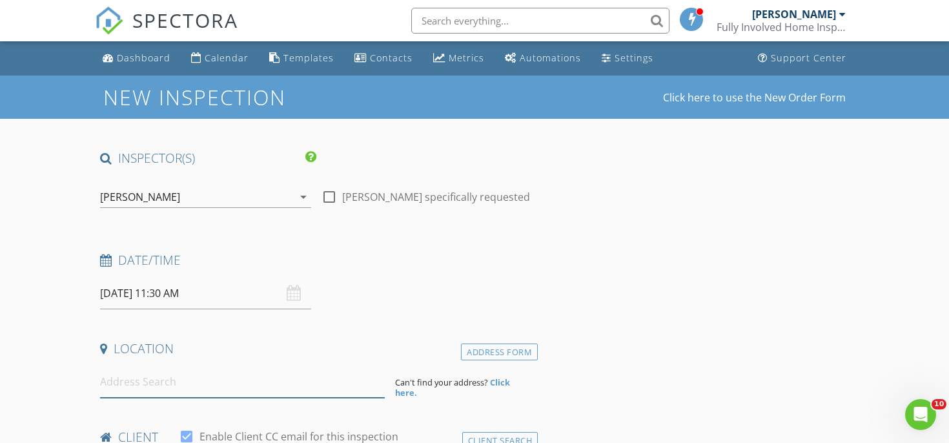
click at [121, 392] on input at bounding box center [242, 382] width 285 height 32
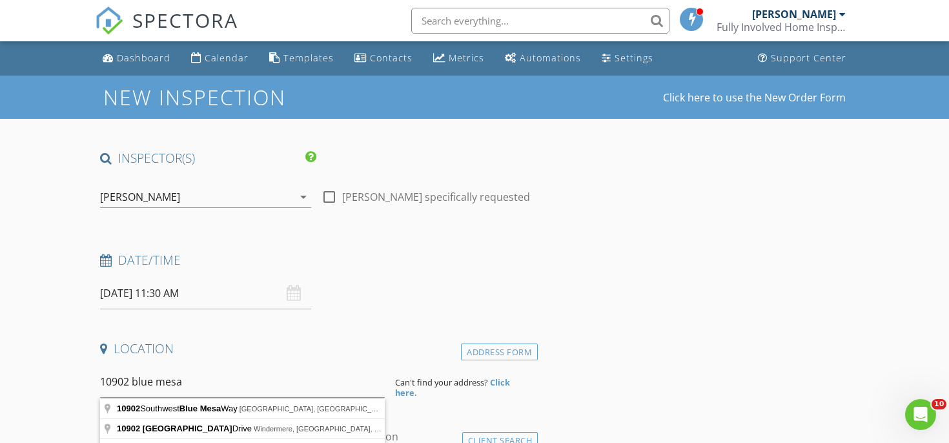
type input "10902 Southwest Blue Mesa Way, Port St. Lucie, FL, USA"
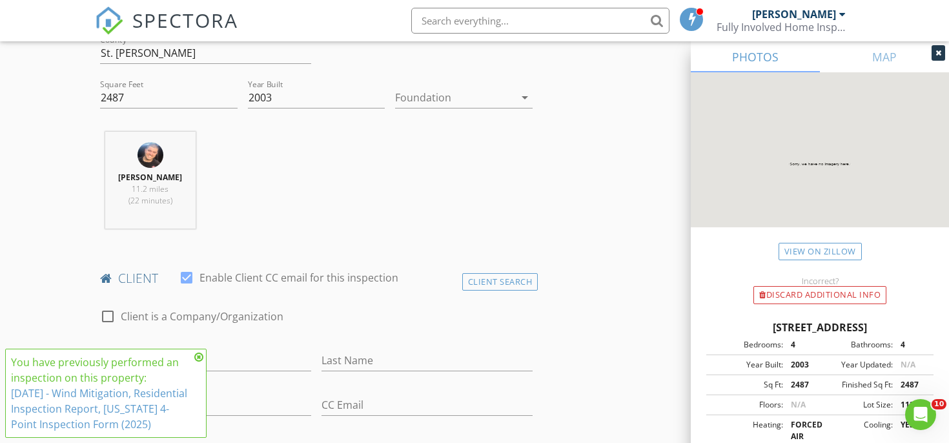
scroll to position [433, 0]
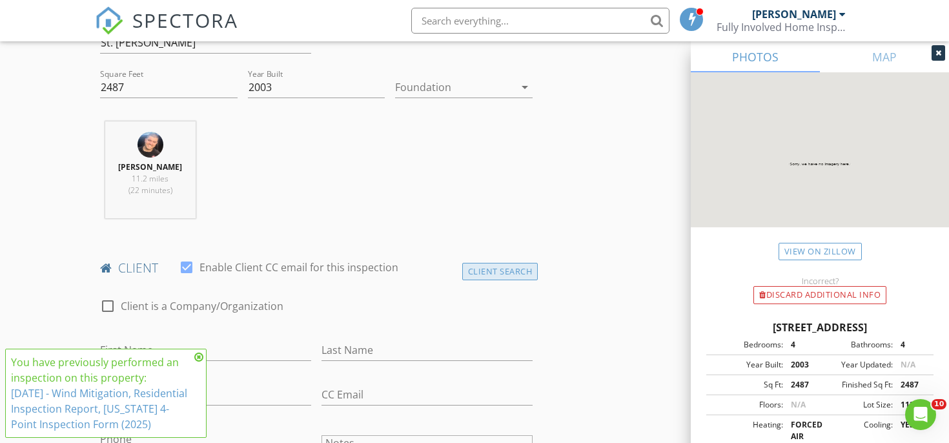
click at [472, 275] on div "Client Search" at bounding box center [500, 271] width 76 height 17
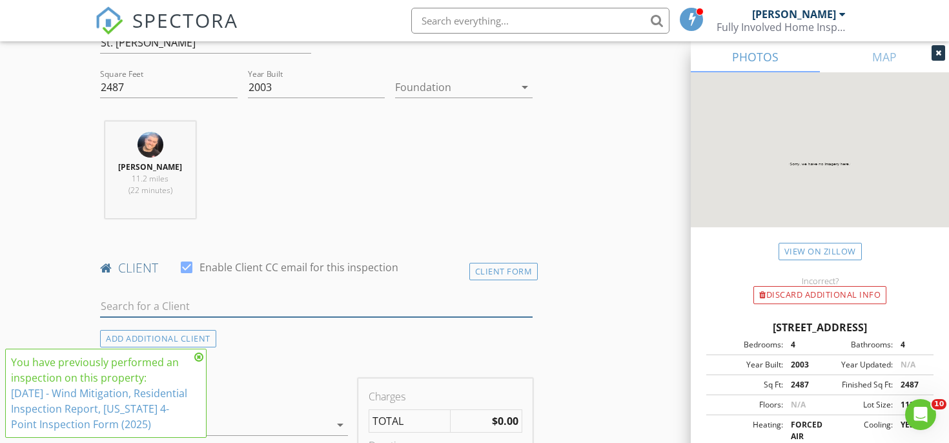
click at [392, 299] on input "text" at bounding box center [316, 306] width 432 height 21
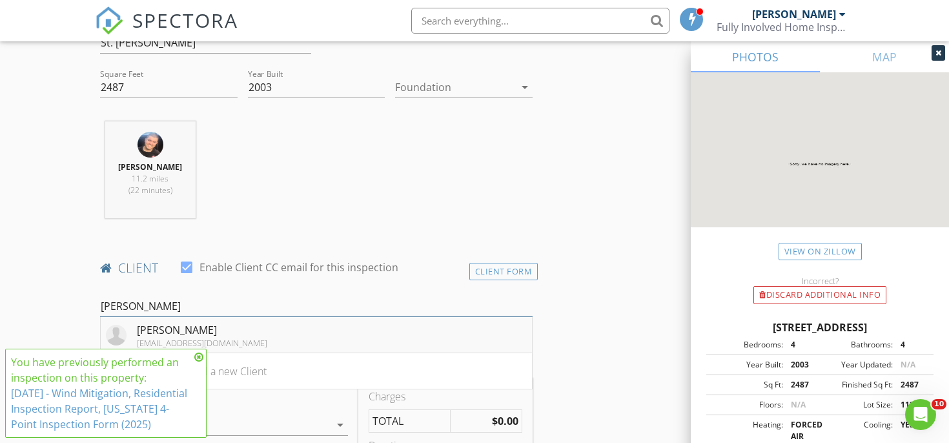
type input "lamarra"
click at [296, 330] on li "Joanna Lamarra joannalamarra@gmail.com" at bounding box center [316, 335] width 431 height 36
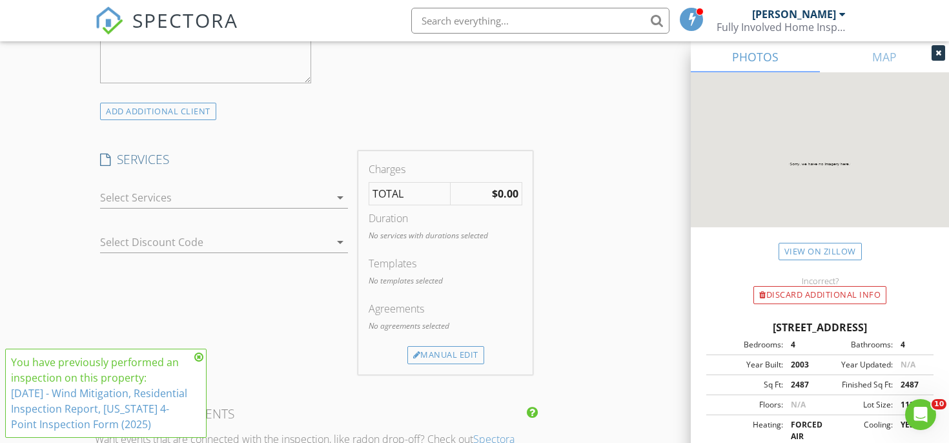
scroll to position [955, 0]
click at [265, 234] on div at bounding box center [206, 237] width 212 height 21
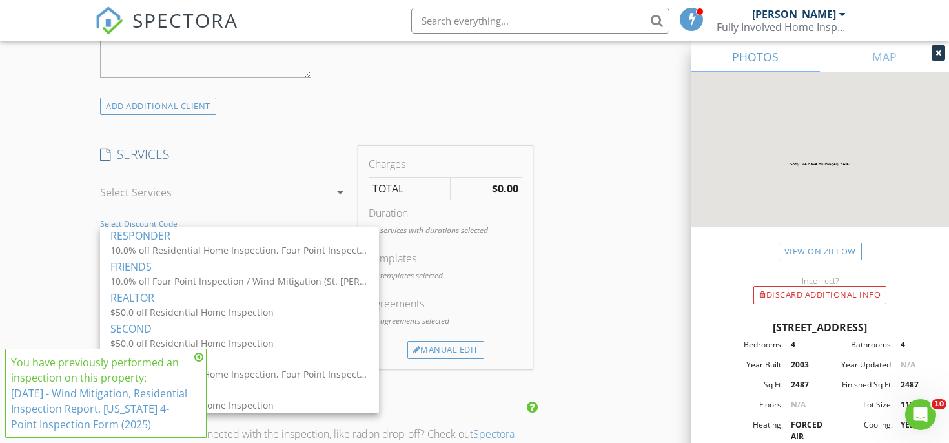
click at [250, 190] on div at bounding box center [215, 192] width 230 height 21
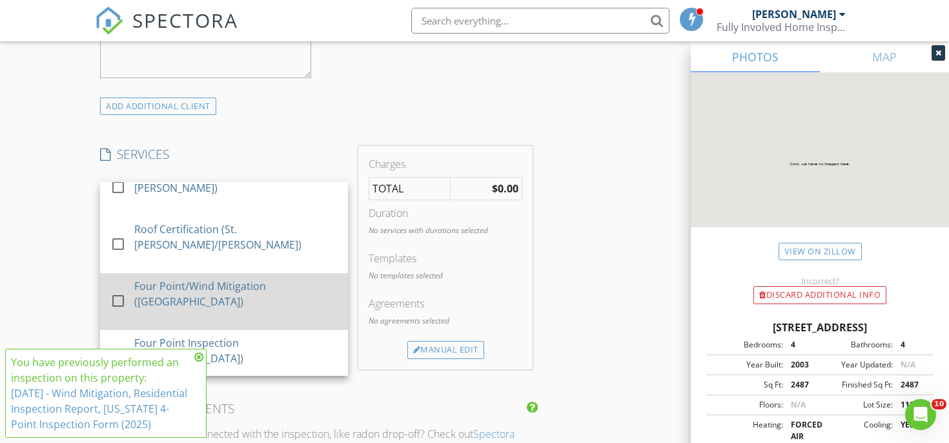
scroll to position [261, 0]
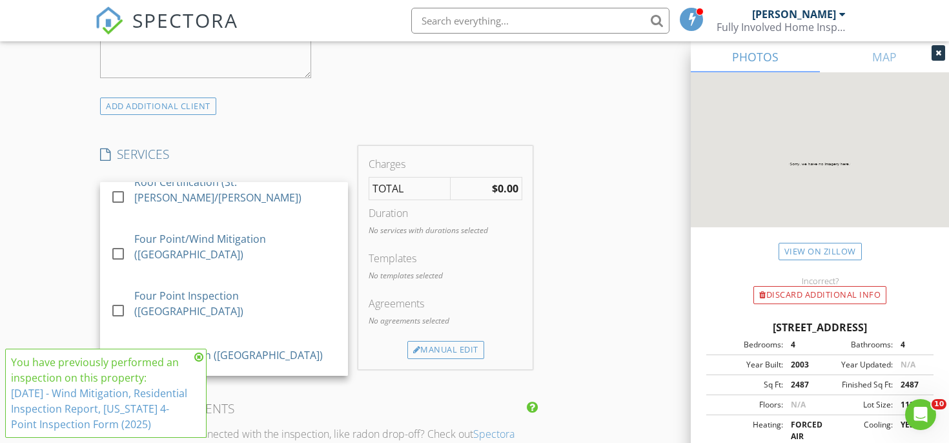
click at [170, 434] on div "check_box_outline_blank Reinspection" at bounding box center [223, 448] width 227 height 29
checkbox input "false"
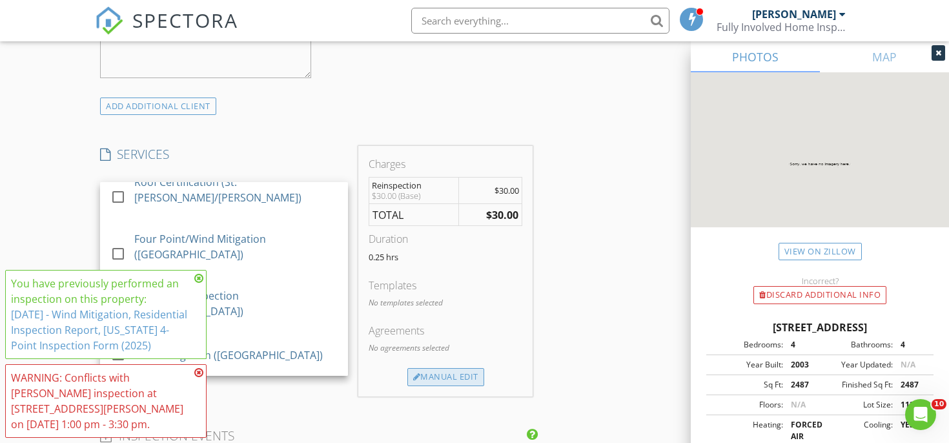
click at [423, 372] on div "Manual Edit" at bounding box center [445, 377] width 77 height 18
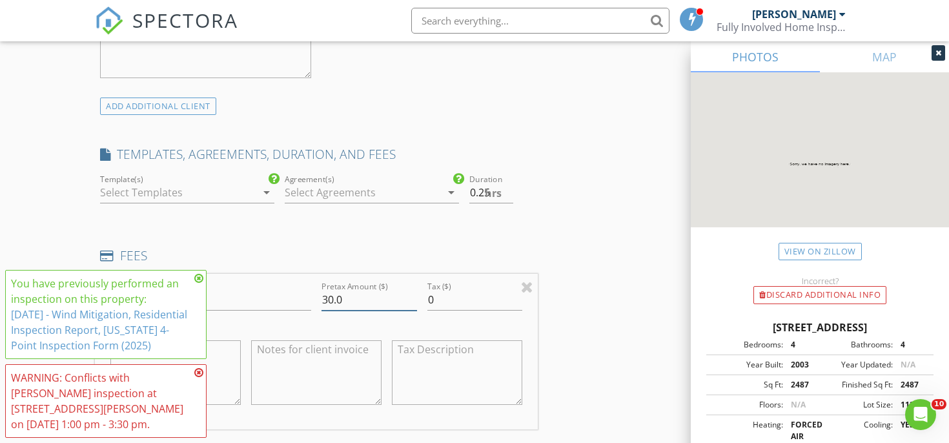
click at [370, 299] on input "30.0" at bounding box center [369, 299] width 96 height 21
type input "0.00"
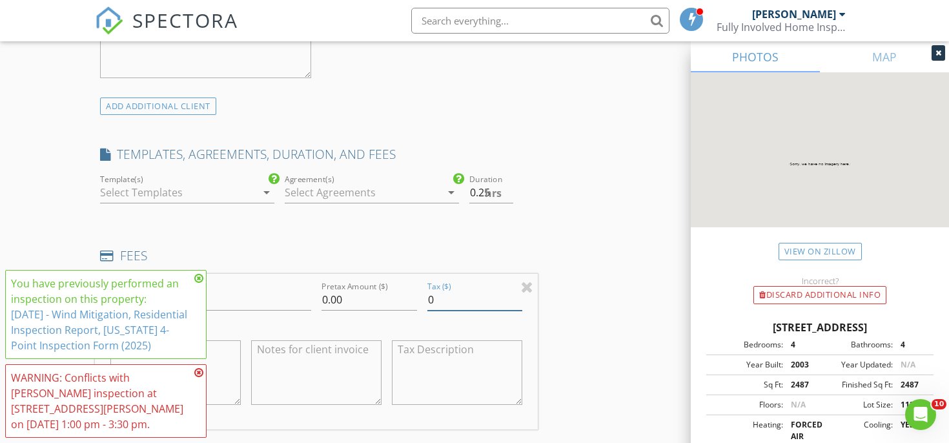
click at [642, 296] on div "INSPECTOR(S) check_box Chris Marton PRIMARY Chris Marton arrow_drop_down check_…" at bounding box center [474, 395] width 759 height 2402
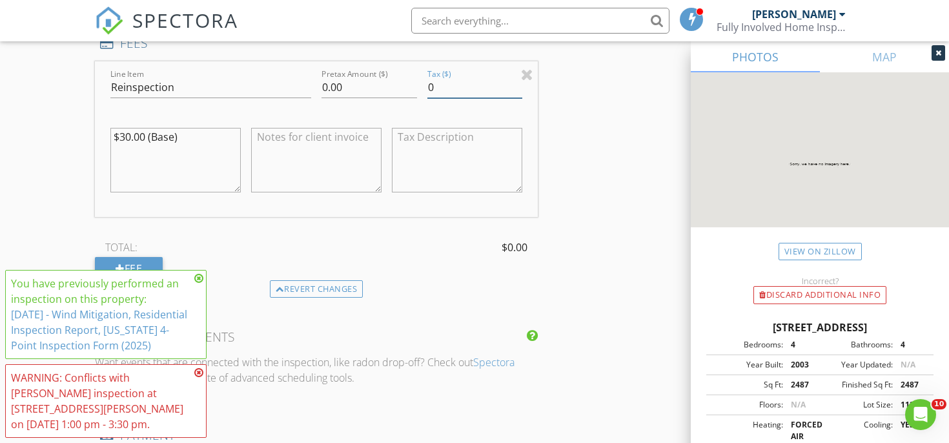
scroll to position [1533, 0]
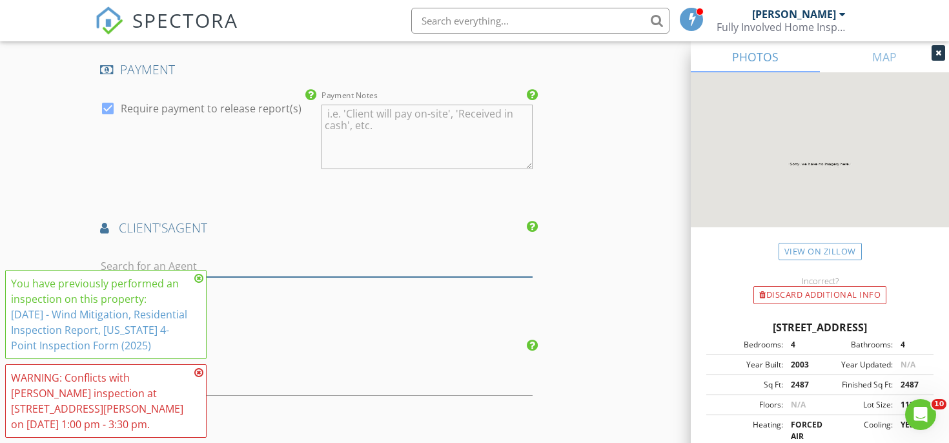
click at [380, 267] on input "text" at bounding box center [316, 266] width 432 height 21
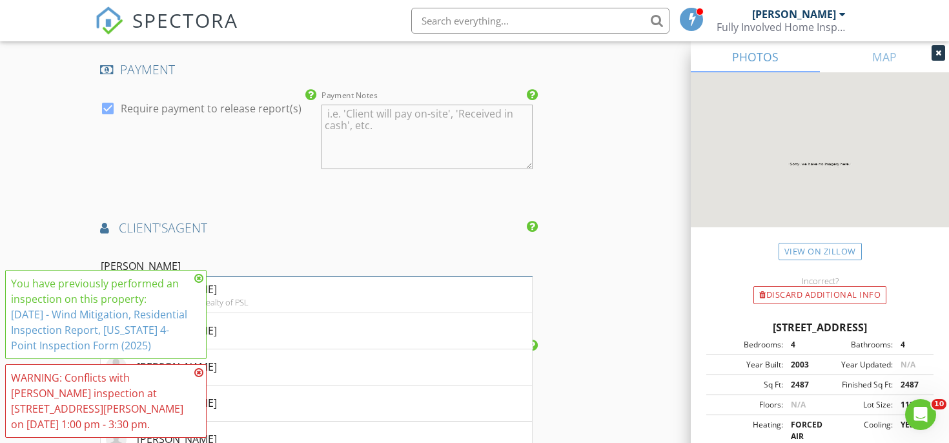
type input "daniel"
click at [198, 276] on icon at bounding box center [198, 278] width 9 height 10
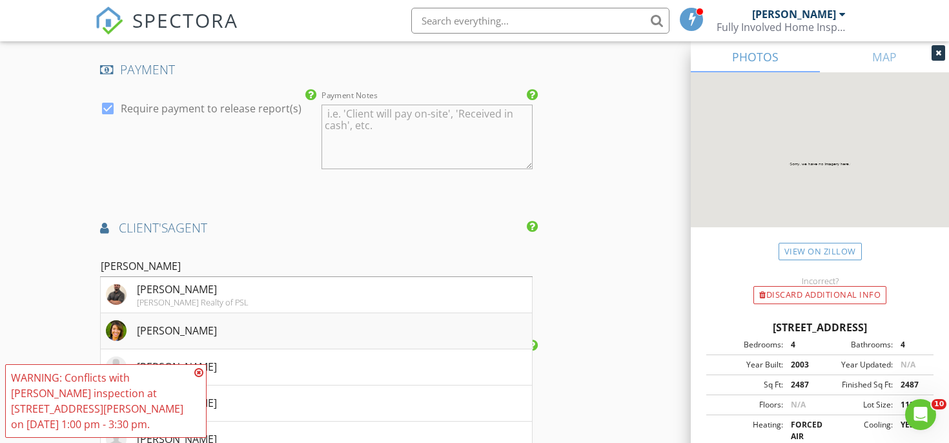
click at [190, 332] on div "Daniela Del Toro" at bounding box center [177, 330] width 80 height 15
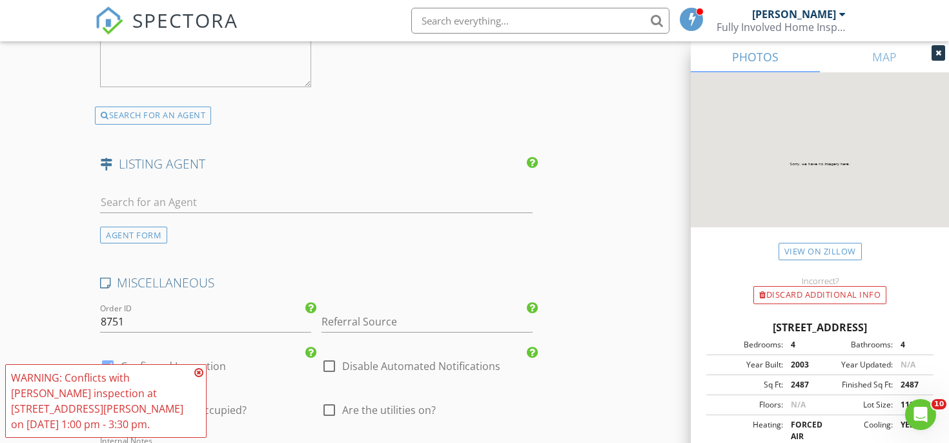
scroll to position [2036, 0]
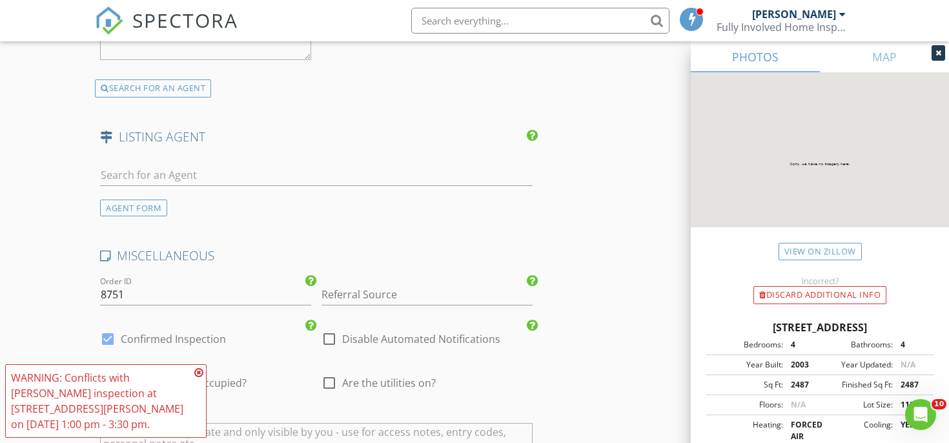
click at [162, 334] on label "Confirmed Inspection" at bounding box center [173, 338] width 105 height 13
checkbox input "false"
checkbox input "true"
click at [205, 334] on label "Confirmed Inspection" at bounding box center [173, 338] width 105 height 13
checkbox input "true"
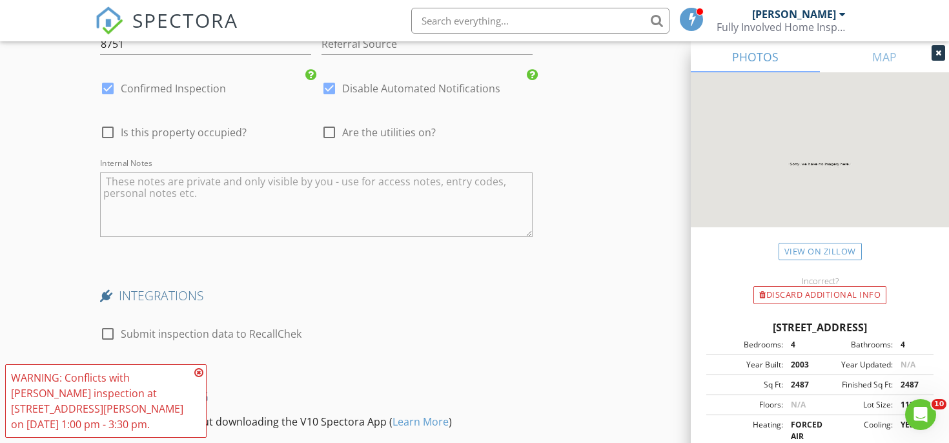
scroll to position [2434, 0]
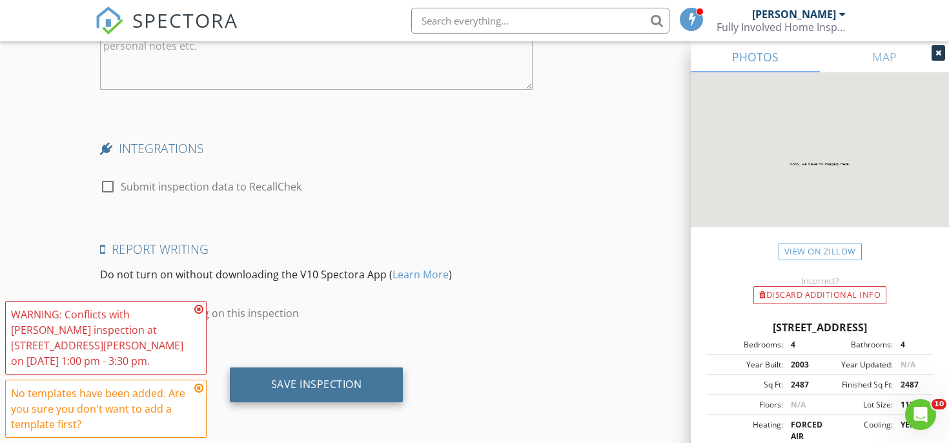
click at [376, 373] on div "Save Inspection" at bounding box center [317, 384] width 174 height 35
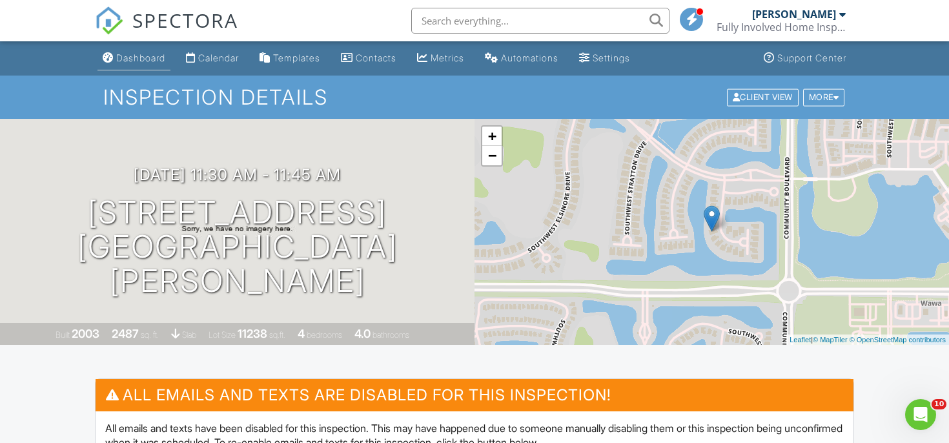
click at [132, 53] on div "Dashboard" at bounding box center [140, 57] width 49 height 11
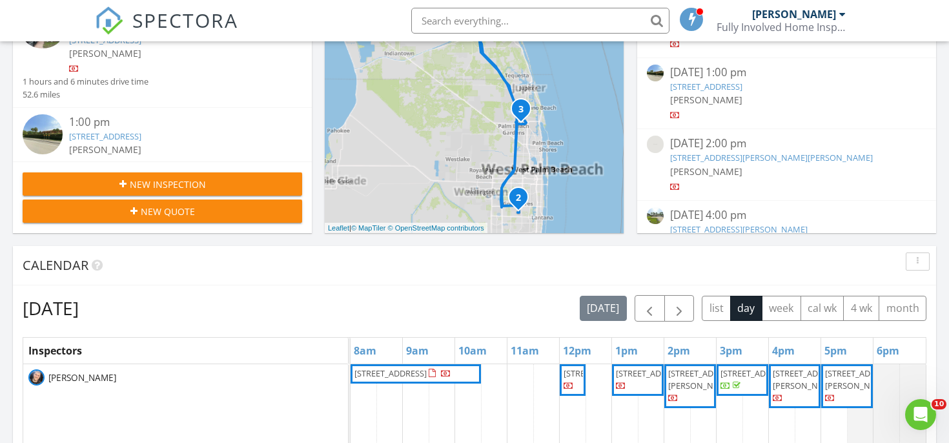
scroll to position [363, 0]
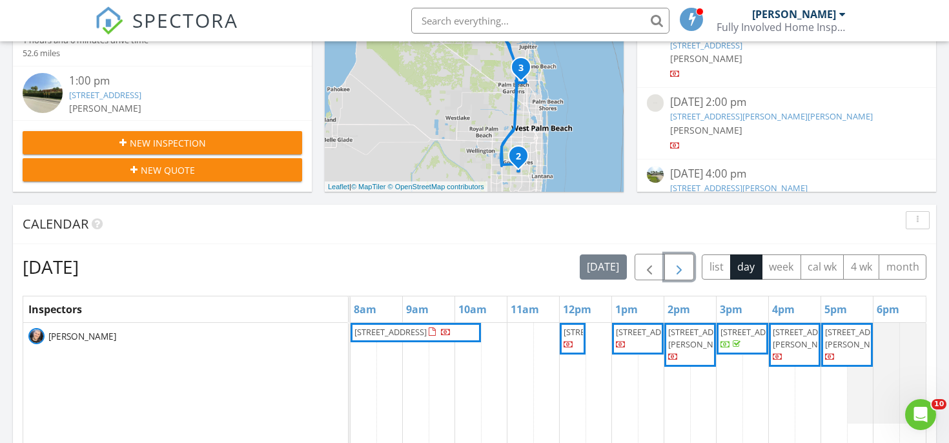
click at [673, 267] on span "button" at bounding box center [678, 266] width 15 height 15
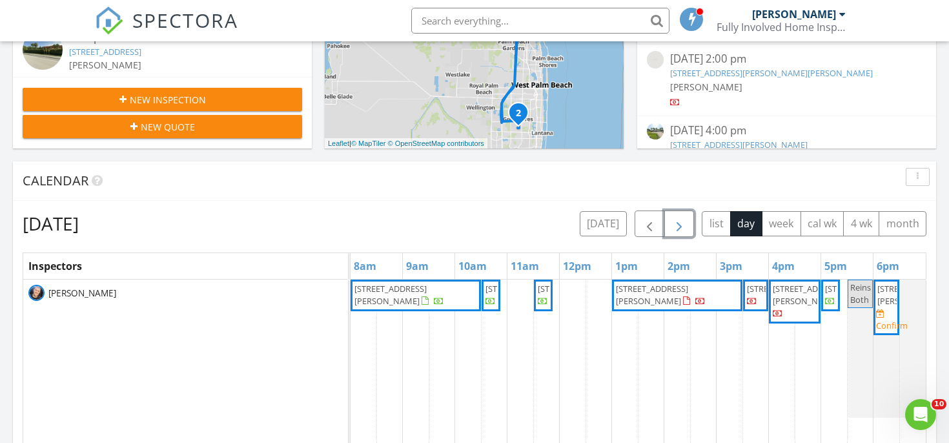
scroll to position [422, 0]
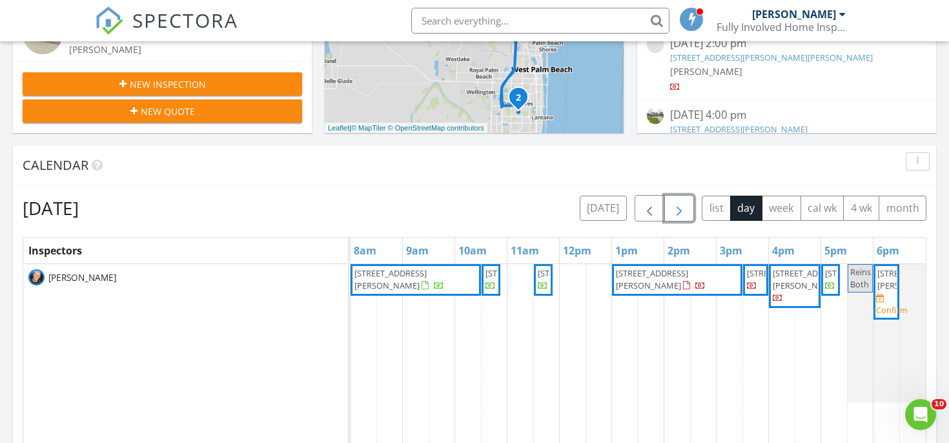
click at [879, 291] on span "632 SW Hogan St, Port St. Lucie 34983" at bounding box center [913, 279] width 72 height 24
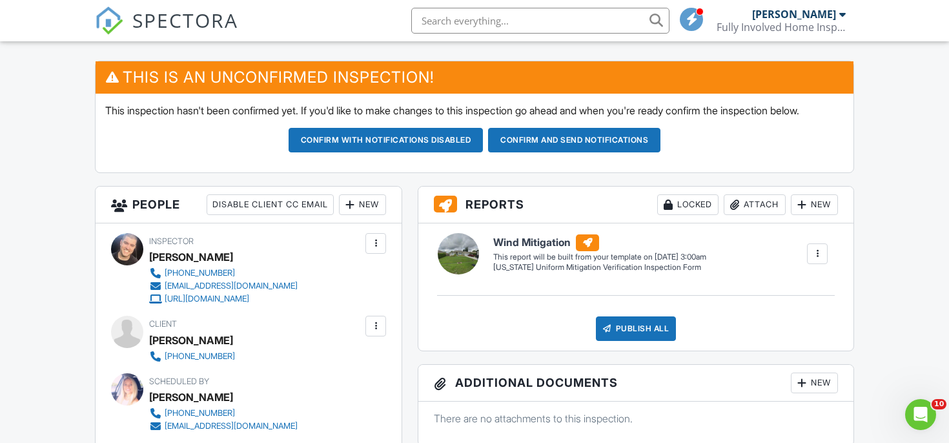
scroll to position [300, 0]
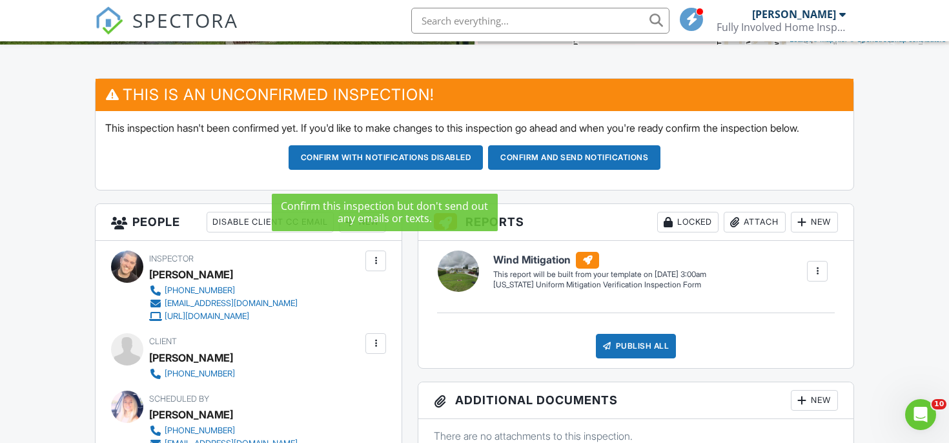
click at [449, 170] on button "Confirm with notifications disabled" at bounding box center [386, 157] width 195 height 25
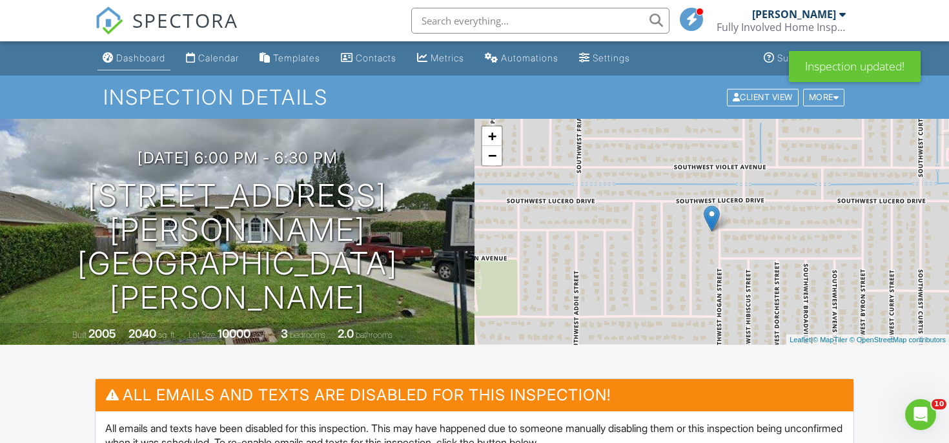
click at [141, 65] on link "Dashboard" at bounding box center [133, 58] width 73 height 24
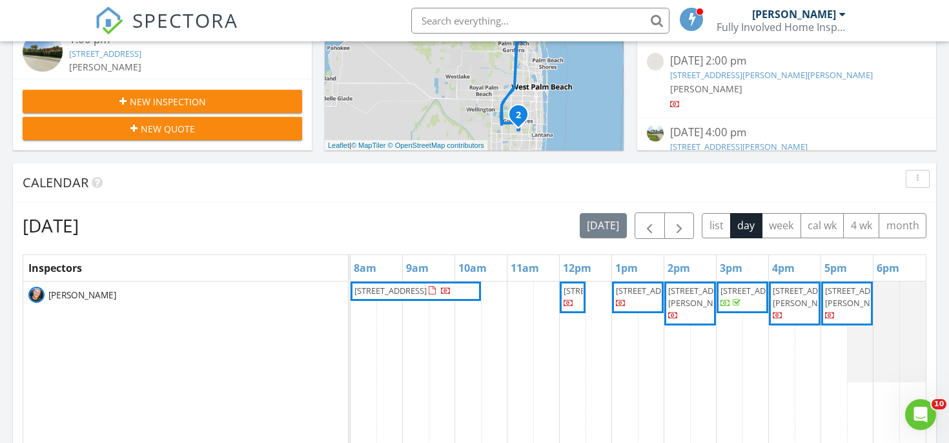
scroll to position [505, 0]
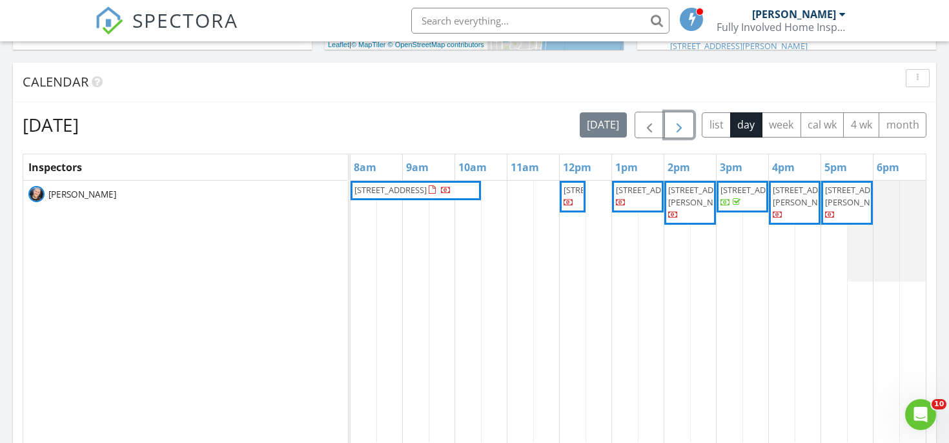
click at [671, 120] on span "button" at bounding box center [678, 124] width 15 height 15
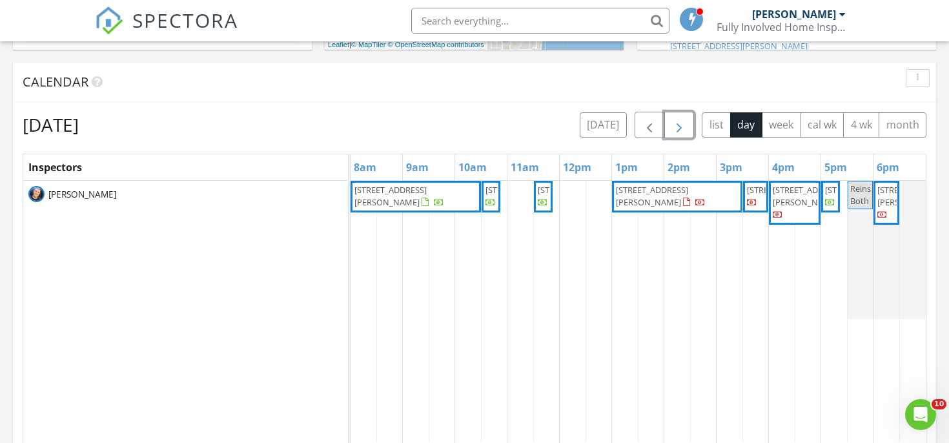
click at [671, 120] on span "button" at bounding box center [678, 124] width 15 height 15
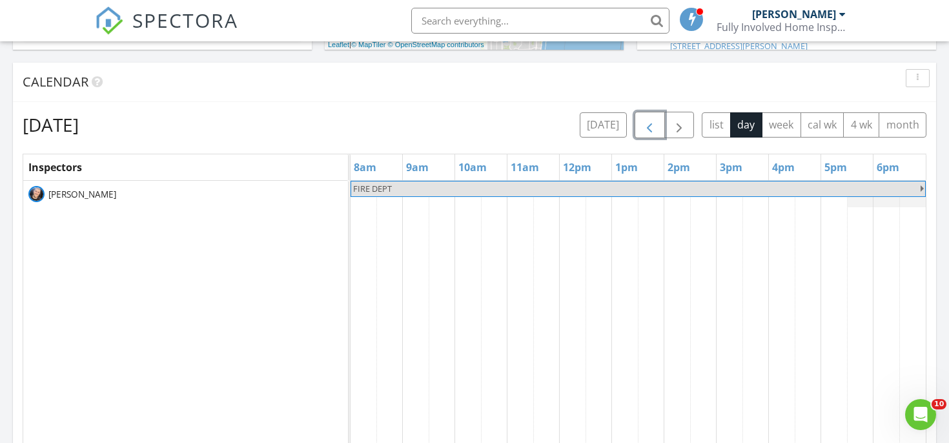
click at [652, 121] on span "button" at bounding box center [649, 124] width 15 height 15
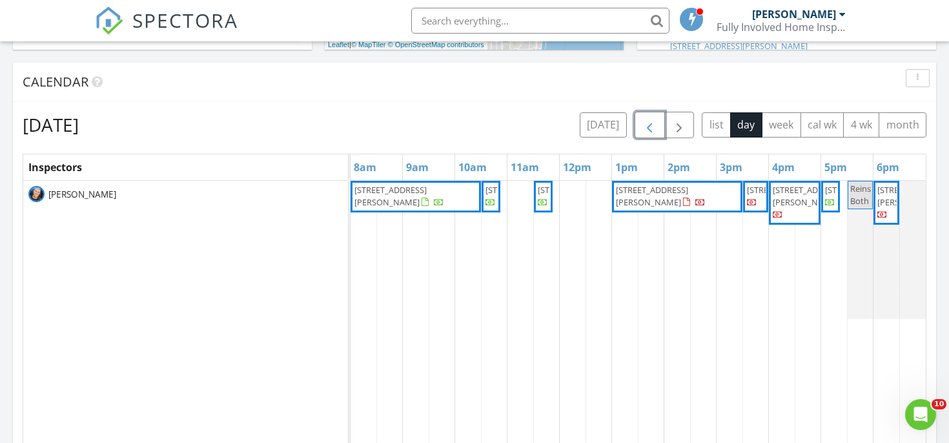
click at [652, 121] on span "button" at bounding box center [649, 124] width 15 height 15
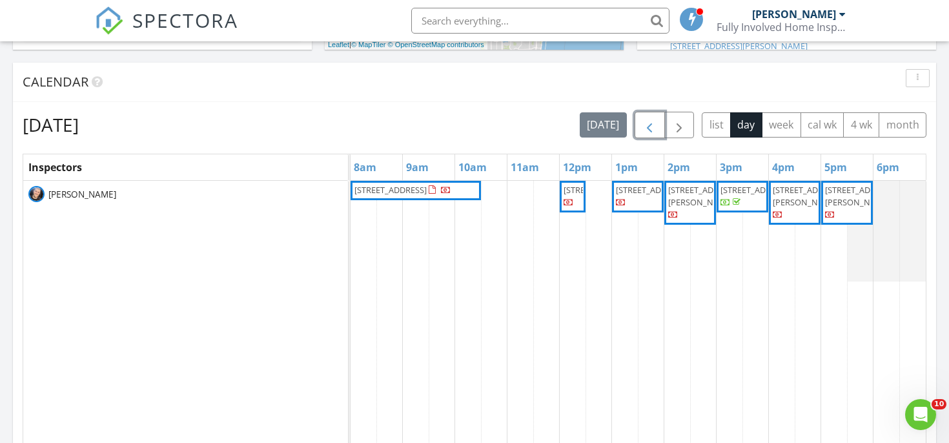
click at [652, 121] on span "button" at bounding box center [649, 124] width 15 height 15
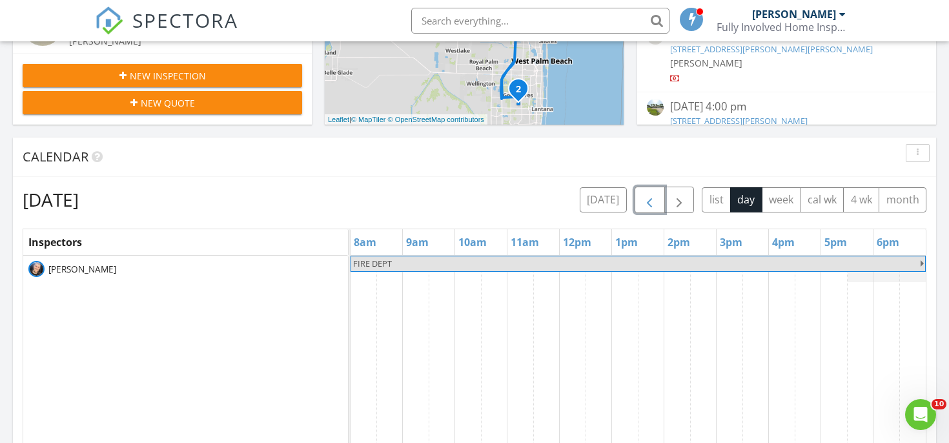
scroll to position [425, 0]
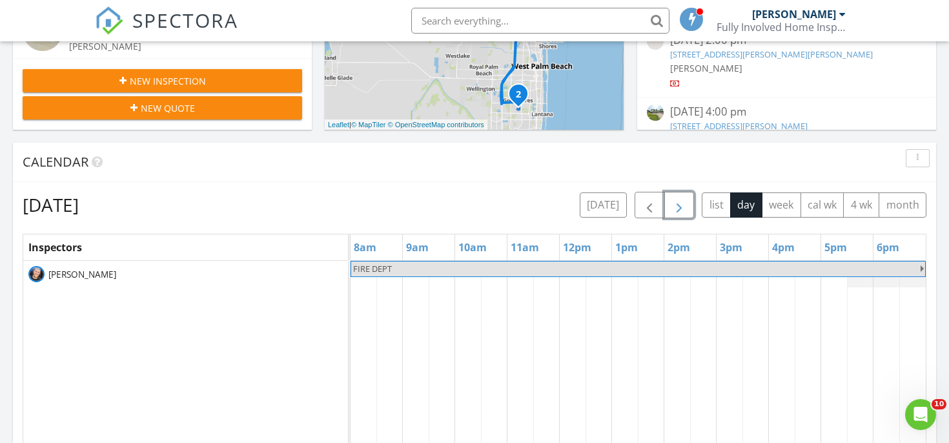
click at [684, 192] on button "button" at bounding box center [679, 205] width 30 height 26
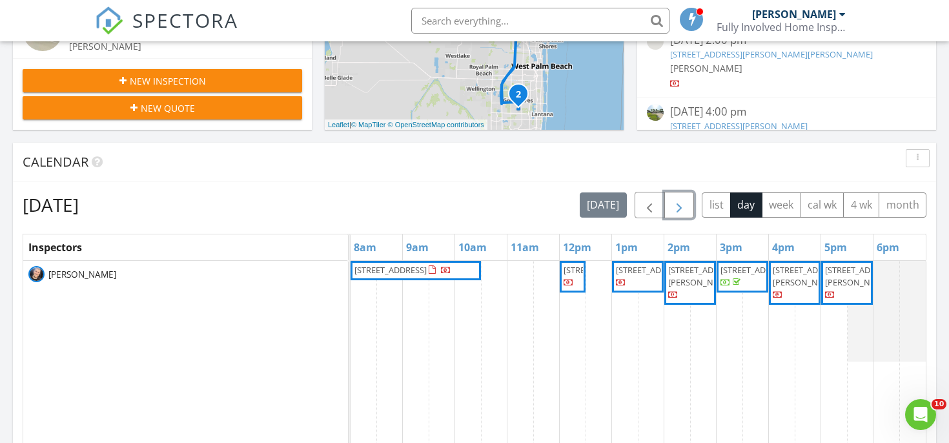
click at [682, 208] on span "button" at bounding box center [678, 205] width 15 height 15
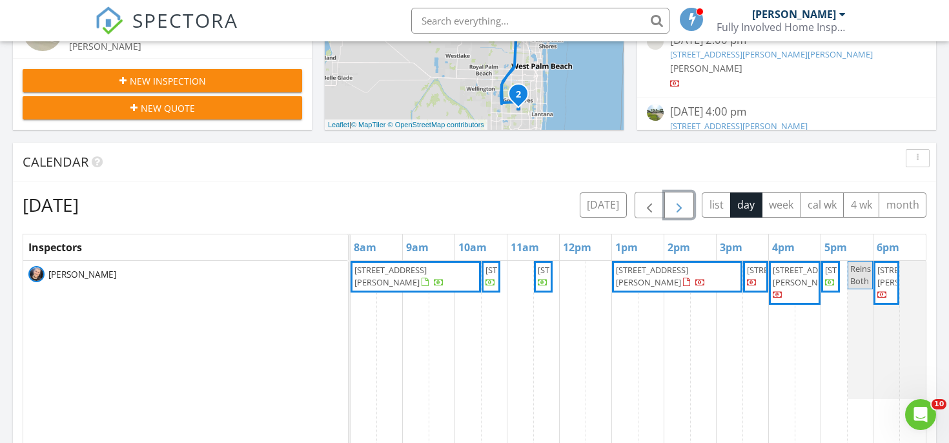
click at [682, 208] on span "button" at bounding box center [678, 205] width 15 height 15
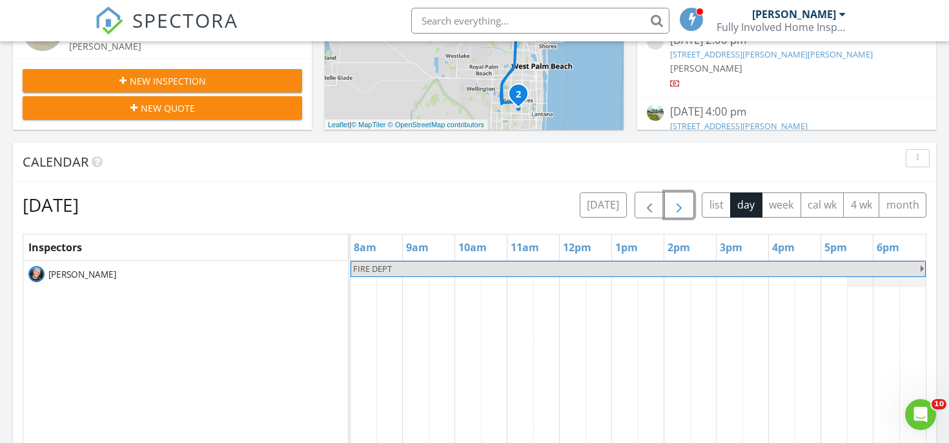
click at [682, 208] on span "button" at bounding box center [678, 205] width 15 height 15
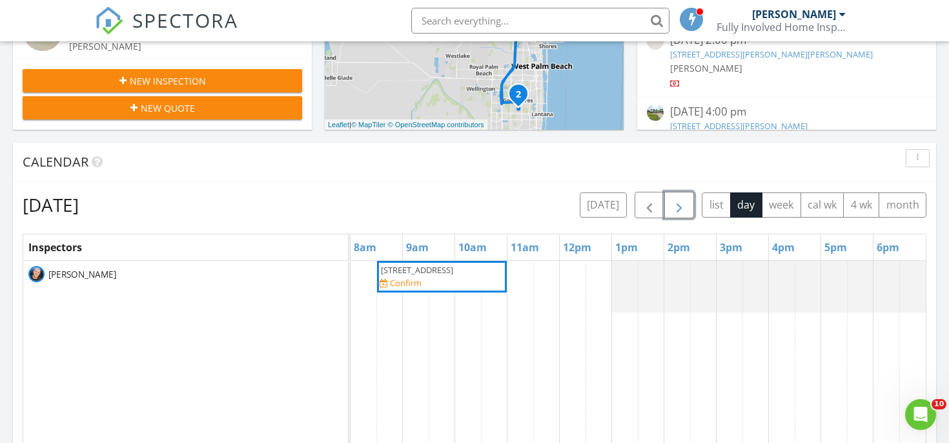
click at [682, 208] on span "button" at bounding box center [678, 205] width 15 height 15
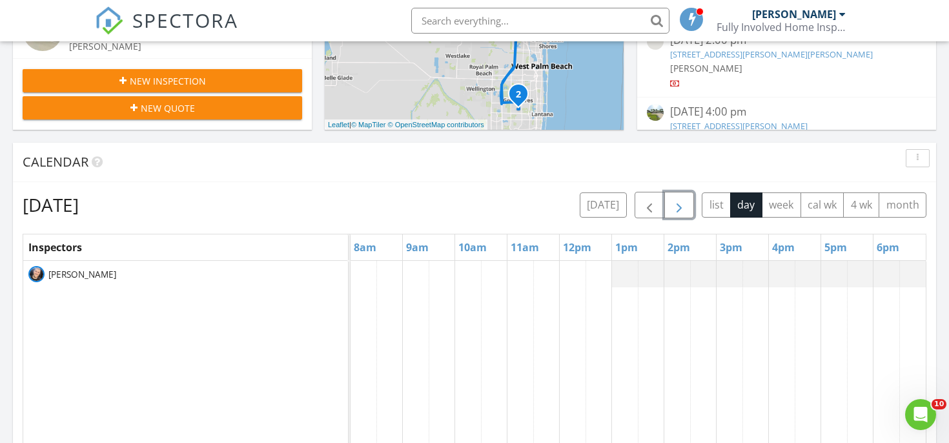
click at [682, 208] on span "button" at bounding box center [678, 205] width 15 height 15
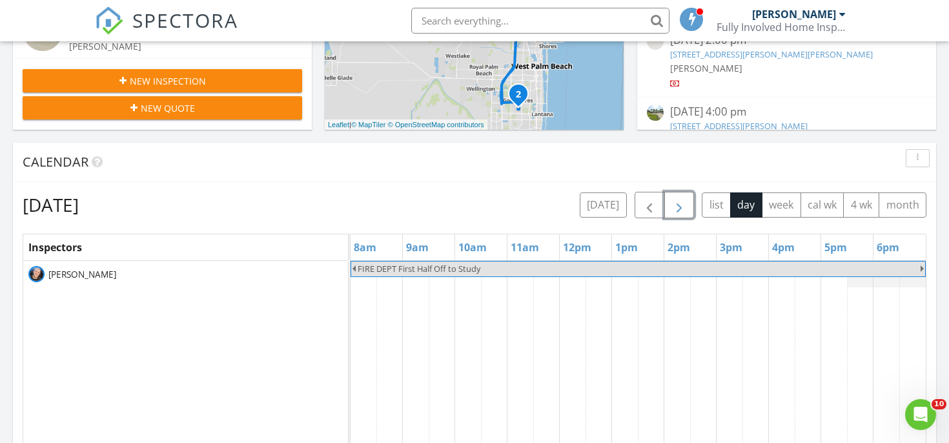
click at [682, 208] on span "button" at bounding box center [678, 205] width 15 height 15
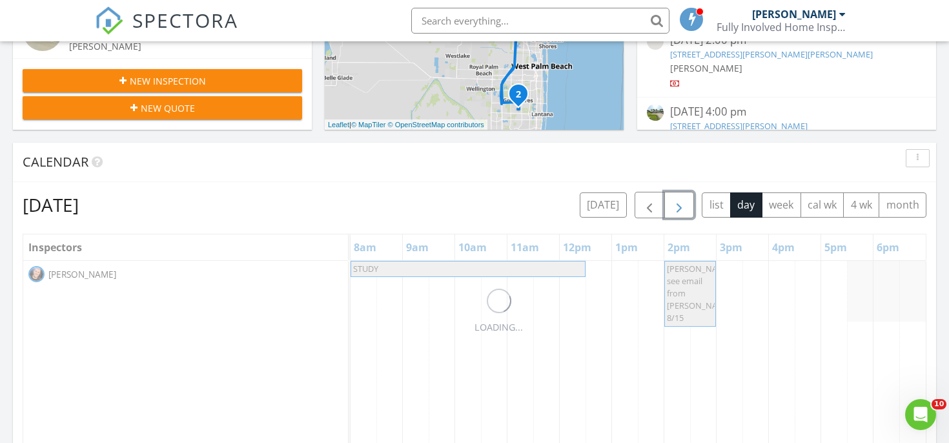
click at [682, 208] on span "button" at bounding box center [678, 205] width 15 height 15
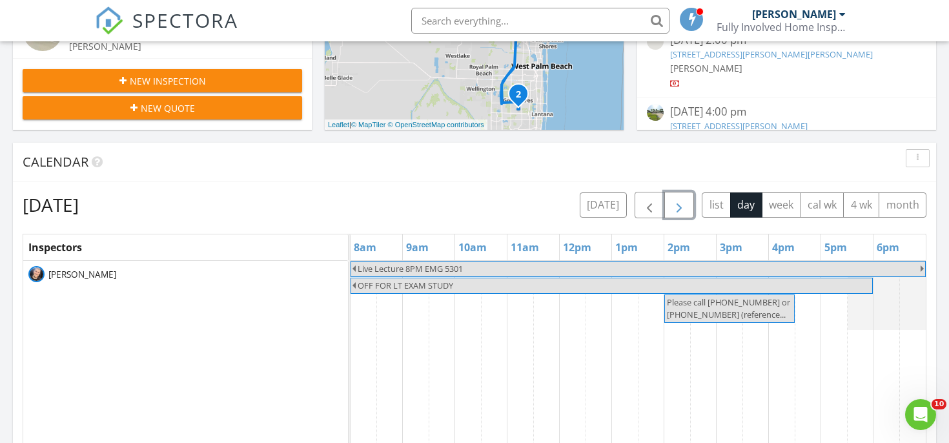
click at [682, 208] on span "button" at bounding box center [678, 205] width 15 height 15
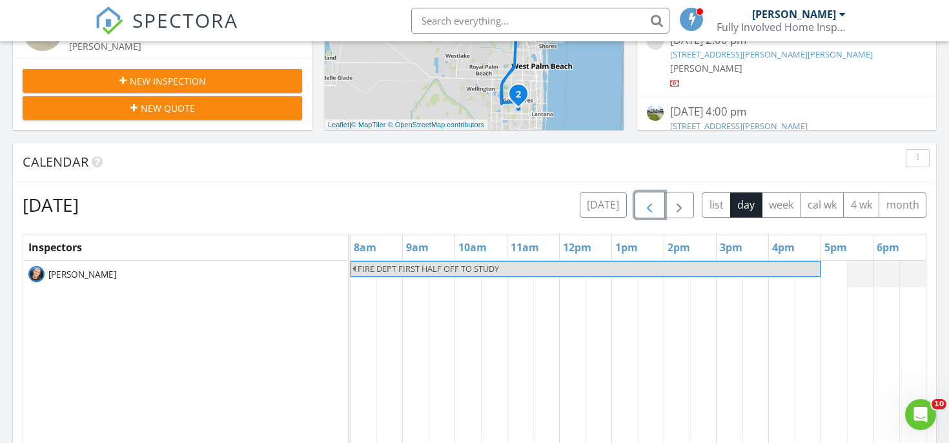
click at [653, 207] on span "button" at bounding box center [649, 205] width 15 height 15
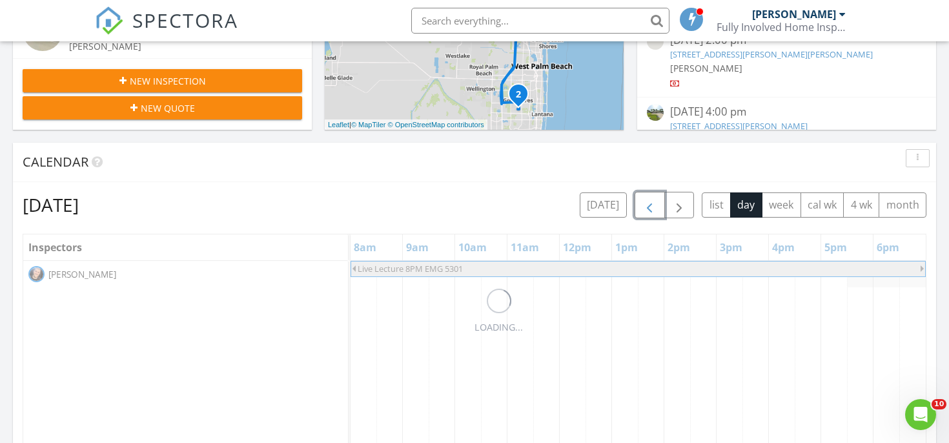
click at [653, 207] on span "button" at bounding box center [649, 205] width 15 height 15
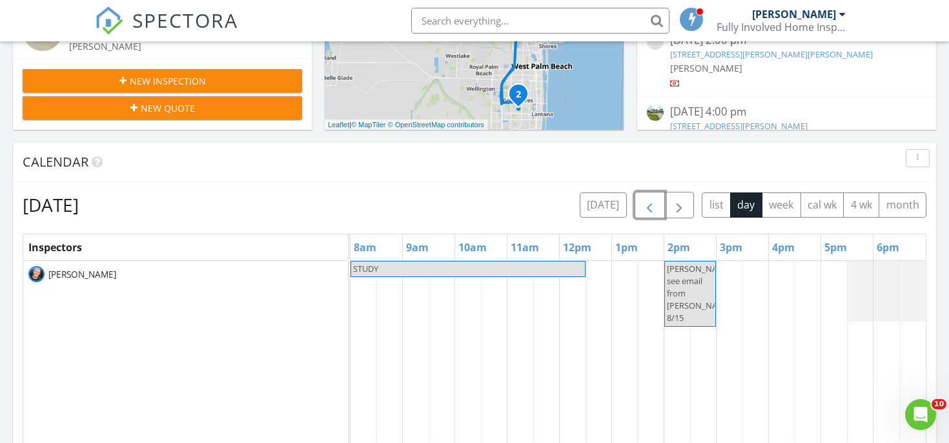
click at [653, 207] on span "button" at bounding box center [649, 205] width 15 height 15
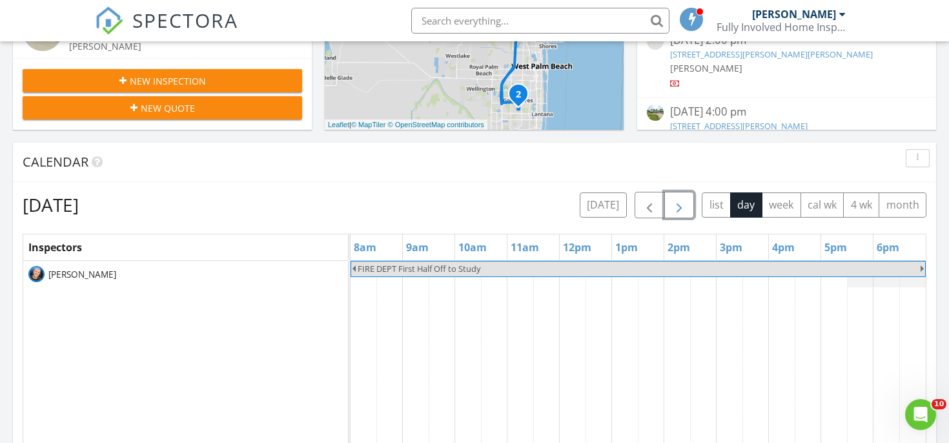
click at [678, 202] on span "button" at bounding box center [678, 205] width 15 height 15
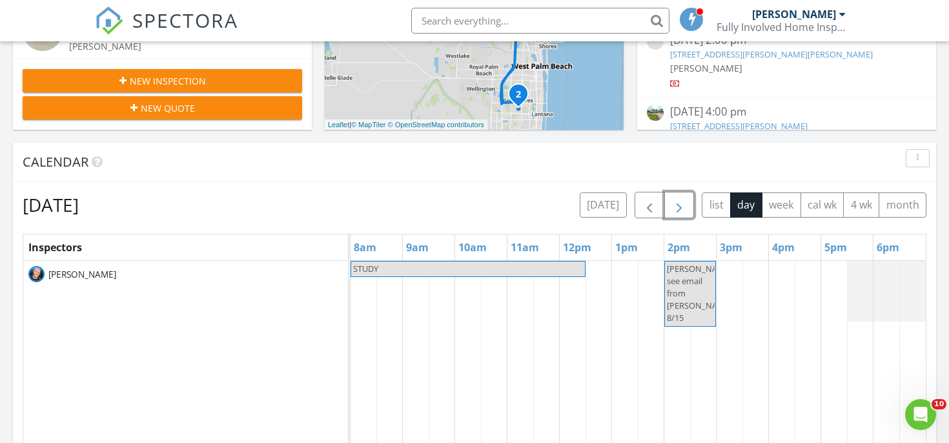
click at [678, 202] on span "button" at bounding box center [678, 205] width 15 height 15
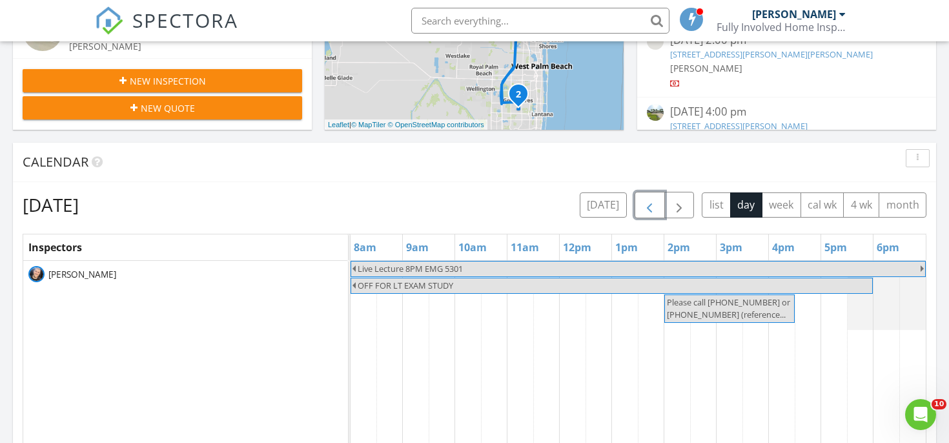
click at [656, 205] on button "button" at bounding box center [649, 205] width 30 height 26
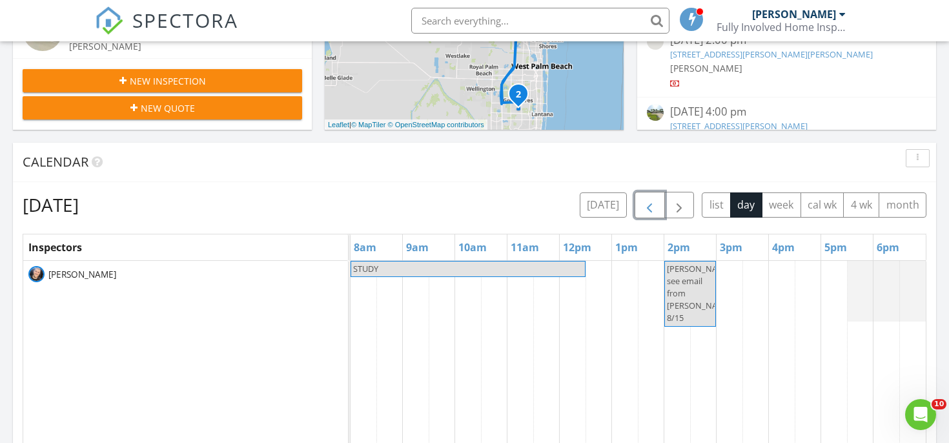
click at [658, 205] on button "button" at bounding box center [649, 205] width 30 height 26
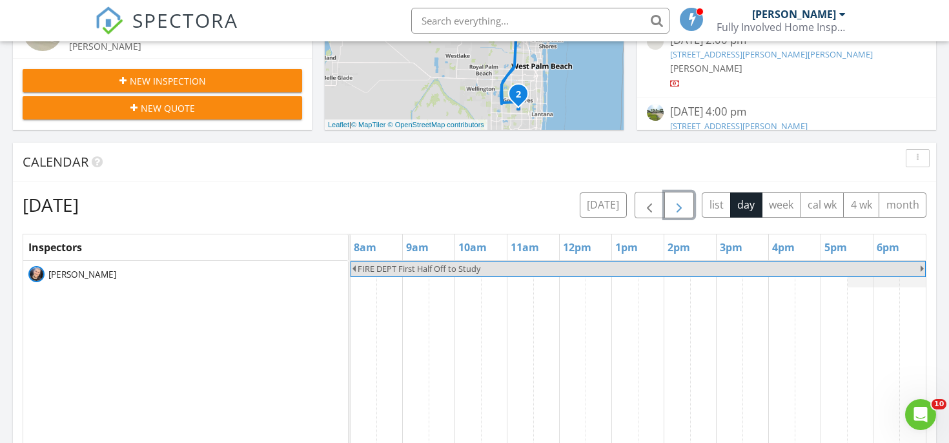
click at [673, 205] on span "button" at bounding box center [678, 205] width 15 height 15
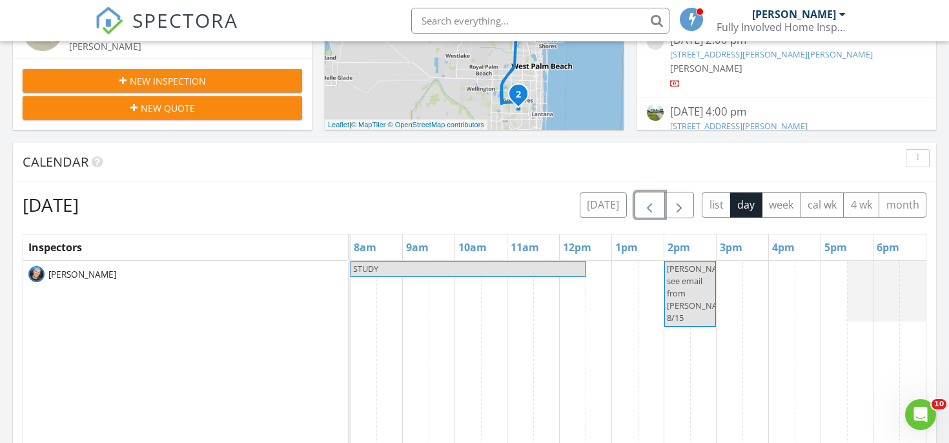
click at [662, 205] on button "button" at bounding box center [649, 205] width 30 height 26
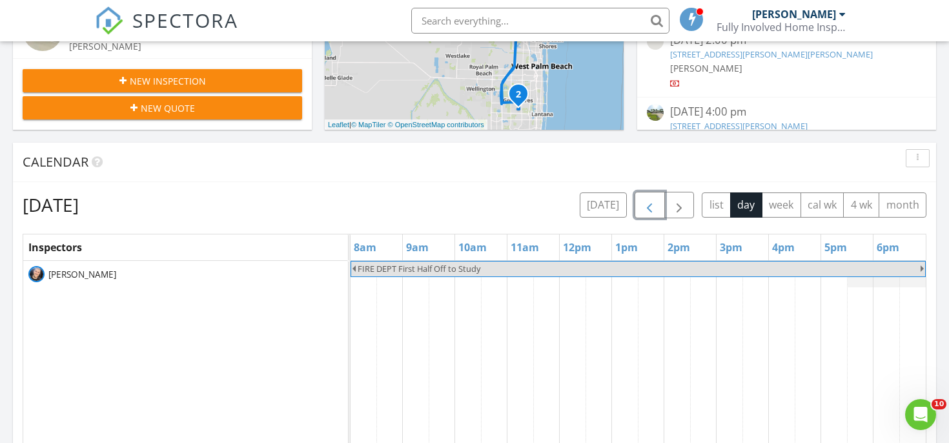
click at [655, 205] on span "button" at bounding box center [649, 205] width 15 height 15
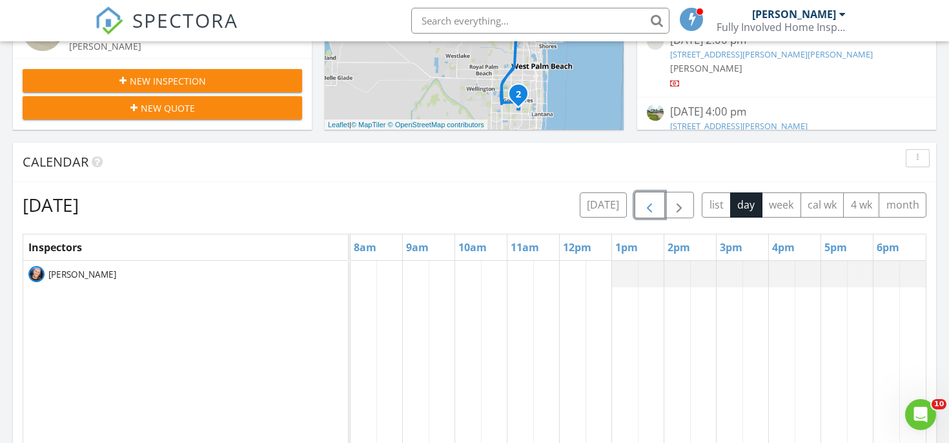
click at [656, 204] on span "button" at bounding box center [649, 205] width 15 height 15
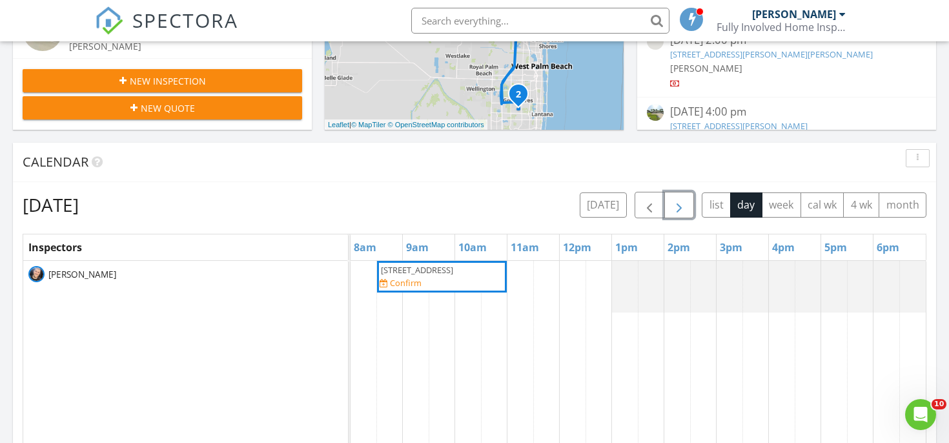
click at [673, 198] on span "button" at bounding box center [678, 205] width 15 height 15
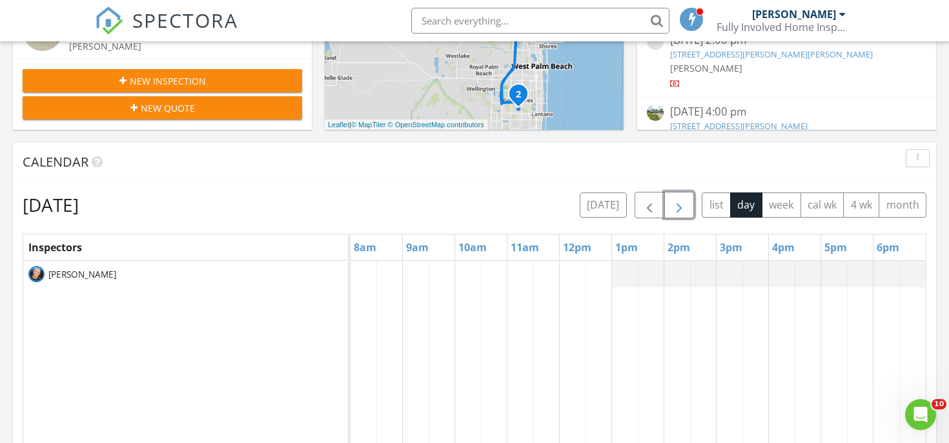
click at [673, 198] on span "button" at bounding box center [678, 205] width 15 height 15
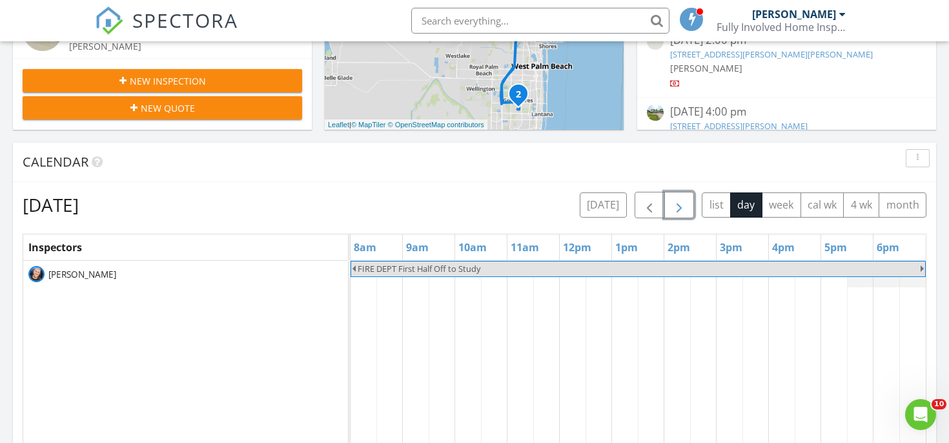
click at [673, 198] on span "button" at bounding box center [678, 205] width 15 height 15
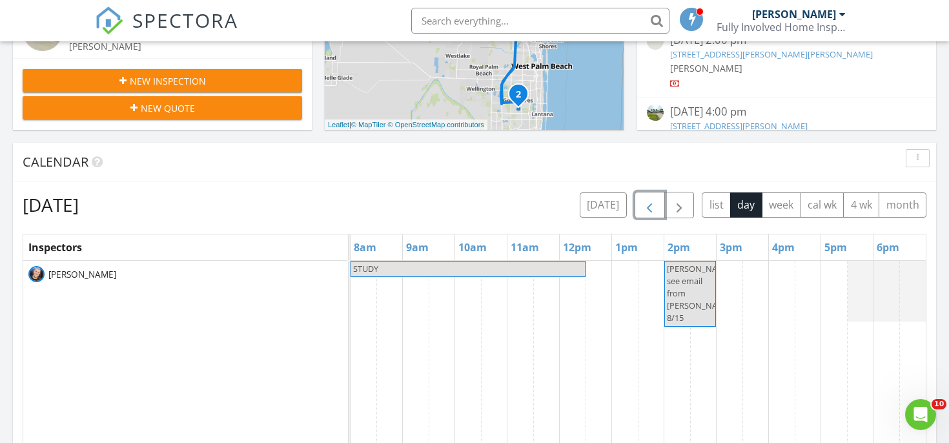
click at [656, 201] on button "button" at bounding box center [649, 205] width 30 height 26
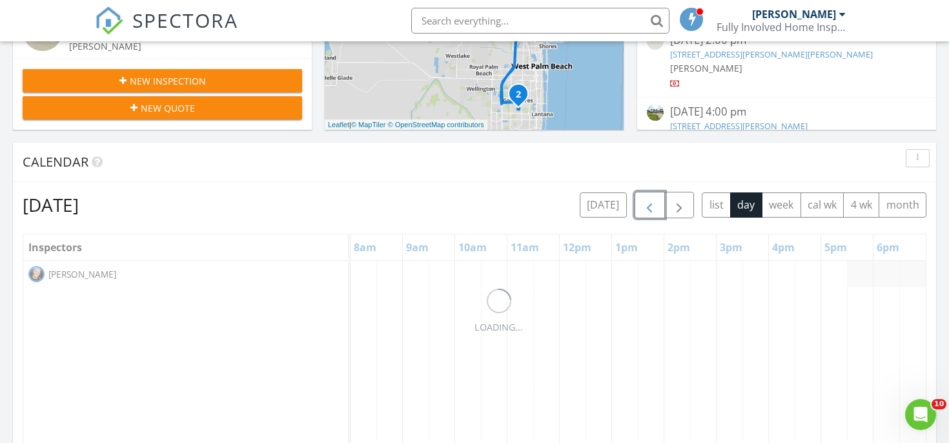
click at [656, 201] on span "button" at bounding box center [649, 205] width 15 height 15
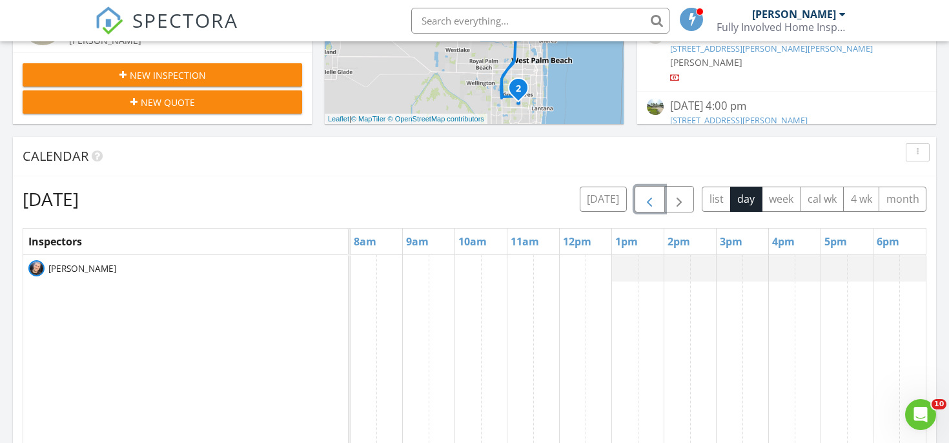
scroll to position [509, 0]
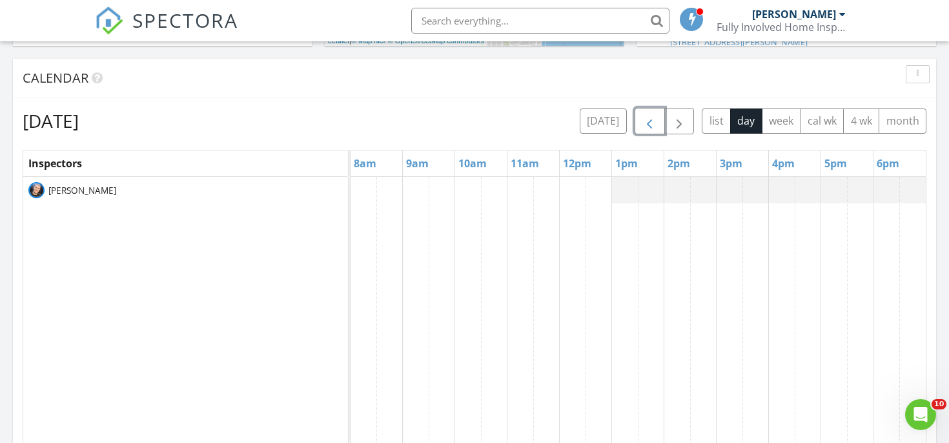
click at [403, 257] on td at bounding box center [416, 426] width 26 height 498
click at [407, 226] on td at bounding box center [416, 426] width 26 height 498
click at [411, 191] on div at bounding box center [637, 426] width 575 height 498
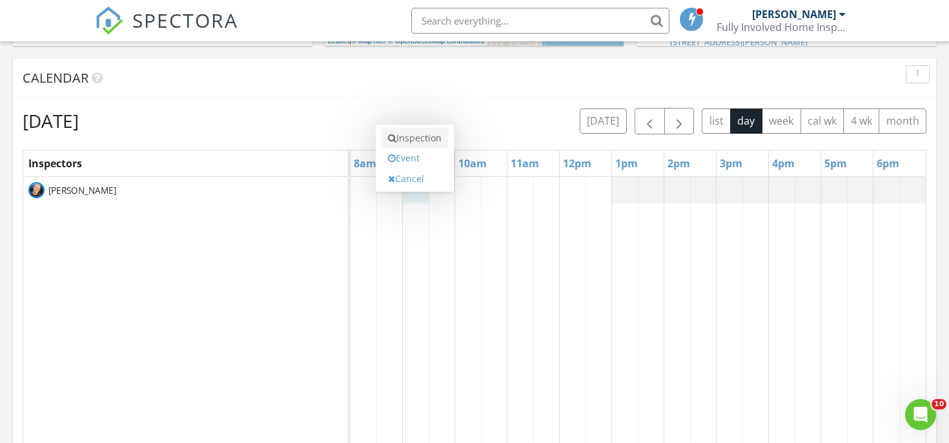
click at [409, 128] on link "Inspection" at bounding box center [414, 138] width 66 height 21
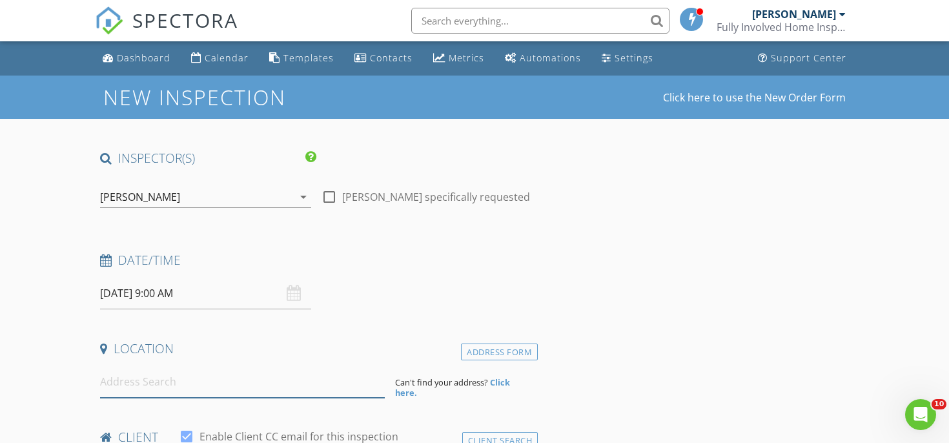
click at [206, 383] on input at bounding box center [242, 382] width 285 height 32
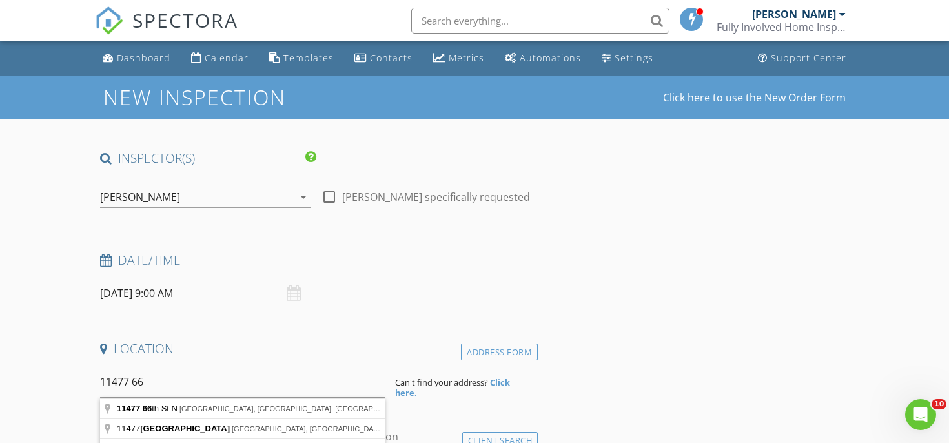
type input "[STREET_ADDRESS]"
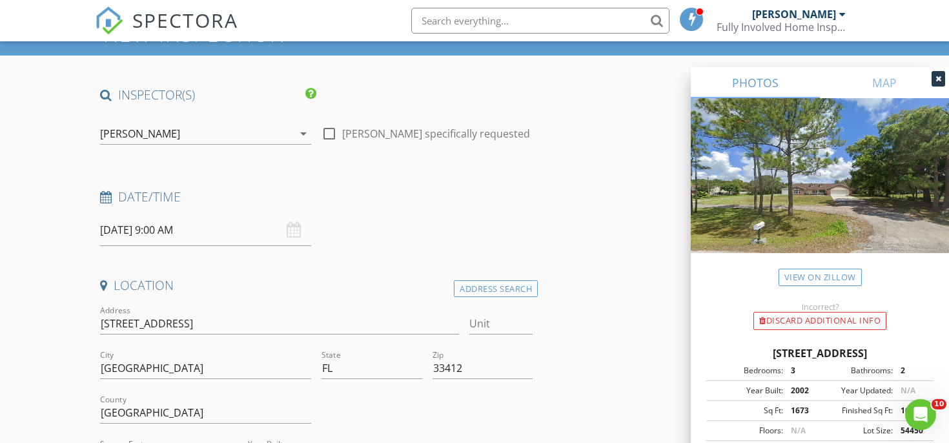
scroll to position [84, 0]
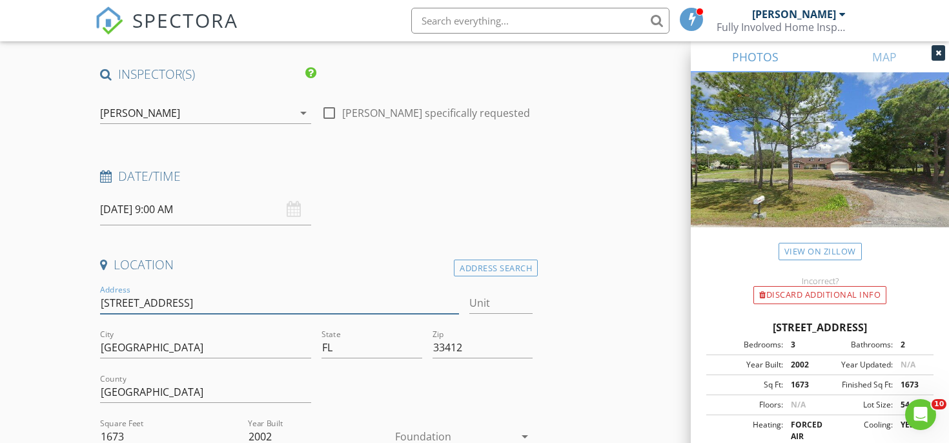
click at [188, 305] on input "[STREET_ADDRESS]" at bounding box center [279, 302] width 359 height 21
click at [188, 305] on input "11477 66th St N" at bounding box center [279, 302] width 359 height 21
type input "10731 c"
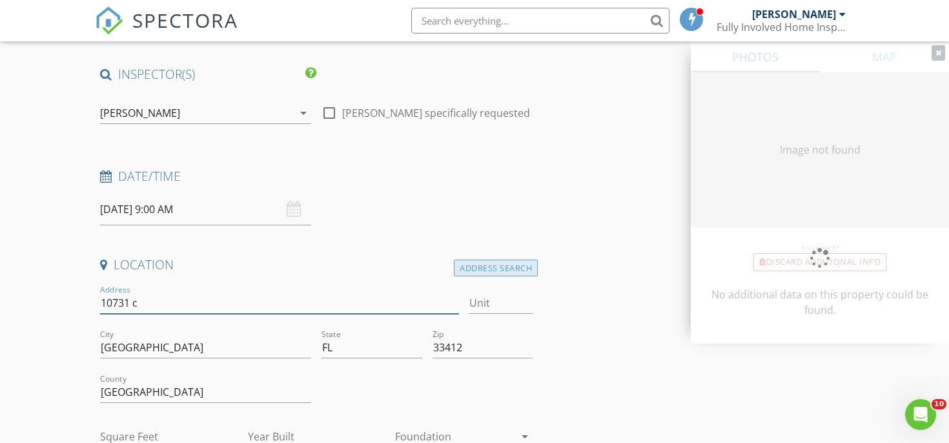
type input "10731 c"
click at [456, 272] on div "Address Search" at bounding box center [496, 267] width 84 height 17
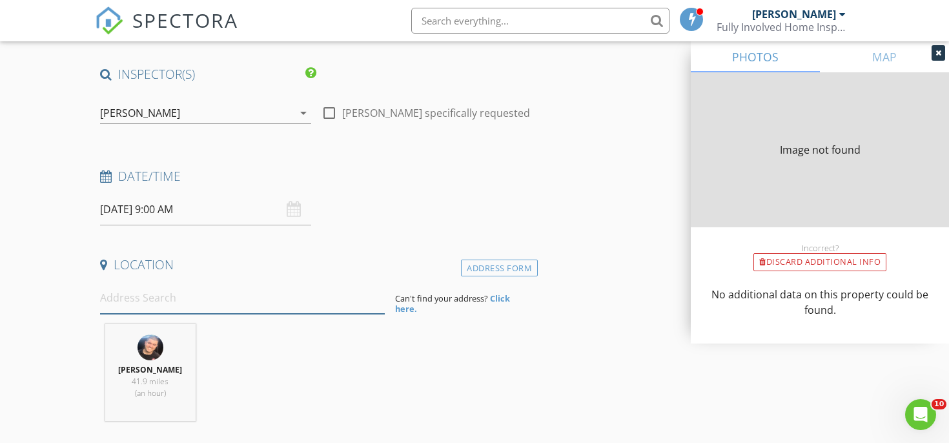
click at [175, 287] on input at bounding box center [242, 298] width 285 height 32
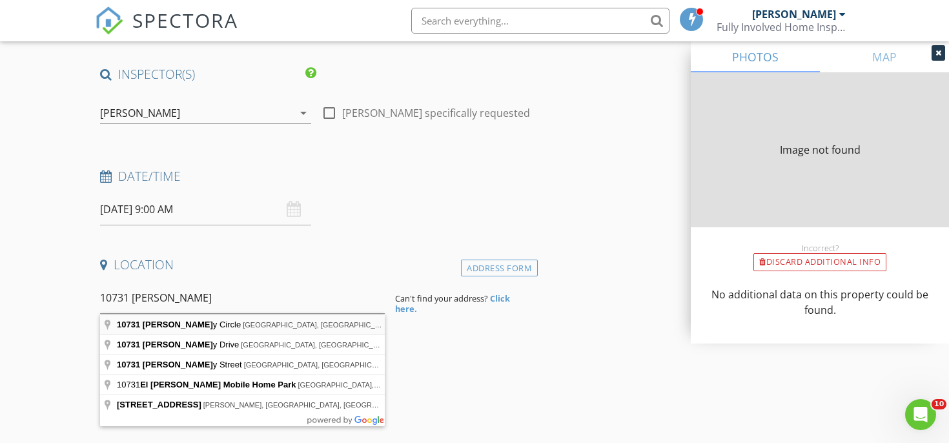
type input "10731 Cambay Circle, Boynton Beach, FL, USA"
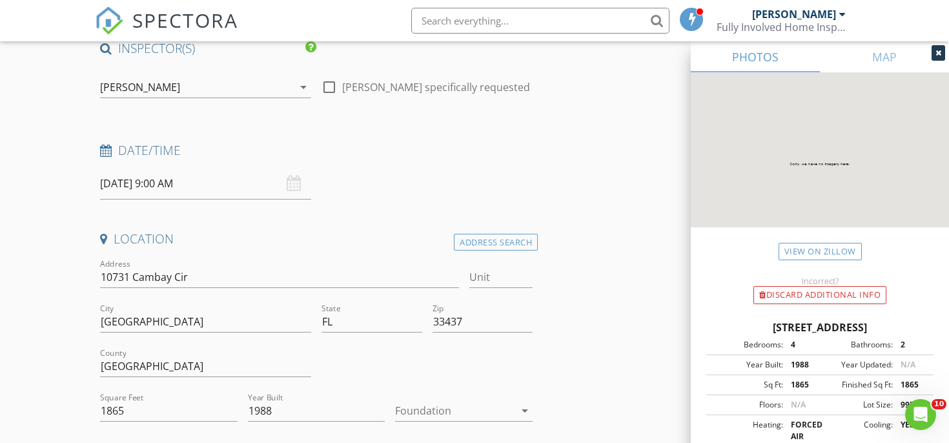
scroll to position [0, 0]
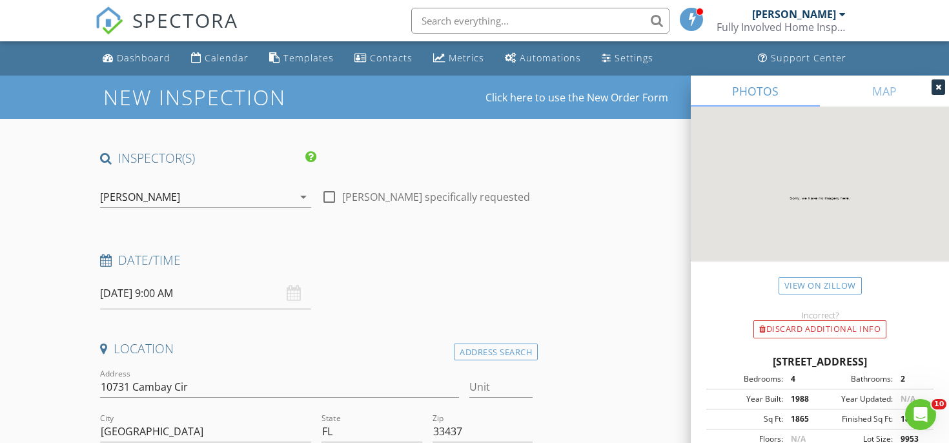
click at [151, 41] on div "SPECTORA" at bounding box center [166, 20] width 143 height 41
click at [166, 50] on link "Dashboard" at bounding box center [136, 58] width 78 height 24
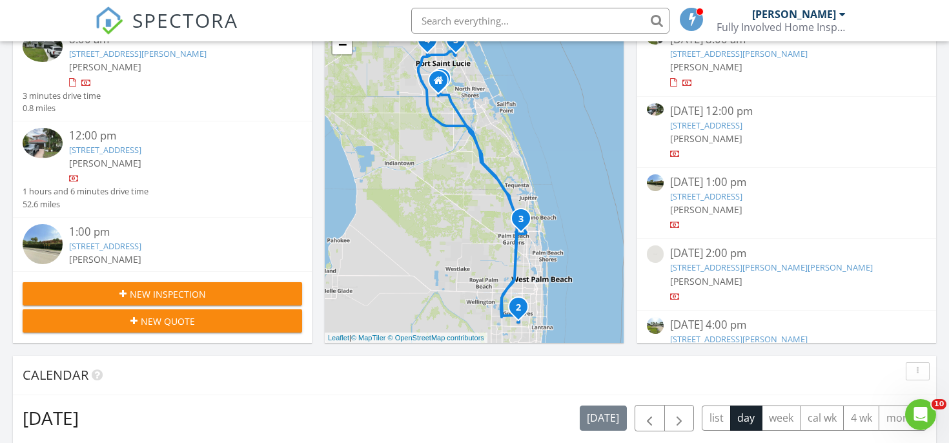
scroll to position [335, 0]
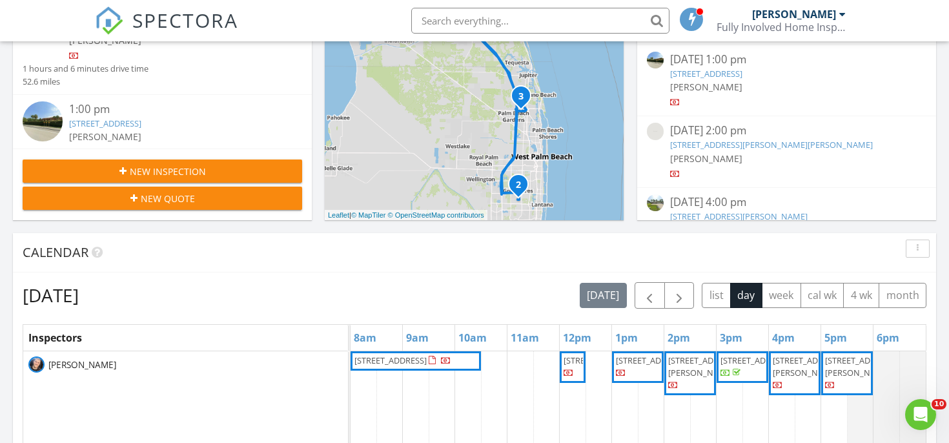
click at [675, 294] on span "button" at bounding box center [678, 295] width 15 height 15
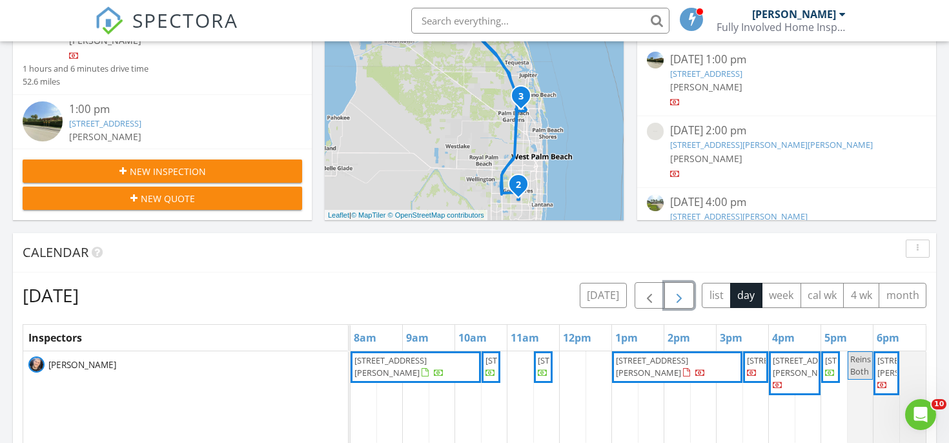
click at [675, 294] on span "button" at bounding box center [678, 295] width 15 height 15
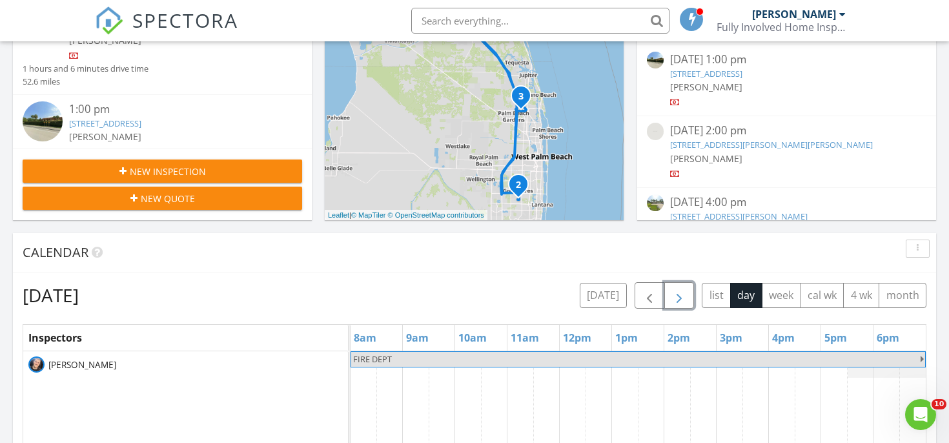
click at [675, 294] on span "button" at bounding box center [678, 295] width 15 height 15
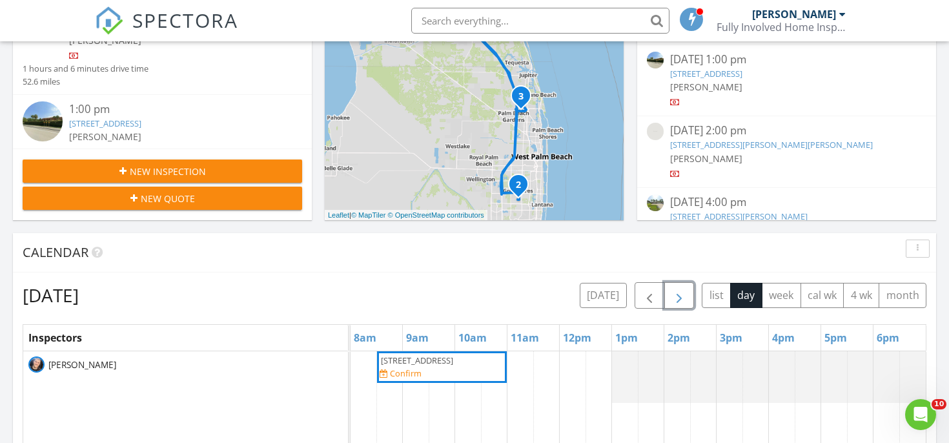
click at [675, 294] on span "button" at bounding box center [678, 295] width 15 height 15
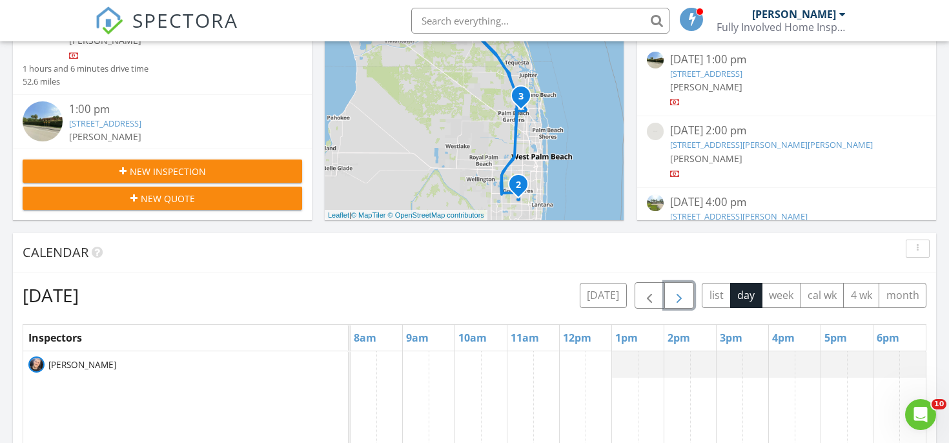
click at [675, 294] on span "button" at bounding box center [678, 295] width 15 height 15
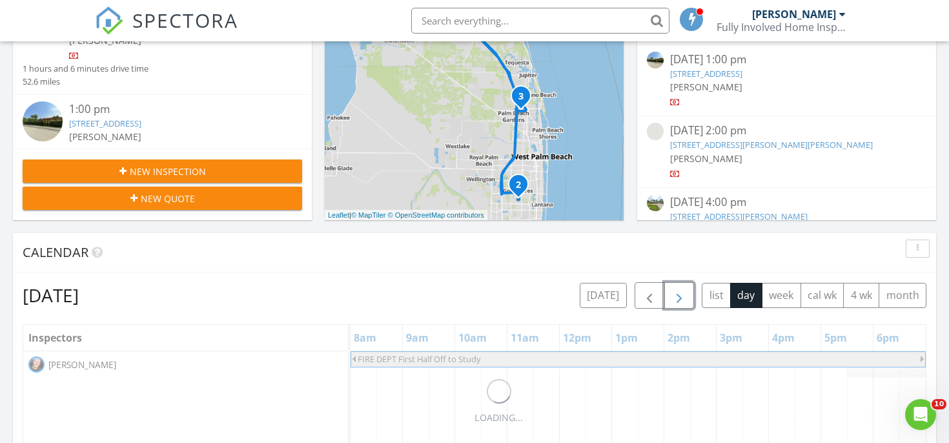
click at [675, 294] on span "button" at bounding box center [678, 295] width 15 height 15
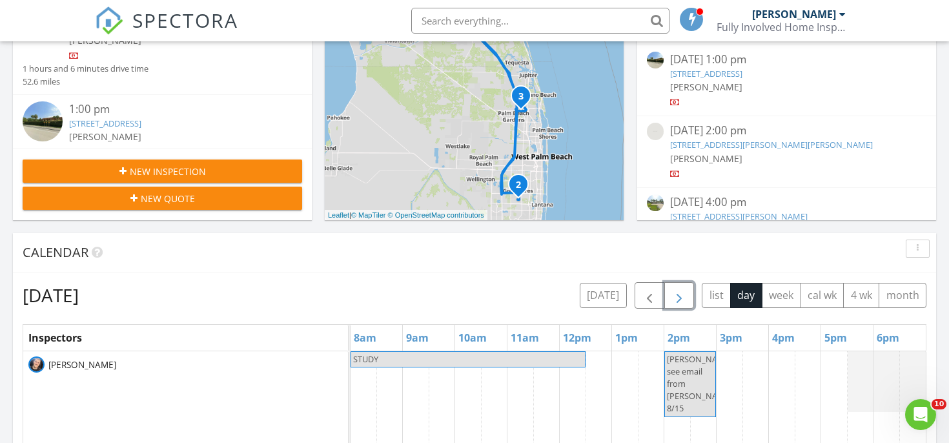
click at [675, 294] on span "button" at bounding box center [678, 295] width 15 height 15
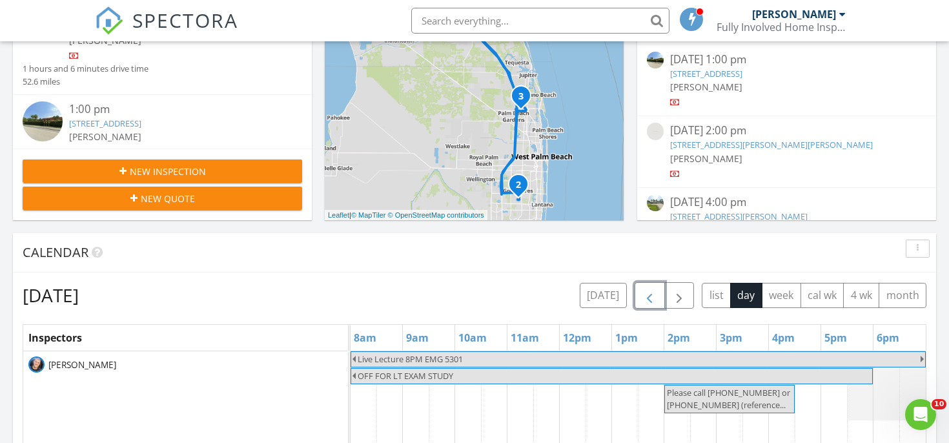
click at [647, 294] on span "button" at bounding box center [649, 295] width 15 height 15
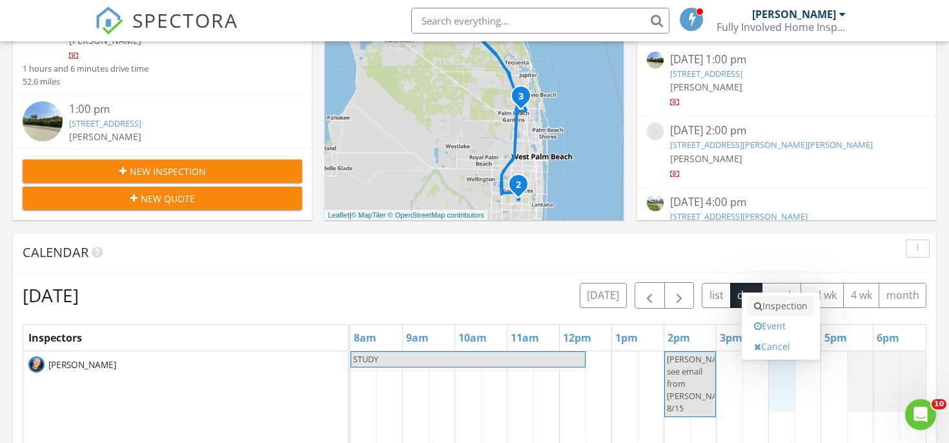
click at [776, 301] on link "Inspection" at bounding box center [780, 306] width 66 height 21
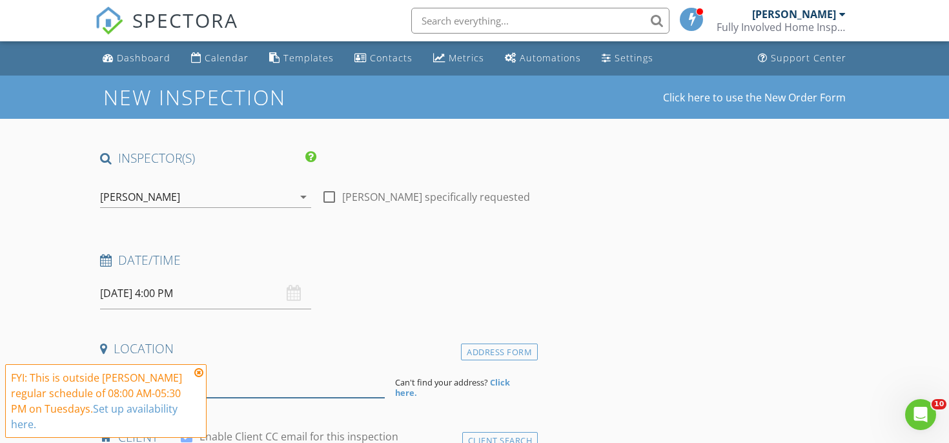
click at [251, 383] on input at bounding box center [242, 382] width 285 height 32
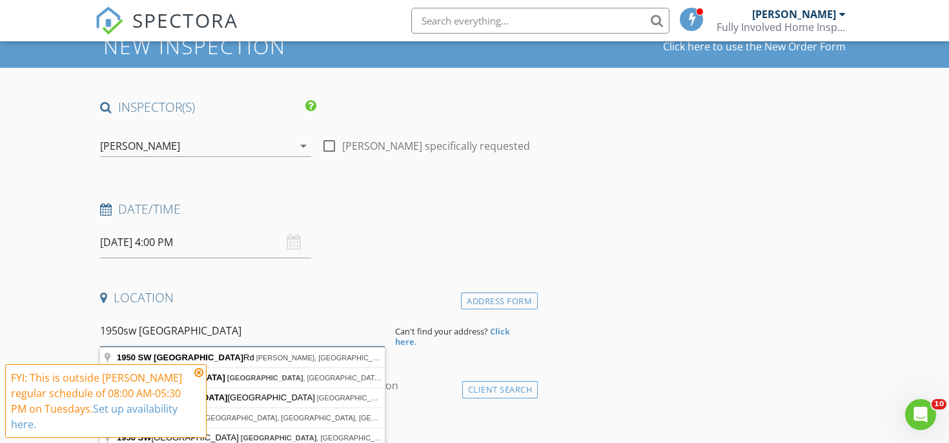
scroll to position [61, 0]
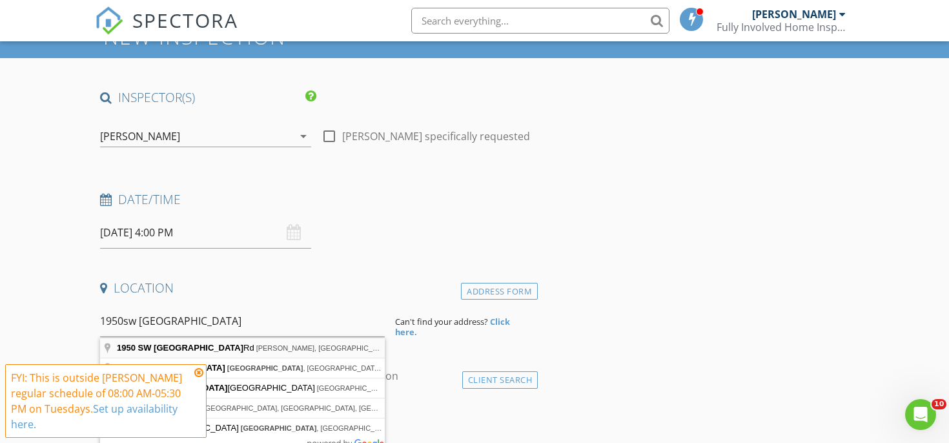
type input "[STREET_ADDRESS]"
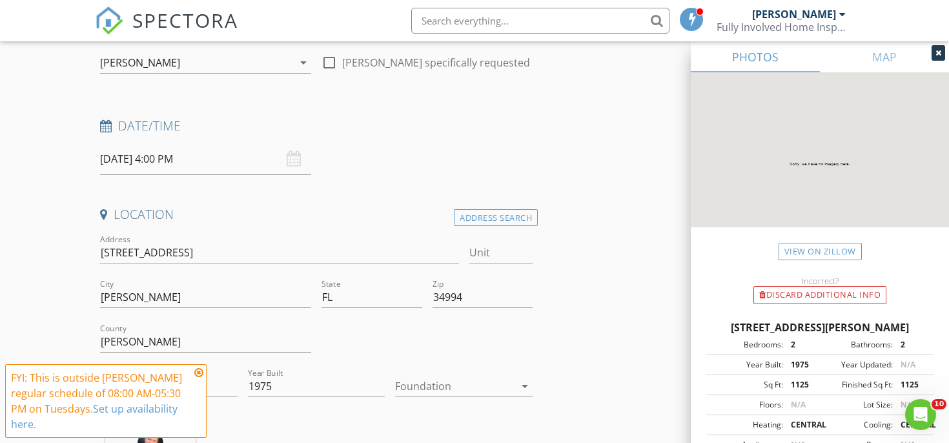
scroll to position [141, 0]
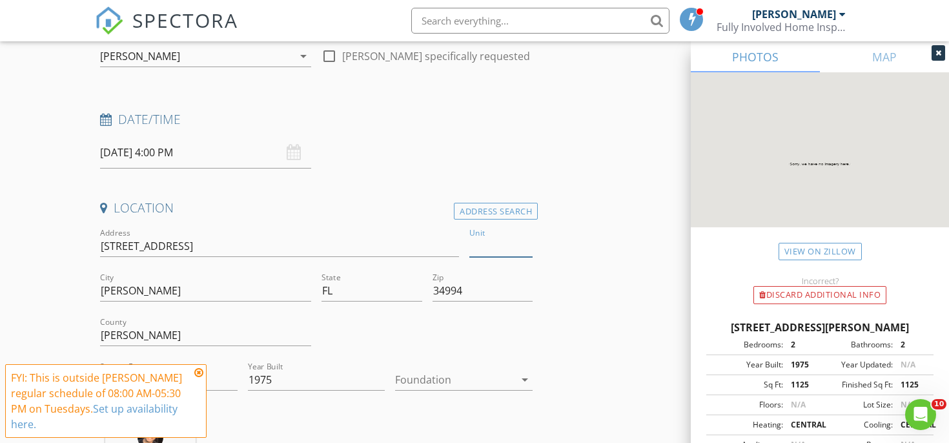
click at [482, 247] on input "Unit" at bounding box center [500, 246] width 63 height 21
type input "5-103"
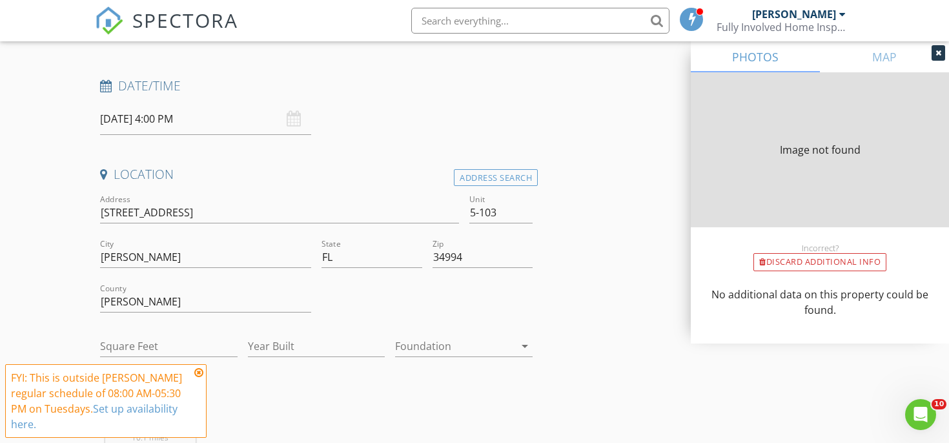
type input "0"
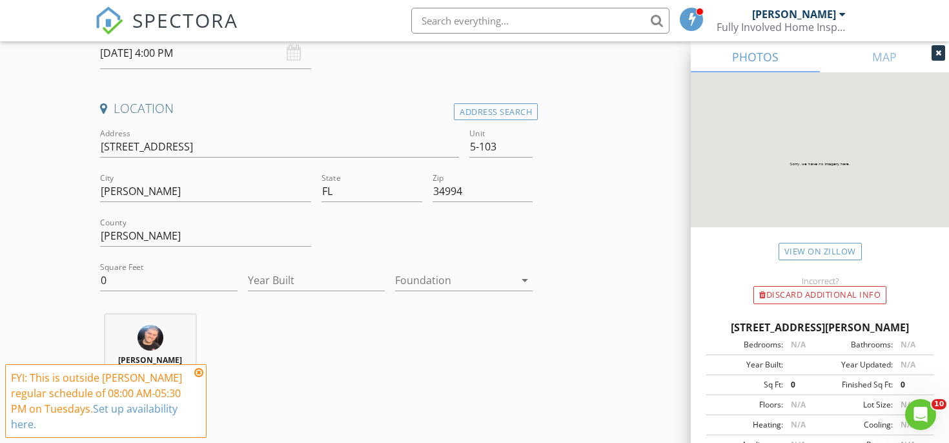
scroll to position [243, 0]
click at [483, 148] on input "5-103" at bounding box center [500, 144] width 63 height 21
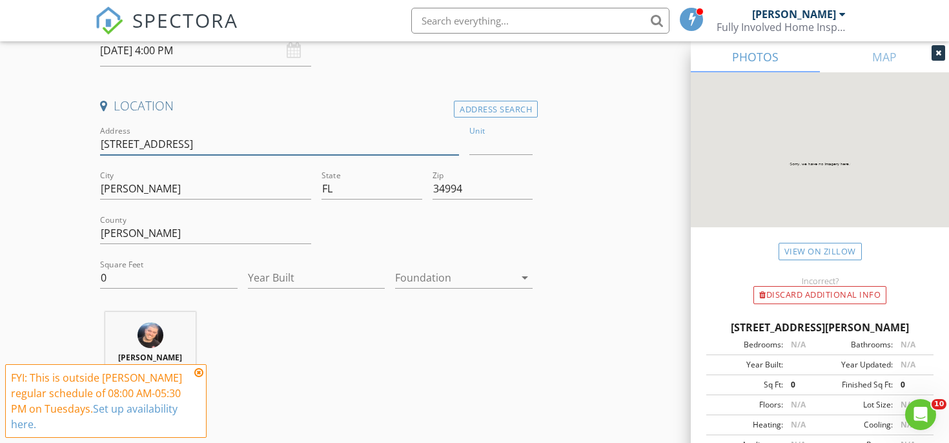
click at [400, 137] on input "1950 SW Palm City Rd" at bounding box center [279, 144] width 359 height 21
type input "1125"
type input "1975"
click at [391, 146] on input "1950 SW Palm City Rd" at bounding box center [279, 144] width 359 height 21
type input "1950 SW Palm City Rd 5-103"
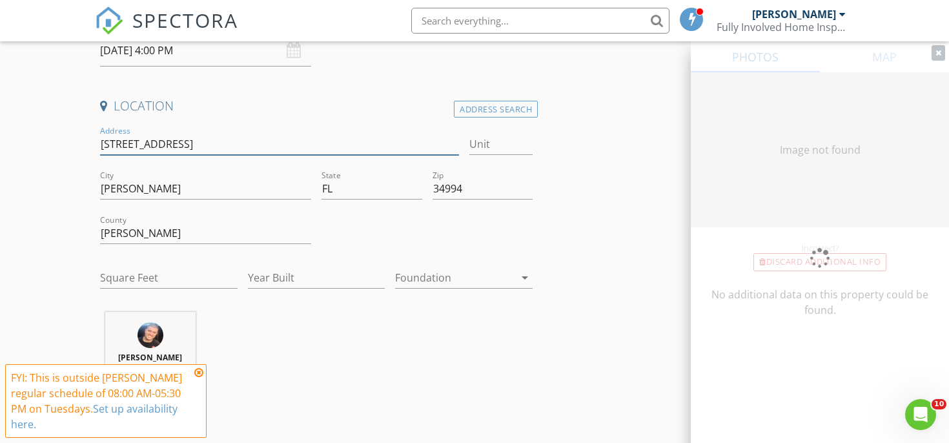
type input "0"
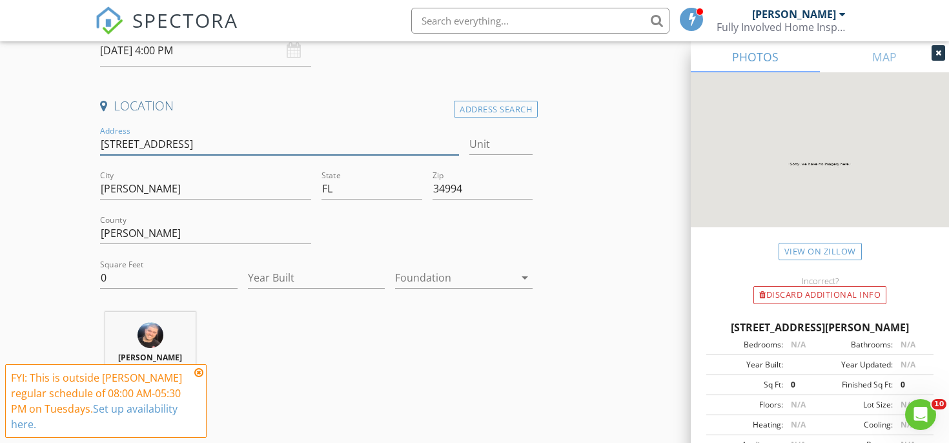
click at [298, 144] on input "1950 SW Palm City Rd 5-103" at bounding box center [279, 144] width 359 height 21
type input "1950 SW Palm City Rd 5103"
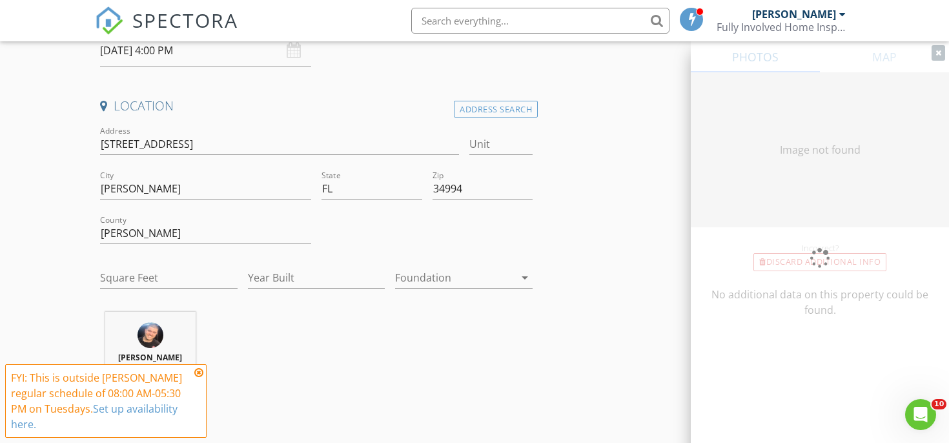
click at [287, 130] on div "Address 1950 SW Palm City Rd 5103" at bounding box center [279, 147] width 359 height 42
type input "1001"
type input "1980"
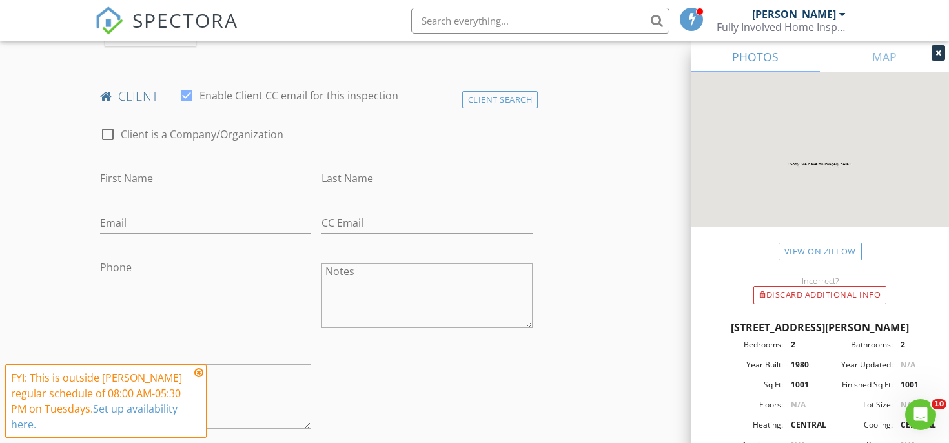
scroll to position [759, 0]
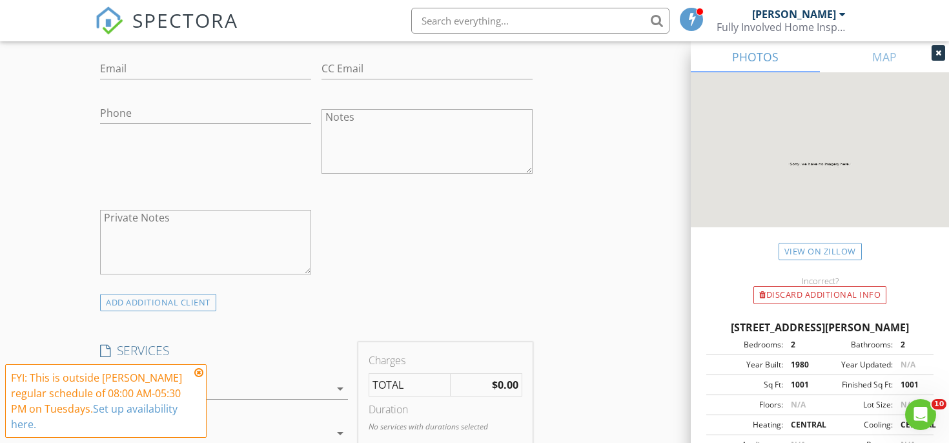
click at [243, 381] on div at bounding box center [215, 388] width 230 height 21
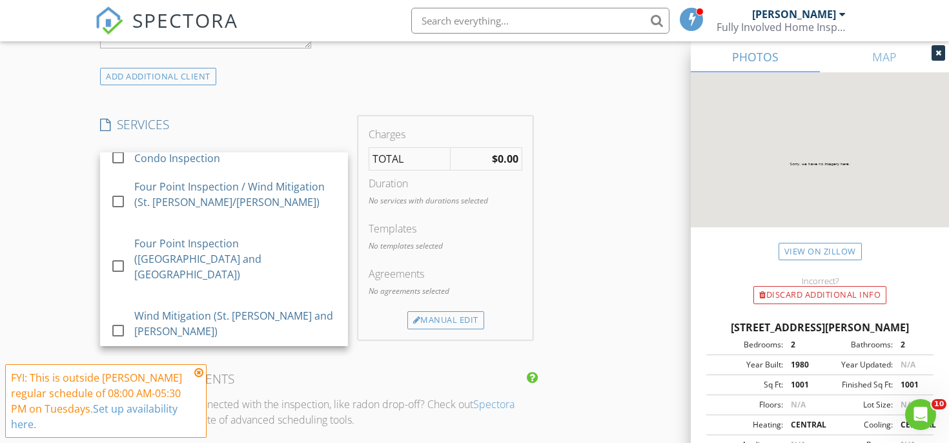
scroll to position [26, 0]
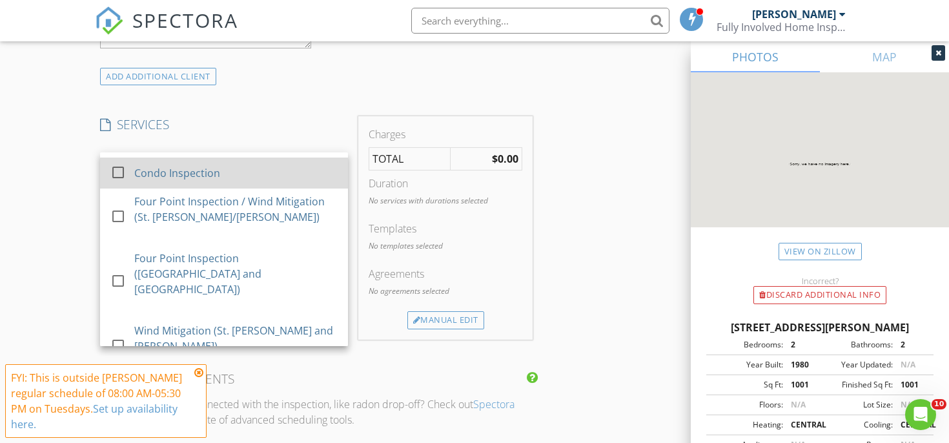
click at [123, 169] on div at bounding box center [118, 172] width 22 height 22
checkbox input "false"
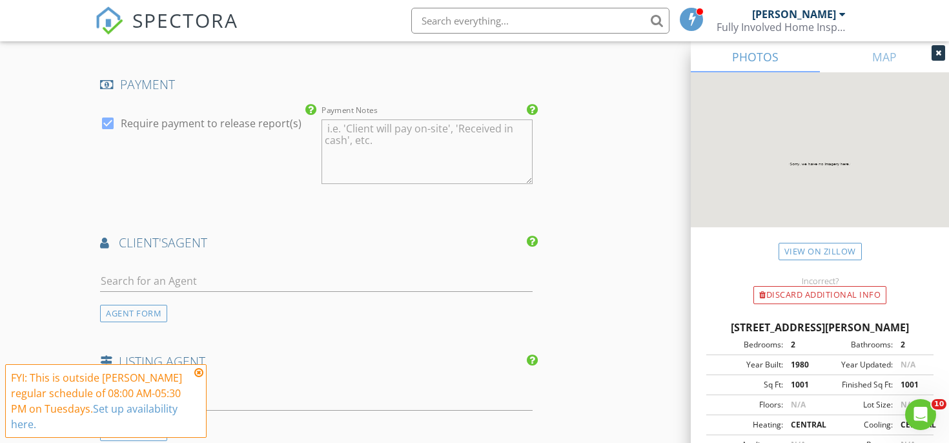
scroll to position [1513, 0]
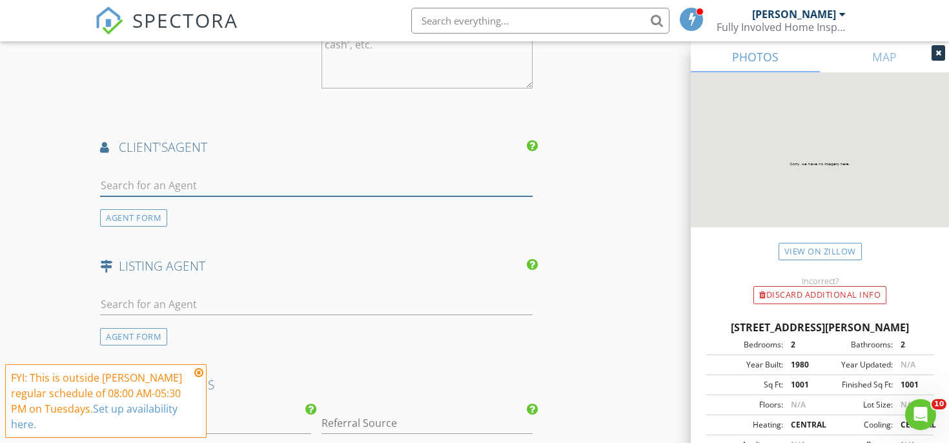
click at [176, 183] on input "text" at bounding box center [316, 185] width 432 height 21
click at [158, 178] on input "text" at bounding box center [316, 185] width 432 height 21
type input "nichole"
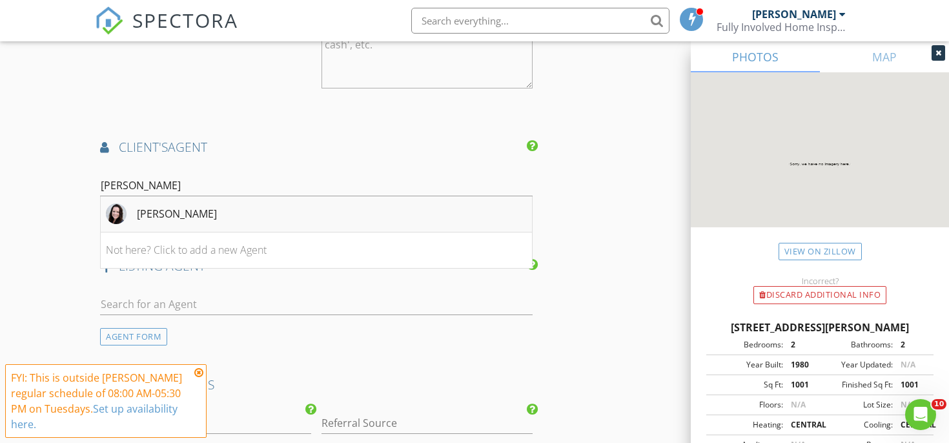
click at [159, 206] on div "Nichole Kraum" at bounding box center [177, 213] width 80 height 15
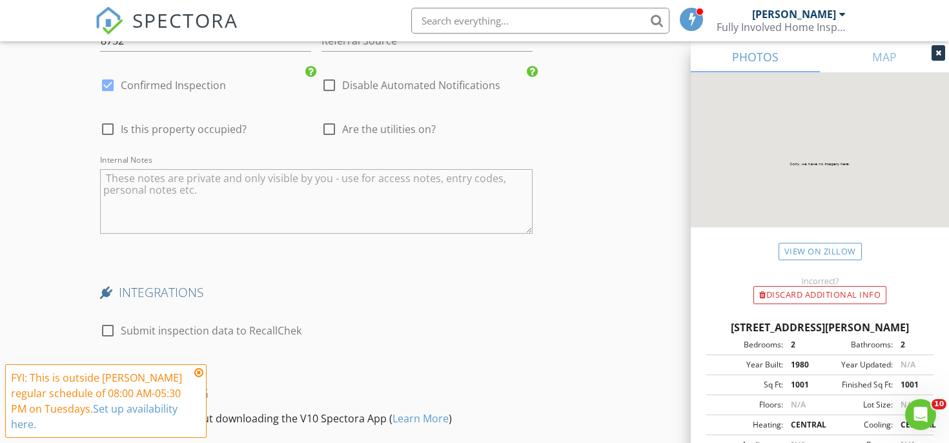
scroll to position [2129, 0]
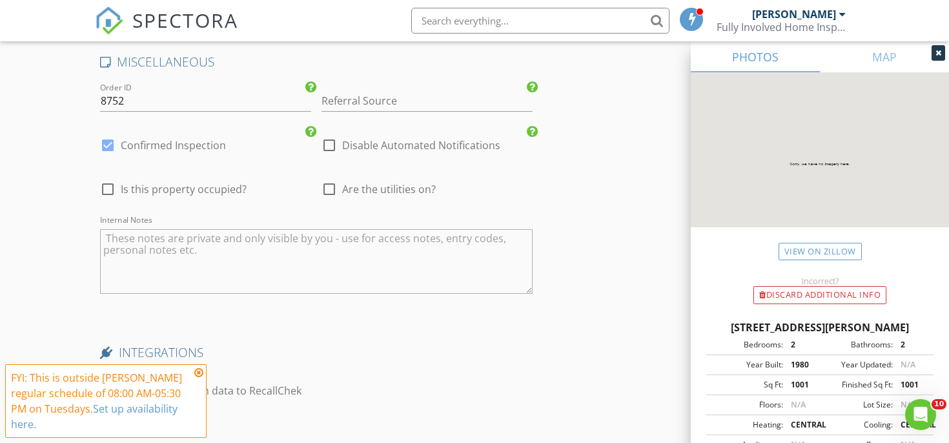
click at [334, 136] on div at bounding box center [329, 145] width 22 height 22
checkbox input "true"
click at [159, 145] on div "check_box Confirmed Inspection" at bounding box center [163, 152] width 126 height 31
click at [161, 139] on label "Confirmed Inspection" at bounding box center [173, 145] width 105 height 13
checkbox input "false"
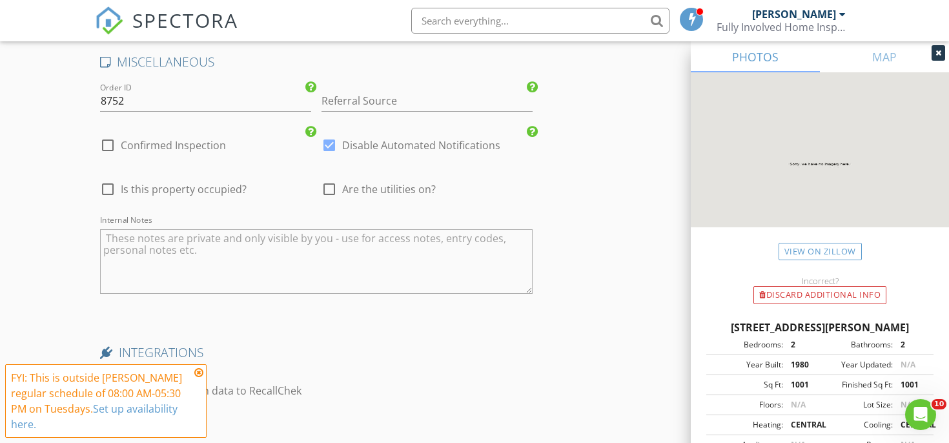
scroll to position [2323, 0]
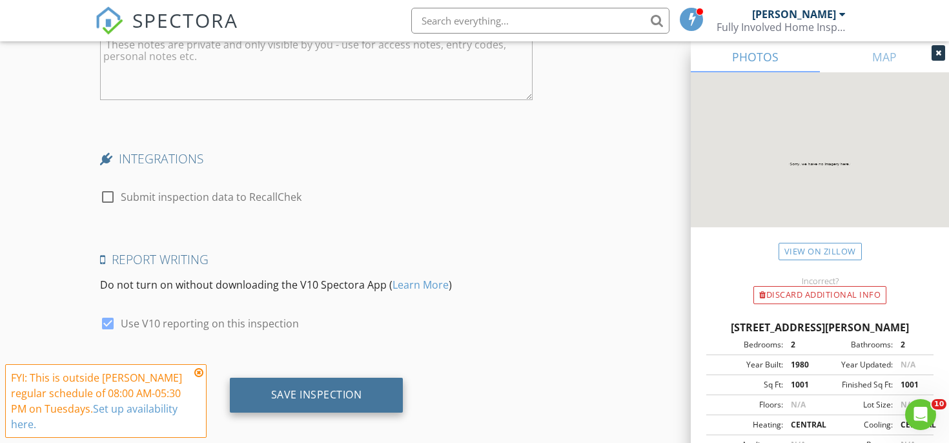
click at [294, 400] on div "Save Inspection" at bounding box center [317, 395] width 174 height 35
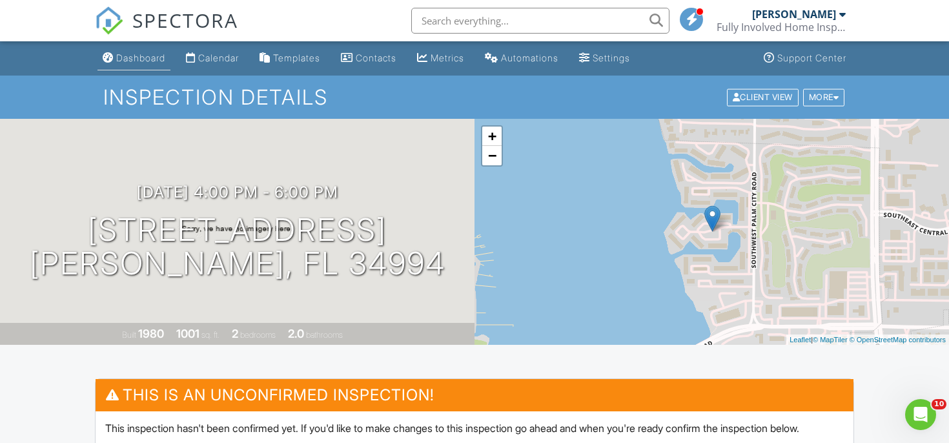
click at [132, 61] on div "Dashboard" at bounding box center [140, 57] width 49 height 11
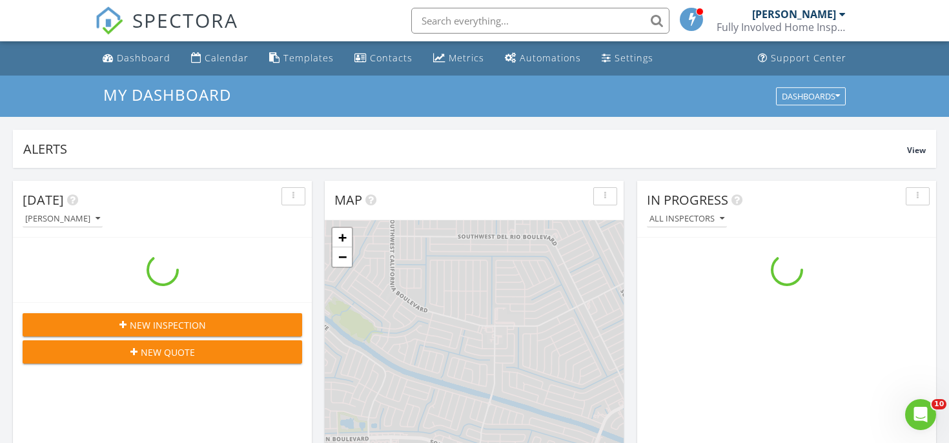
scroll to position [1175, 949]
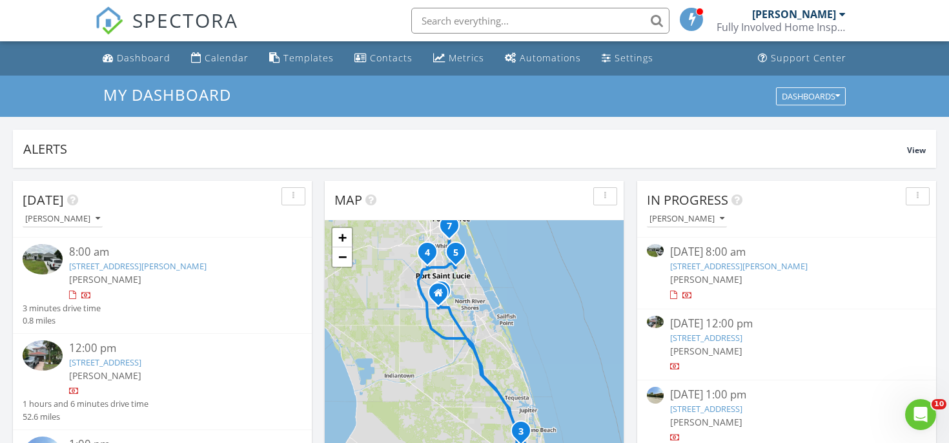
click at [767, 265] on link "[STREET_ADDRESS][PERSON_NAME]" at bounding box center [738, 266] width 137 height 12
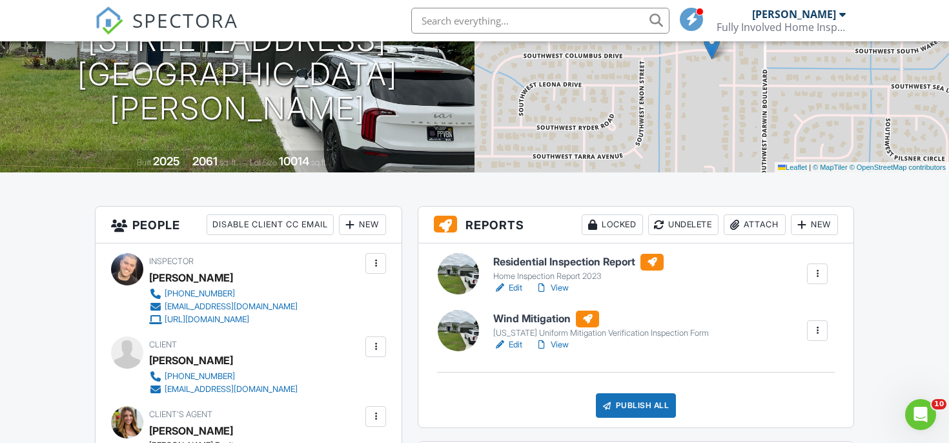
scroll to position [196, 0]
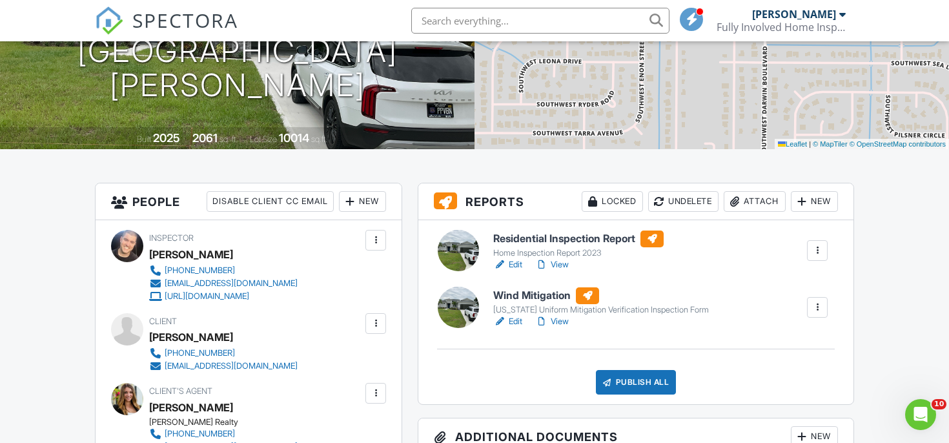
click at [541, 290] on h6 "Wind Mitigation" at bounding box center [601, 295] width 216 height 17
